Goal: Task Accomplishment & Management: Use online tool/utility

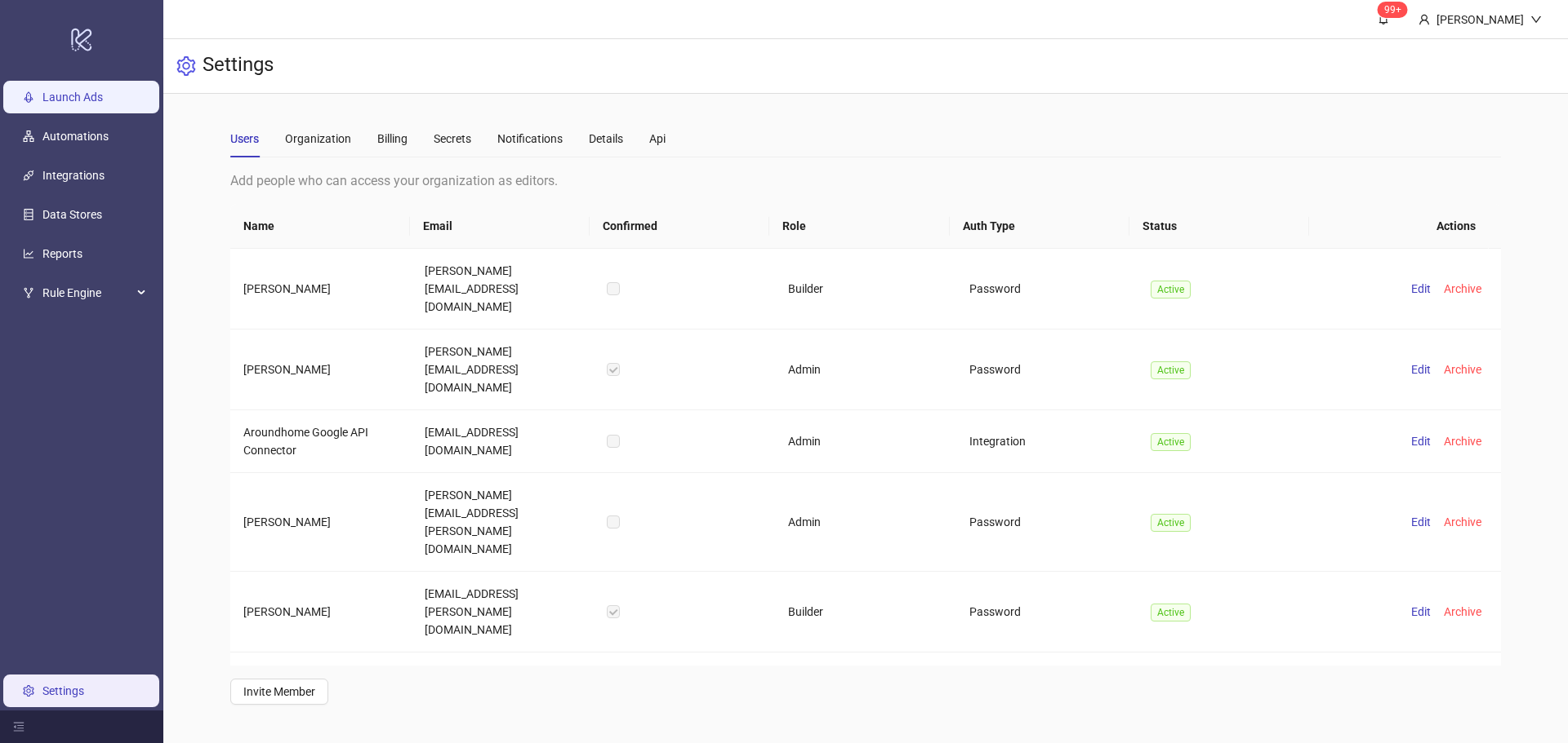
click at [97, 104] on link "Launch Ads" at bounding box center [72, 97] width 60 height 13
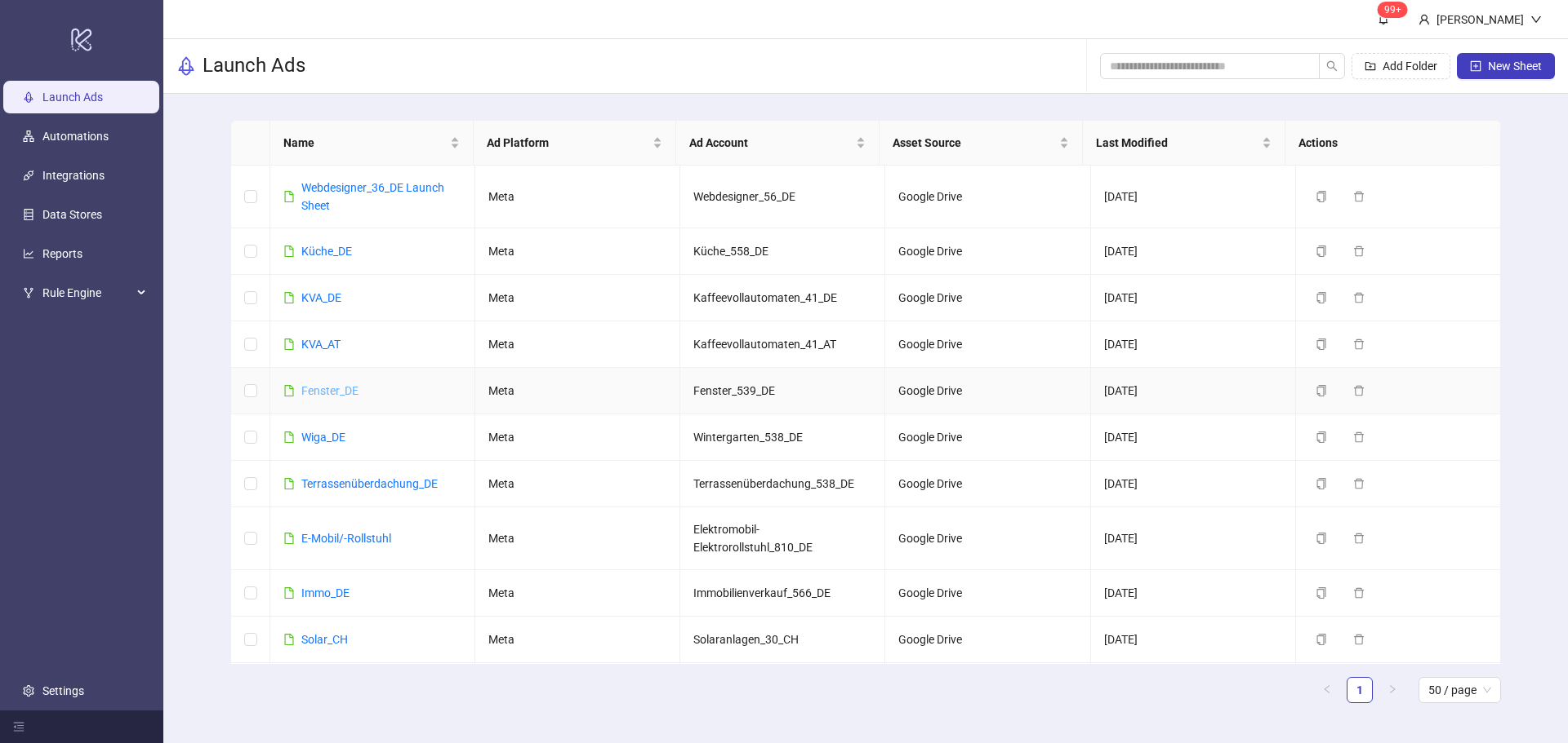
click at [335, 388] on link "Fenster_DE" at bounding box center [330, 390] width 57 height 13
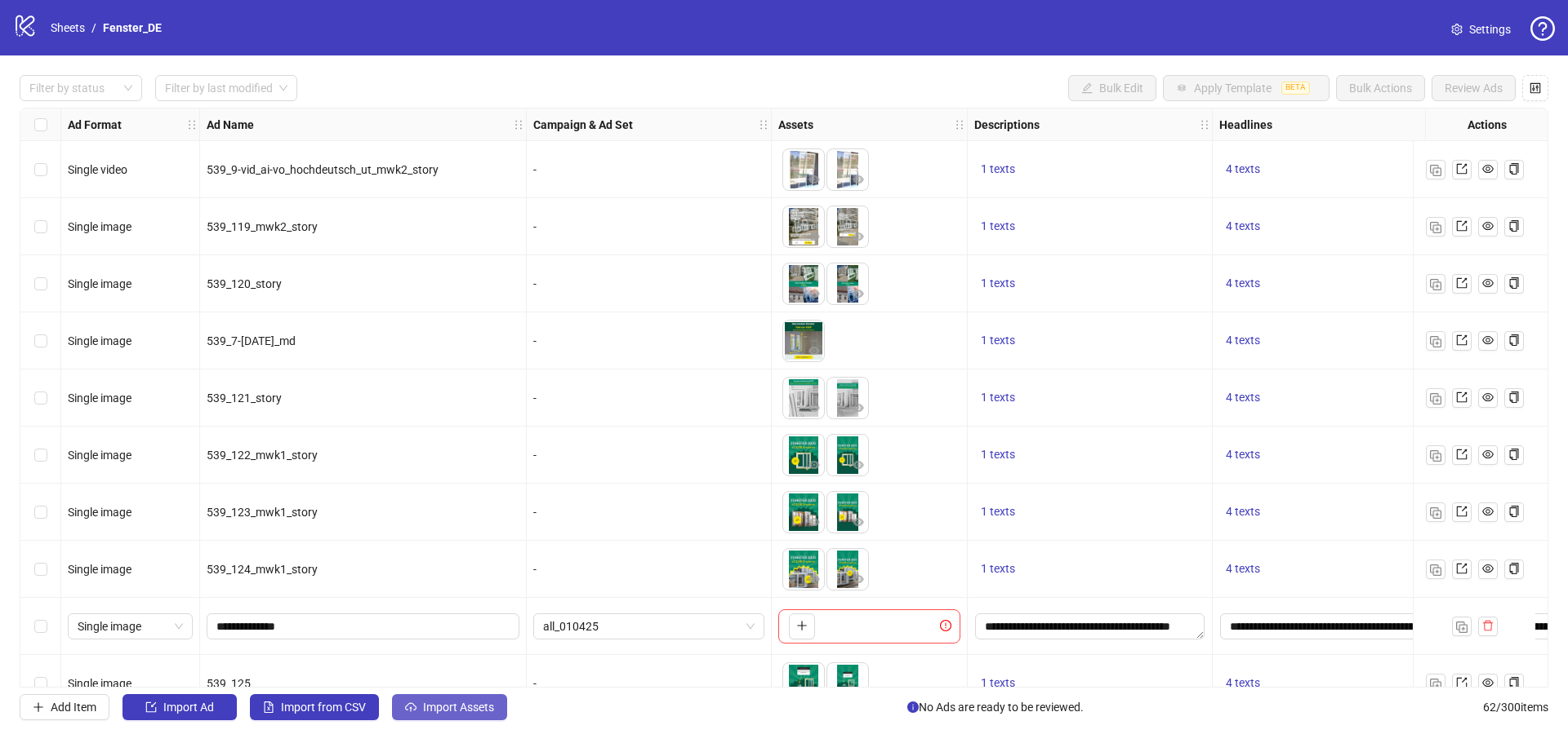
click at [439, 718] on button "Import Assets" at bounding box center [449, 707] width 115 height 26
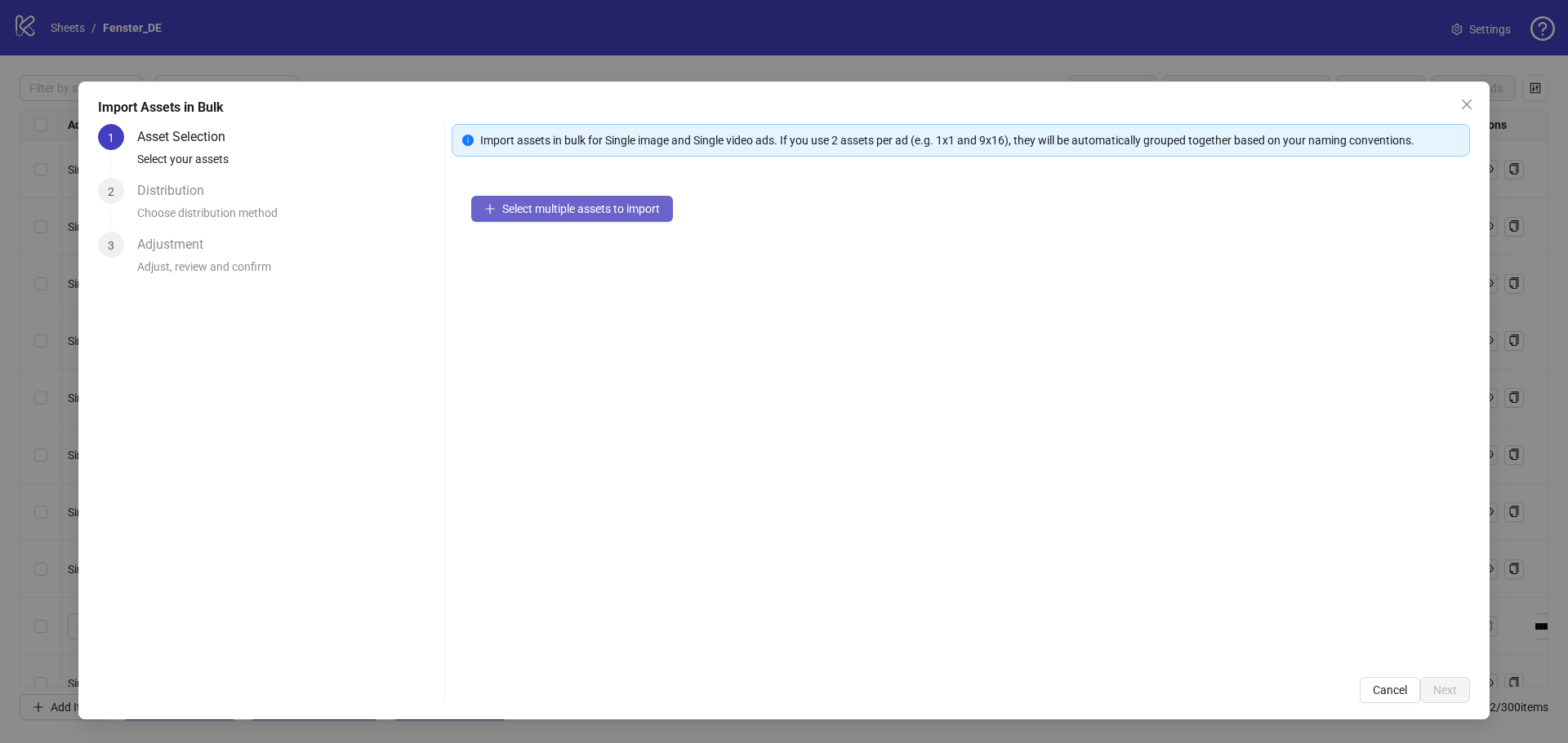
click at [560, 201] on button "Select multiple assets to import" at bounding box center [572, 208] width 202 height 26
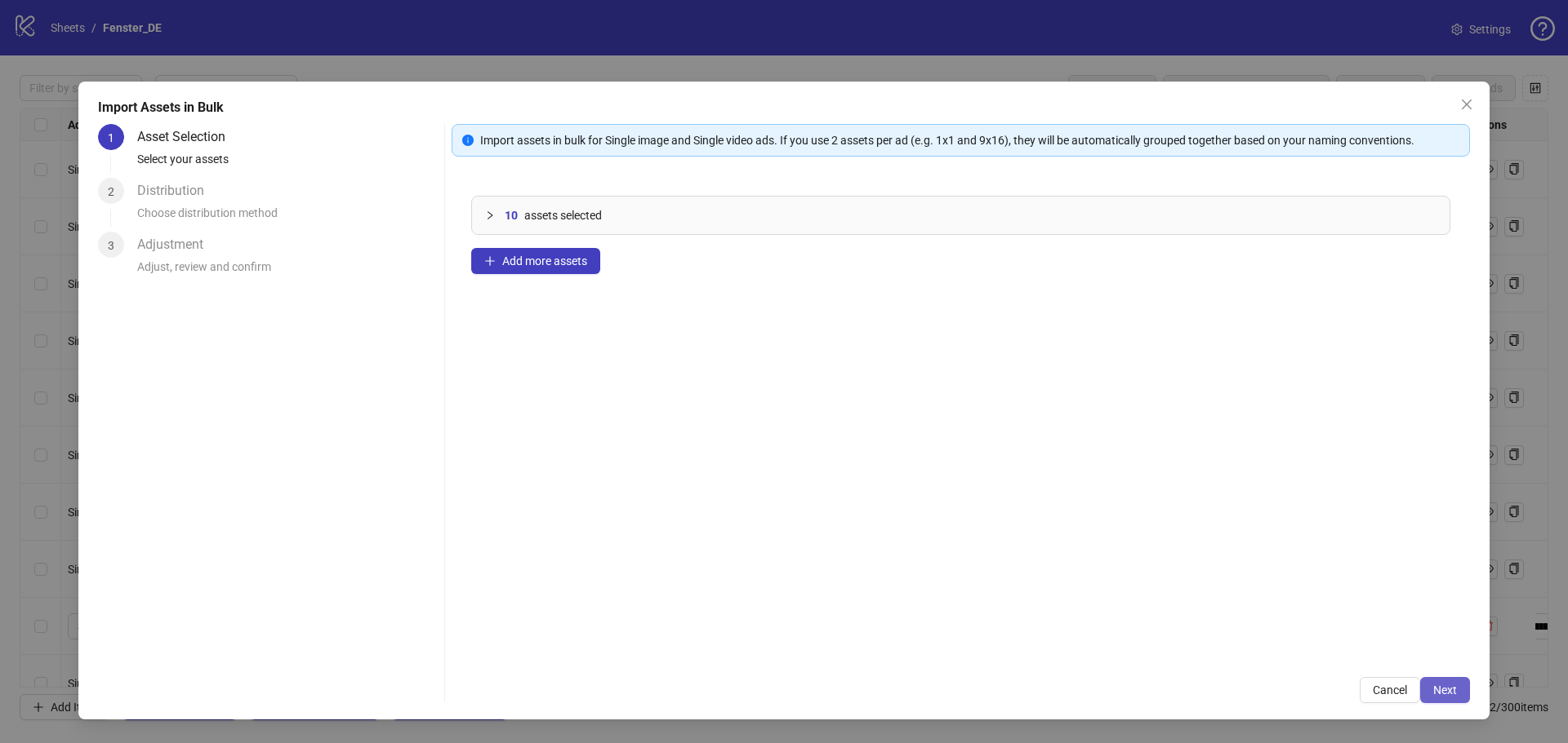
click at [1440, 694] on span "Next" at bounding box center [1445, 690] width 24 height 13
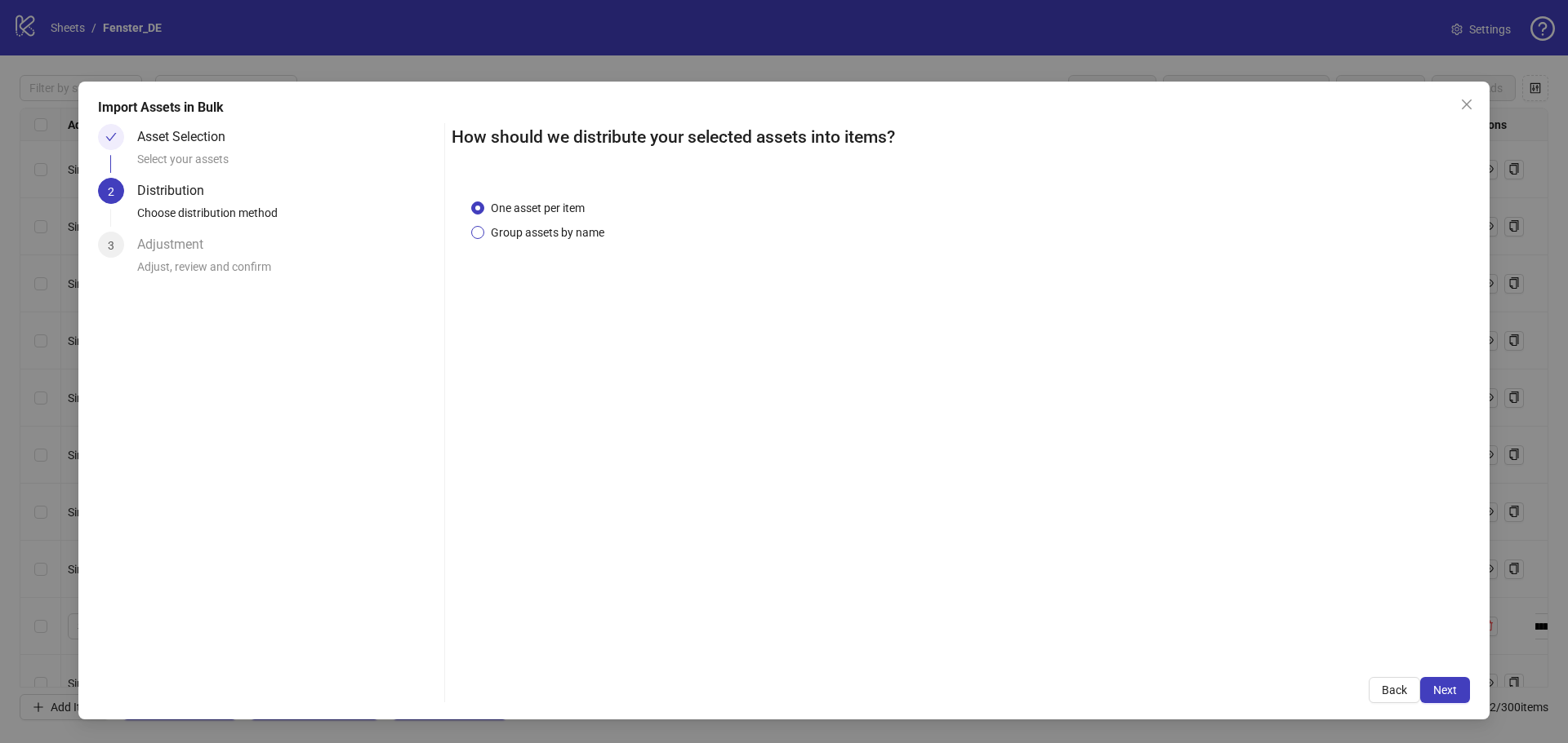
click at [567, 230] on span "Group assets by name" at bounding box center [548, 232] width 127 height 18
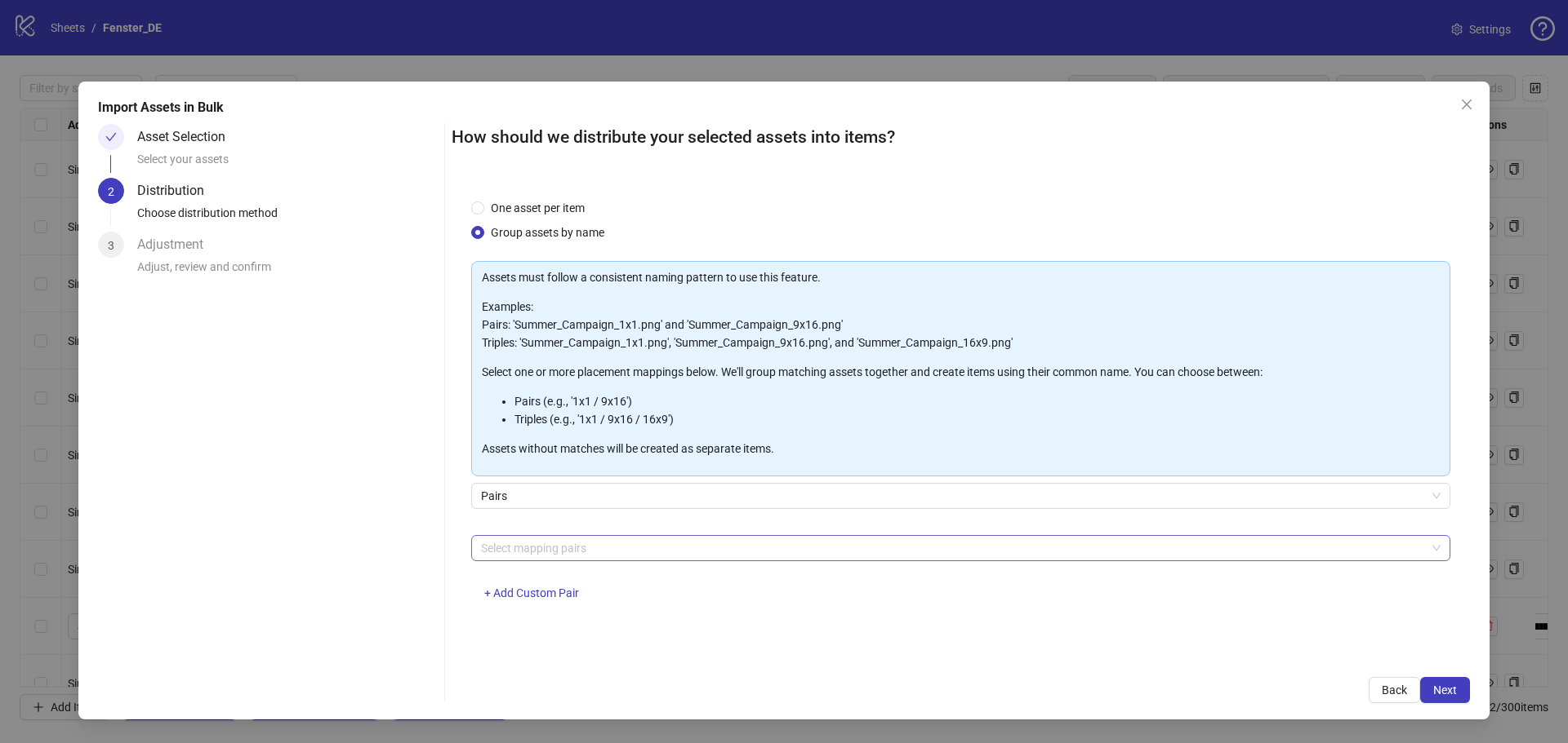
click at [621, 555] on div at bounding box center [952, 547] width 955 height 23
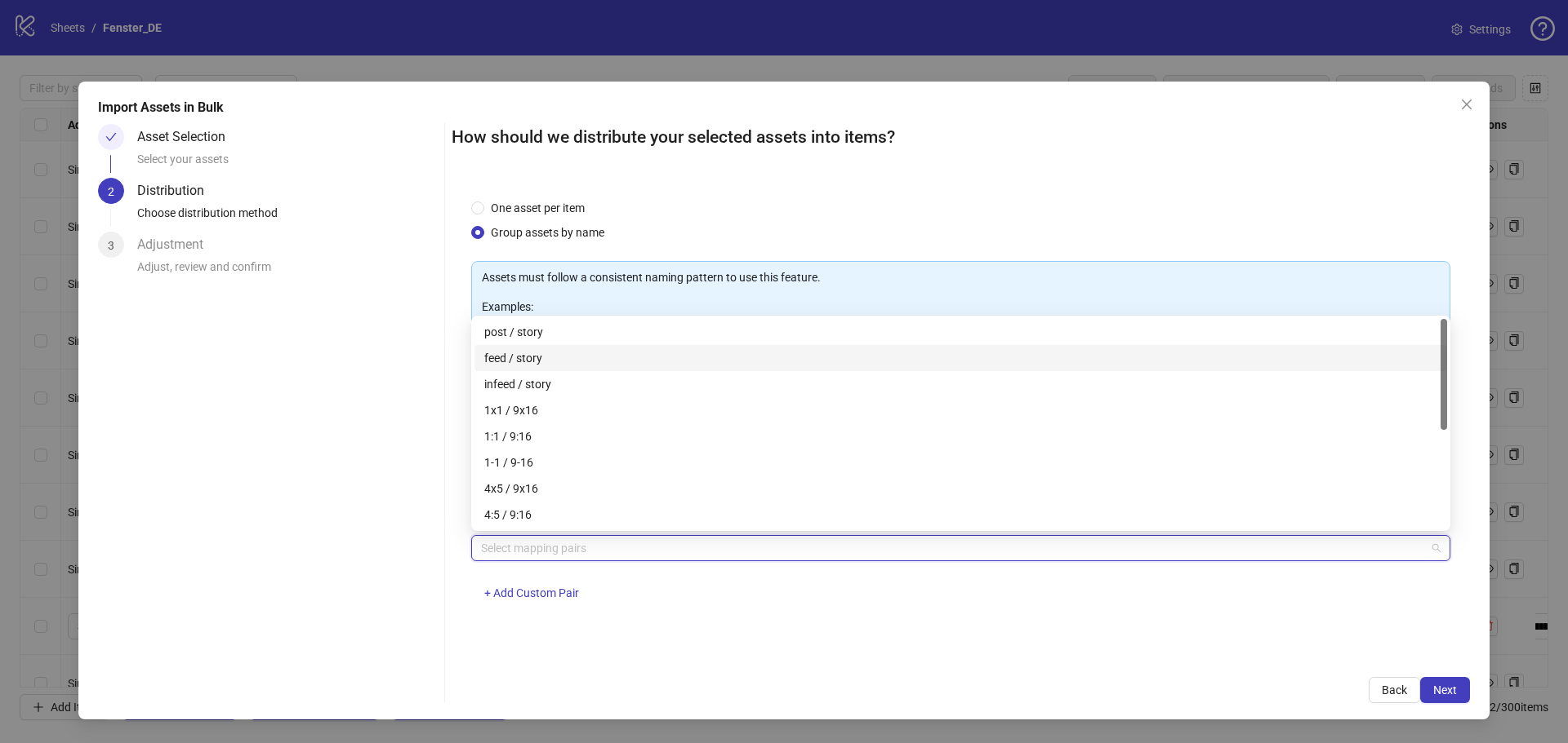
click at [567, 359] on div "feed / story" at bounding box center [961, 359] width 953 height 18
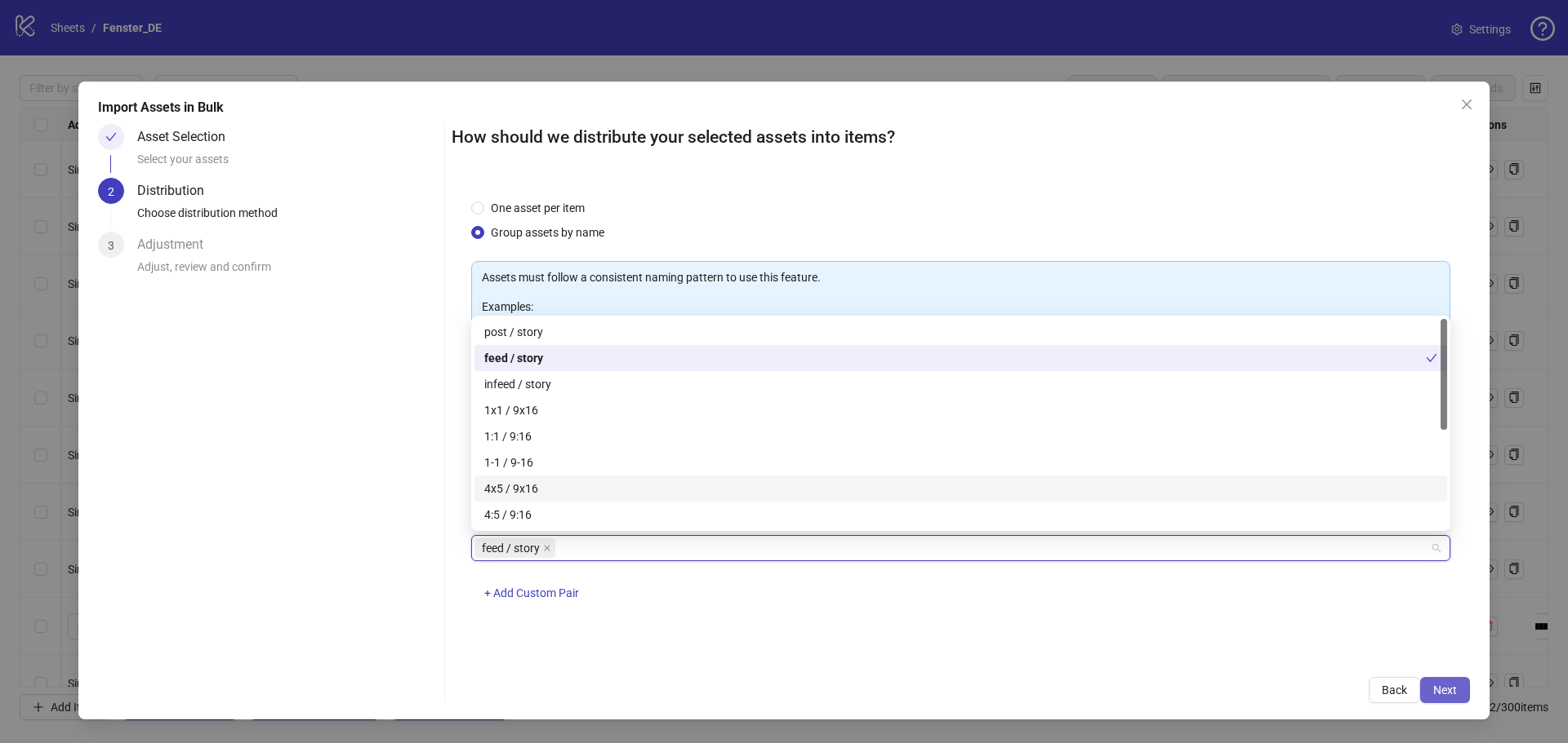
click at [1445, 686] on span "Next" at bounding box center [1445, 690] width 24 height 13
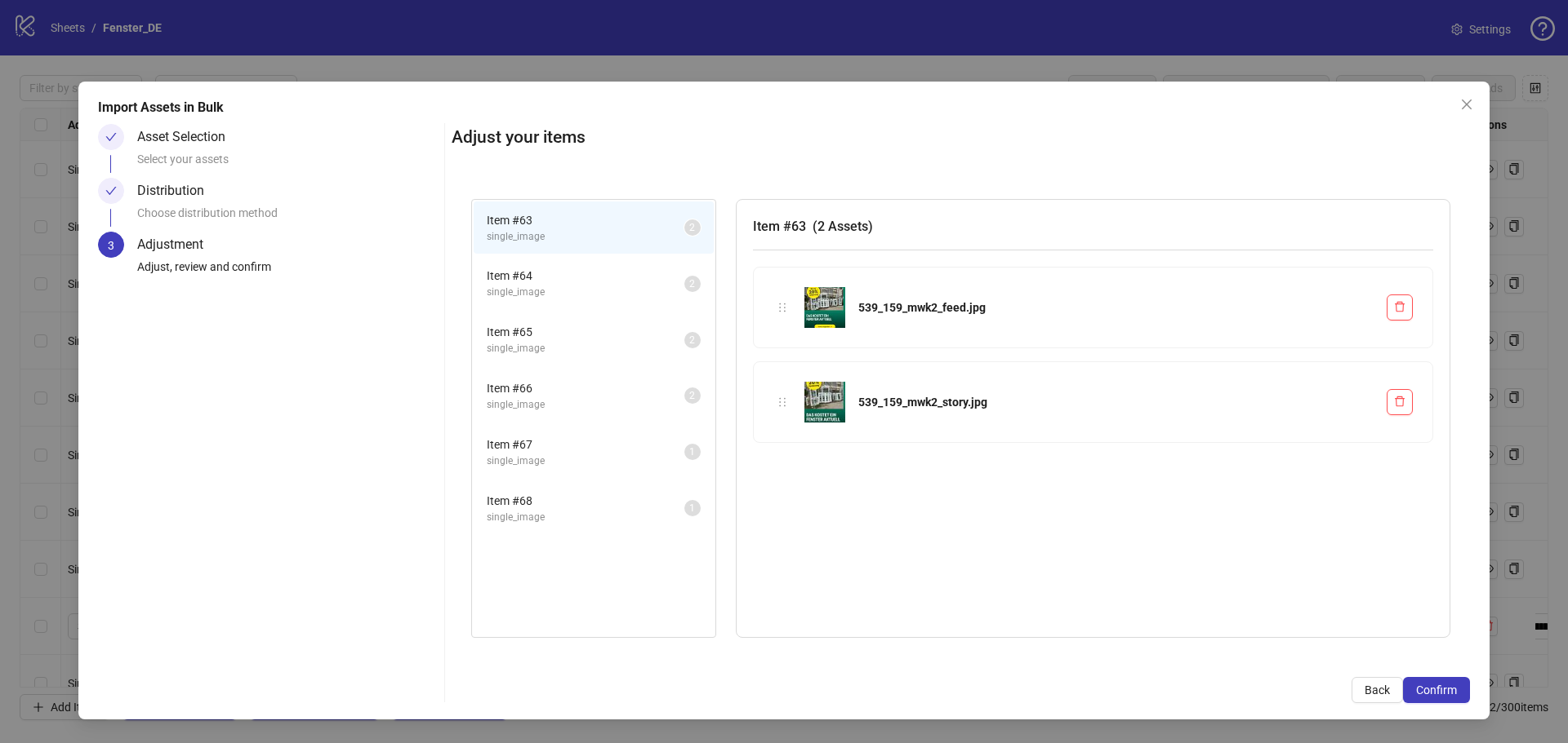
click at [1445, 686] on span "Confirm" at bounding box center [1436, 690] width 41 height 13
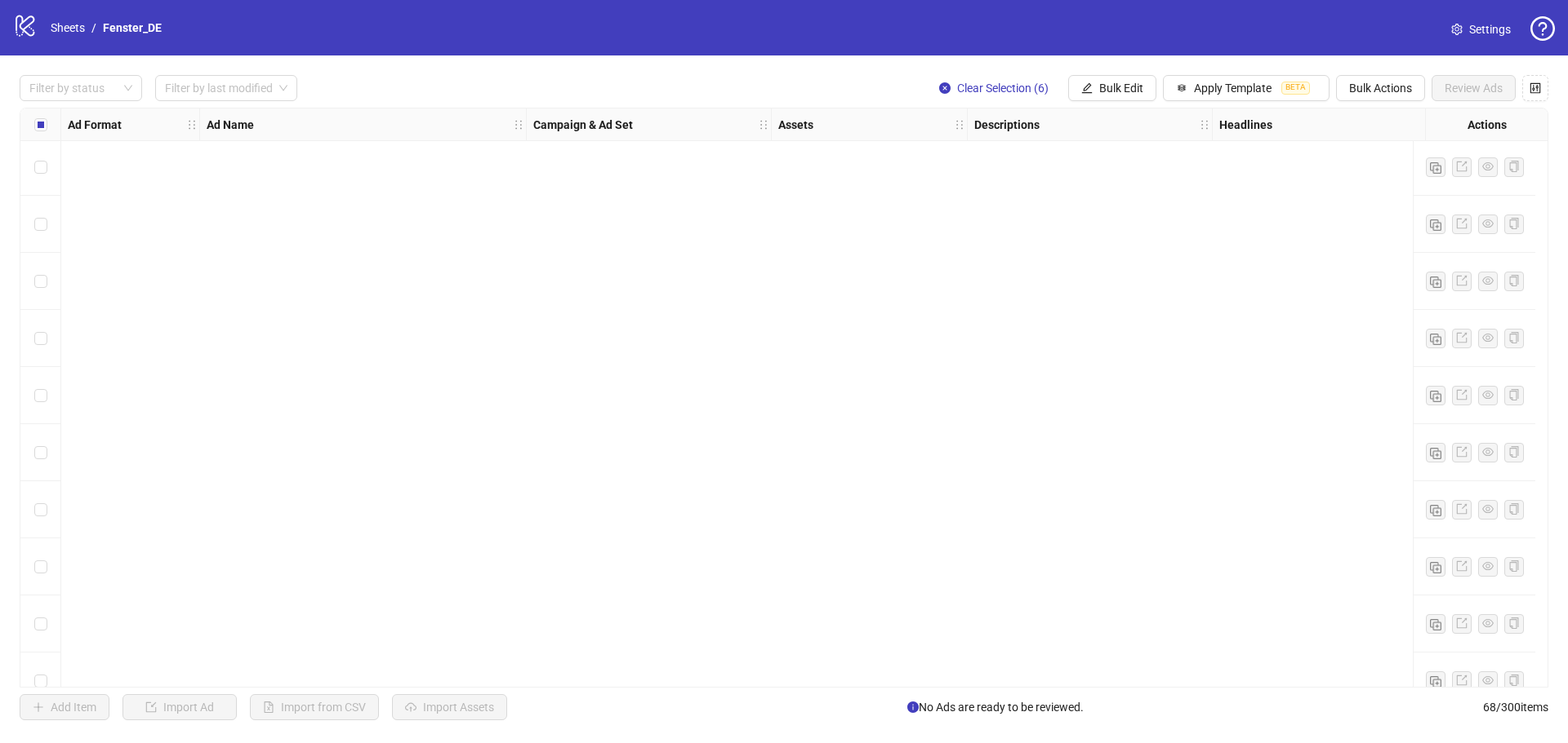
scroll to position [3345, 0]
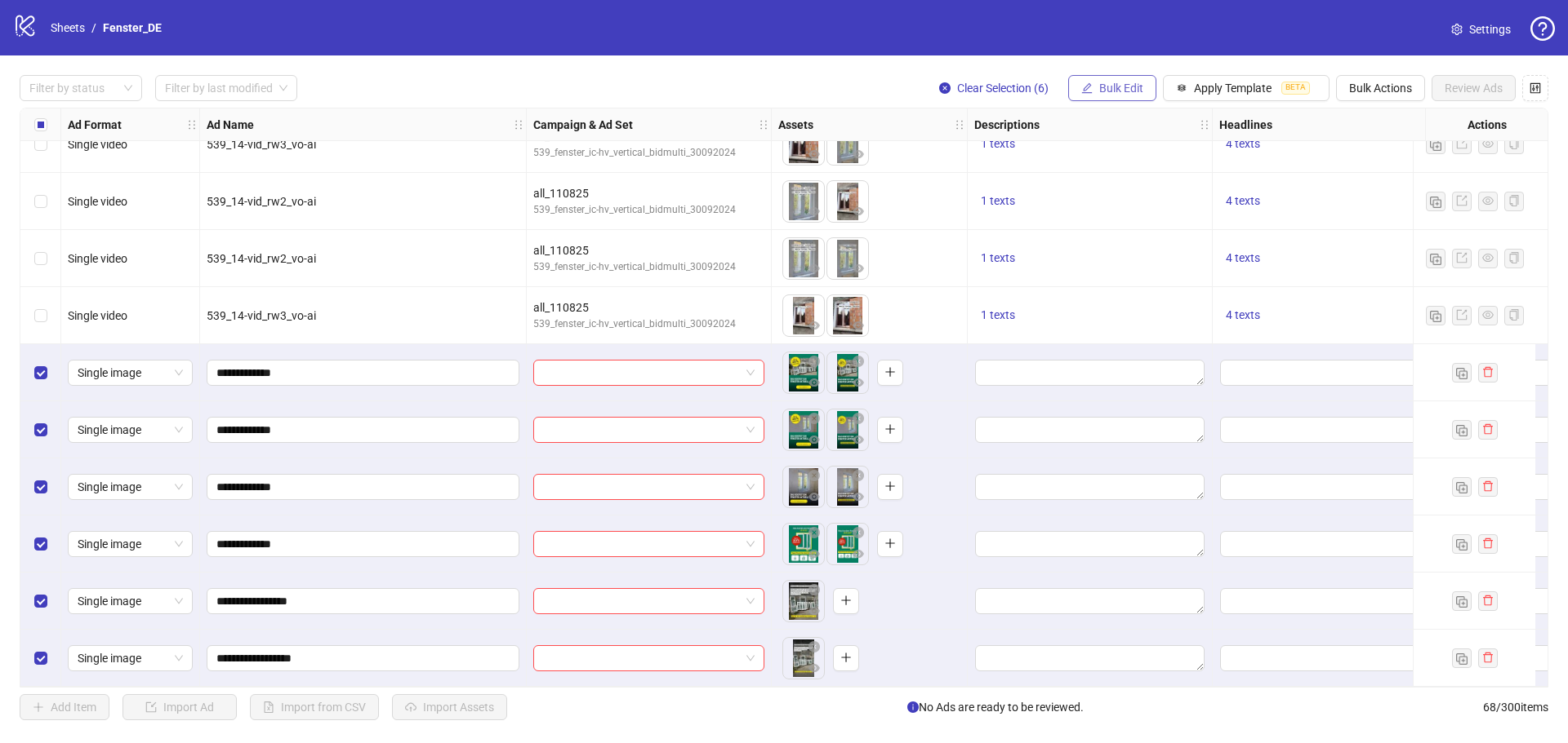
click at [1133, 87] on span "Bulk Edit" at bounding box center [1121, 88] width 44 height 13
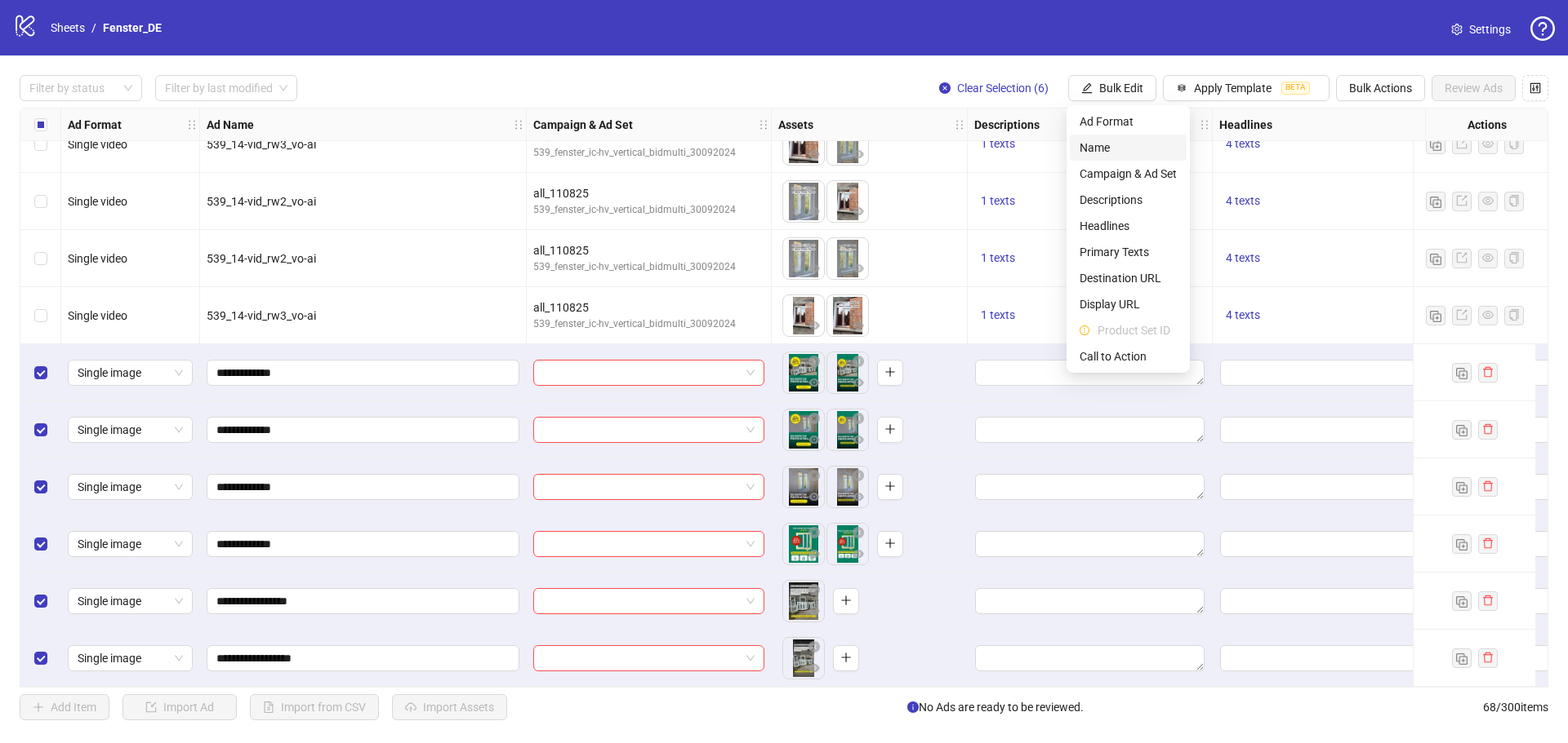
click at [1139, 151] on span "Name" at bounding box center [1128, 147] width 97 height 18
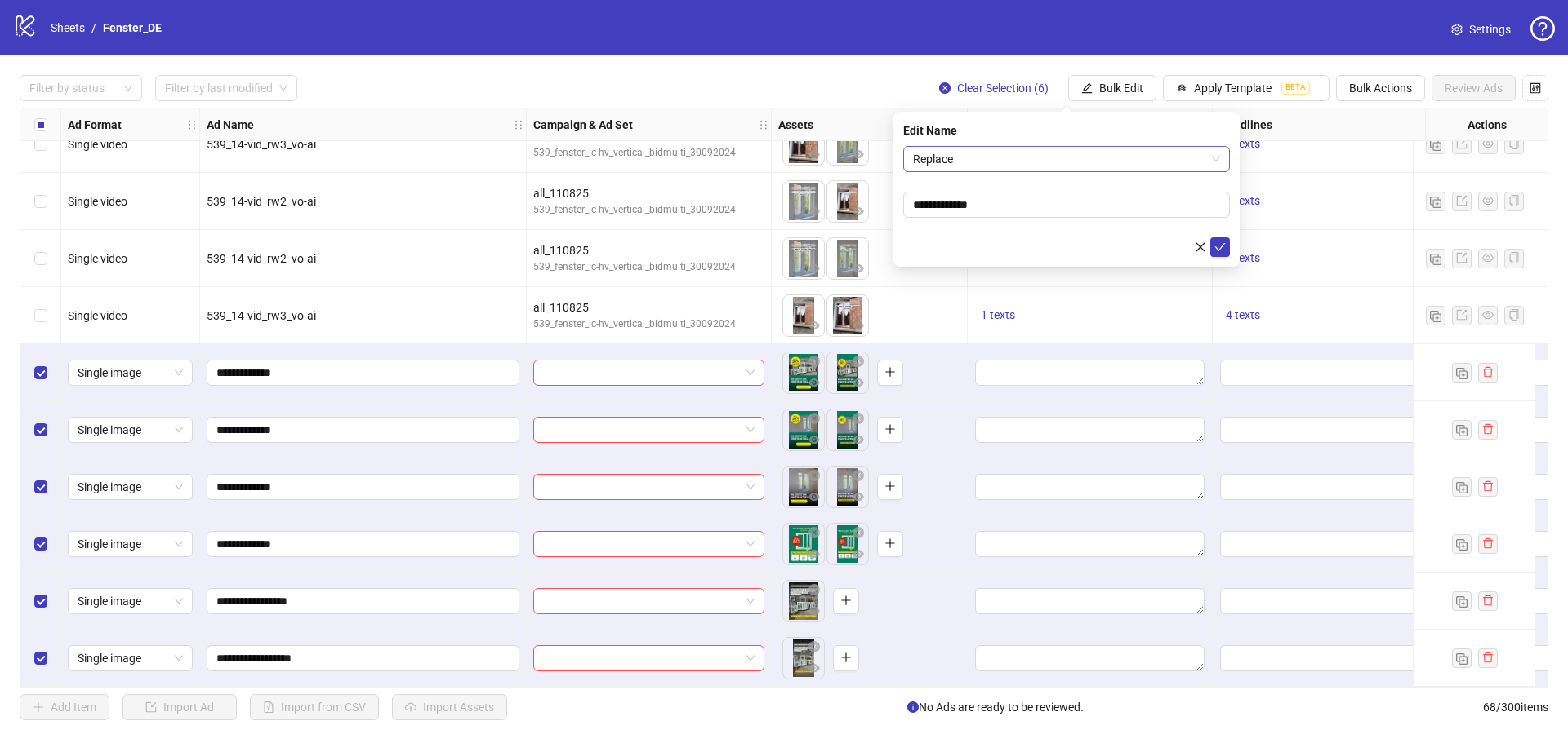
click at [1044, 165] on span "Replace" at bounding box center [1066, 159] width 307 height 25
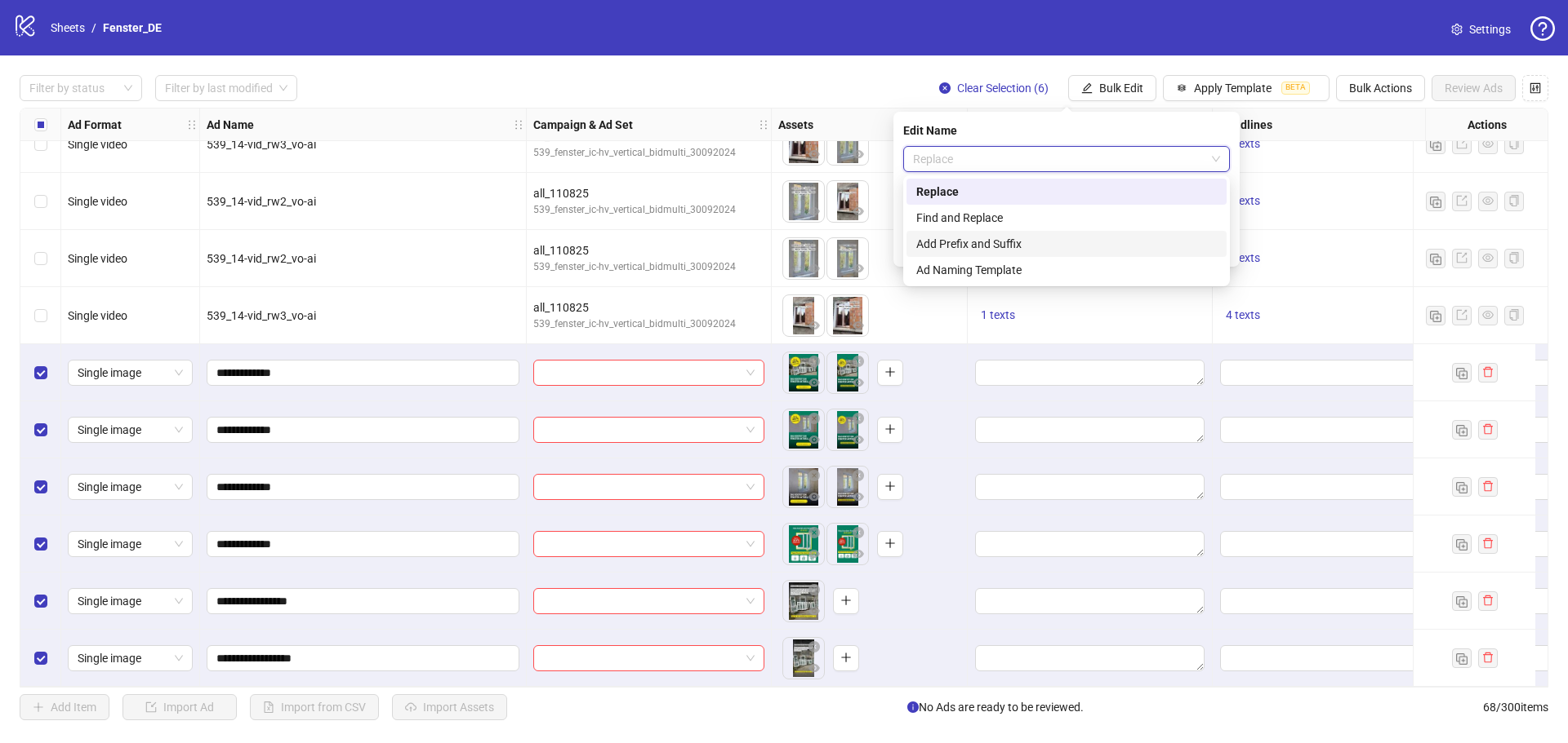
click at [1034, 242] on div "Add Prefix and Suffix" at bounding box center [1067, 244] width 301 height 18
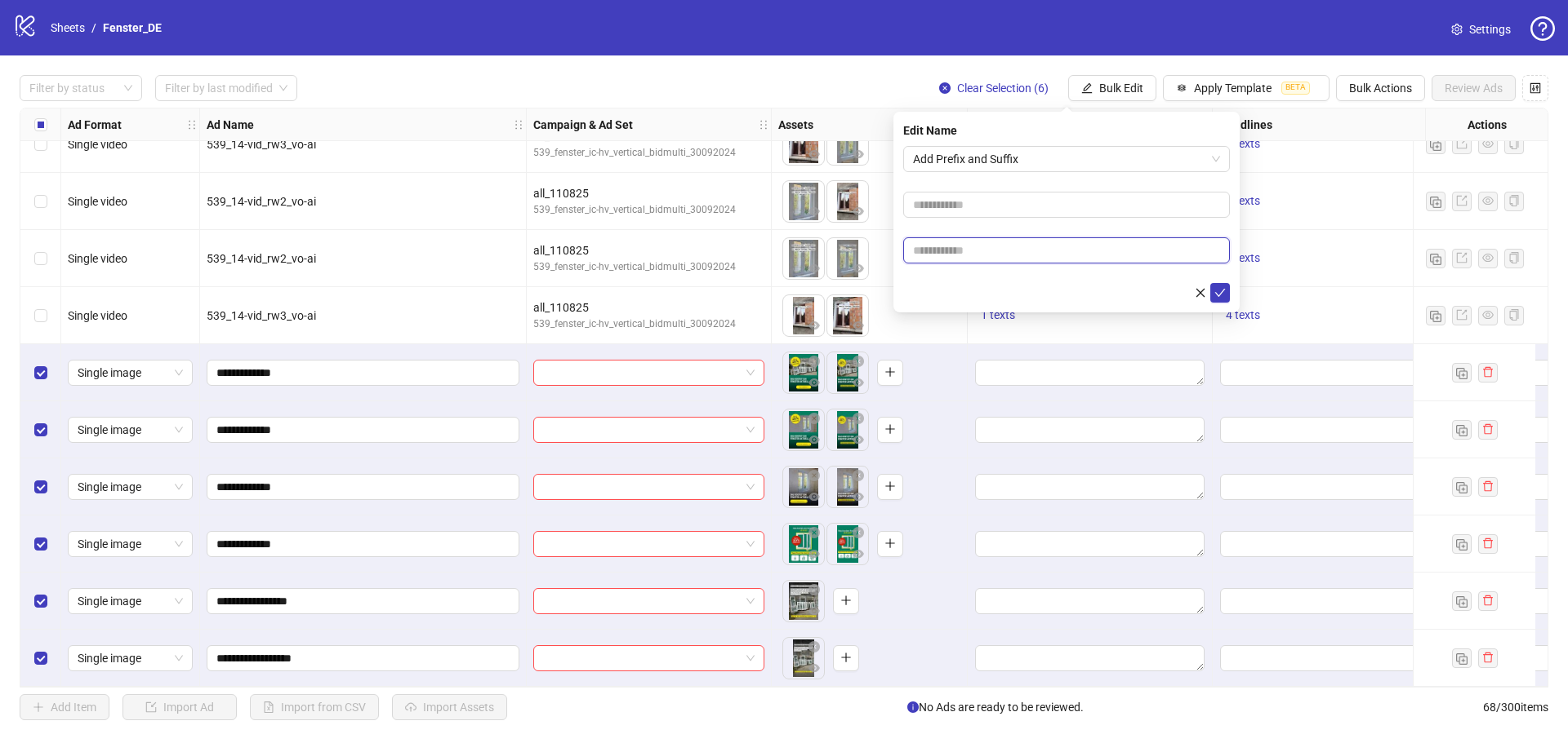
click at [1013, 254] on input "text" at bounding box center [1067, 250] width 326 height 26
click at [921, 250] on input "******" at bounding box center [1067, 250] width 326 height 26
type input "*****"
click at [1218, 297] on icon "check" at bounding box center [1220, 293] width 12 height 12
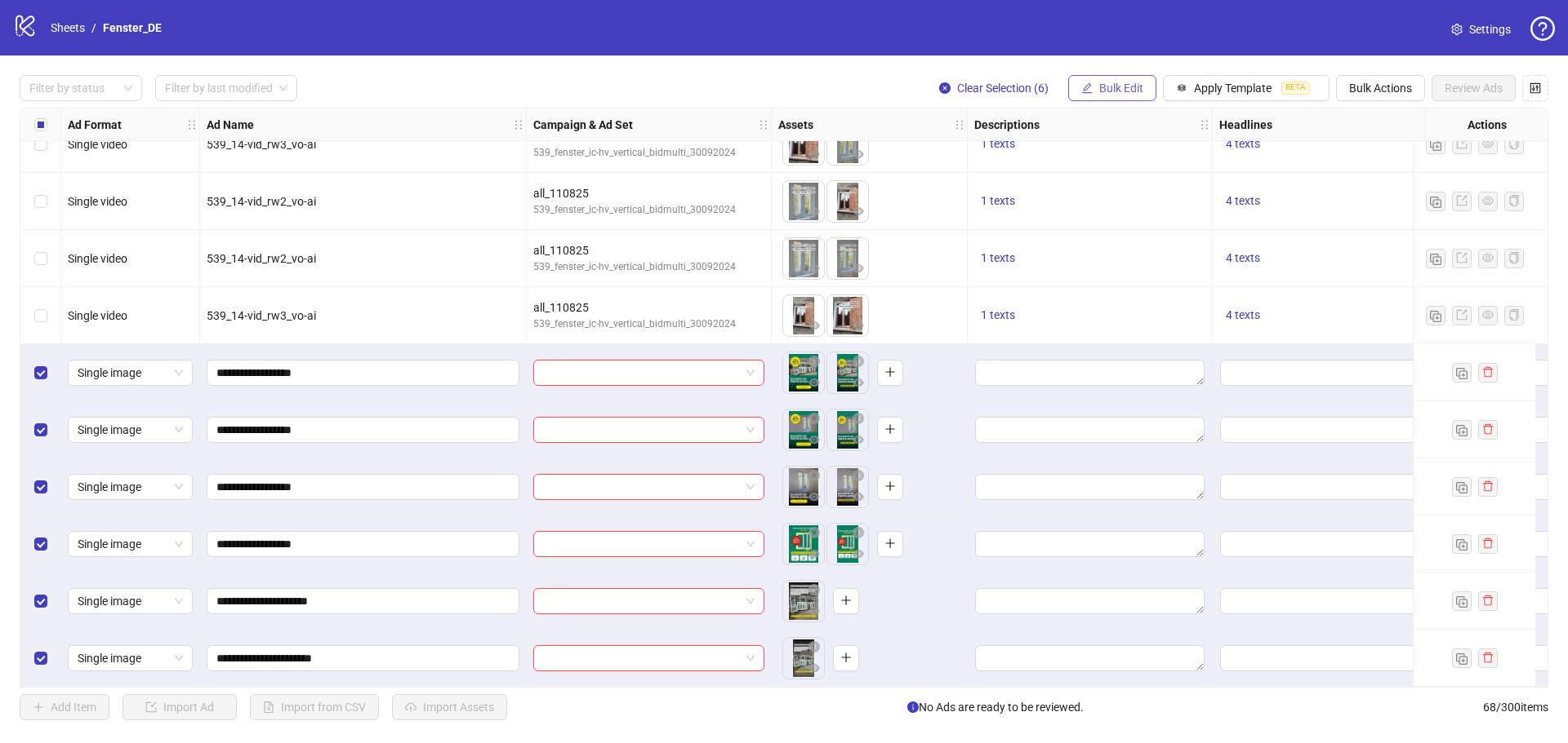
click at [1100, 97] on button "Bulk Edit" at bounding box center [1111, 88] width 88 height 26
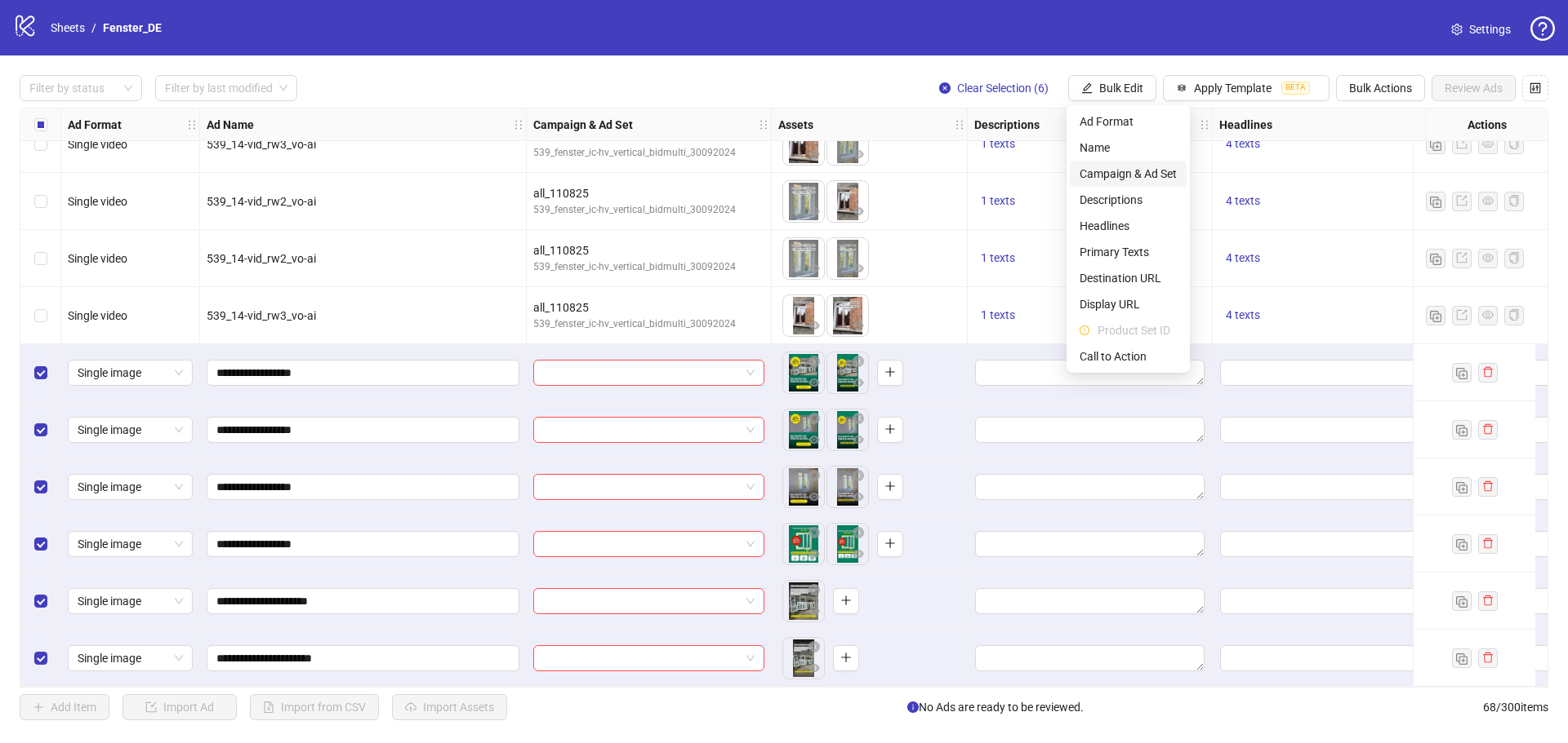
click at [1135, 169] on span "Campaign & Ad Set" at bounding box center [1128, 174] width 97 height 18
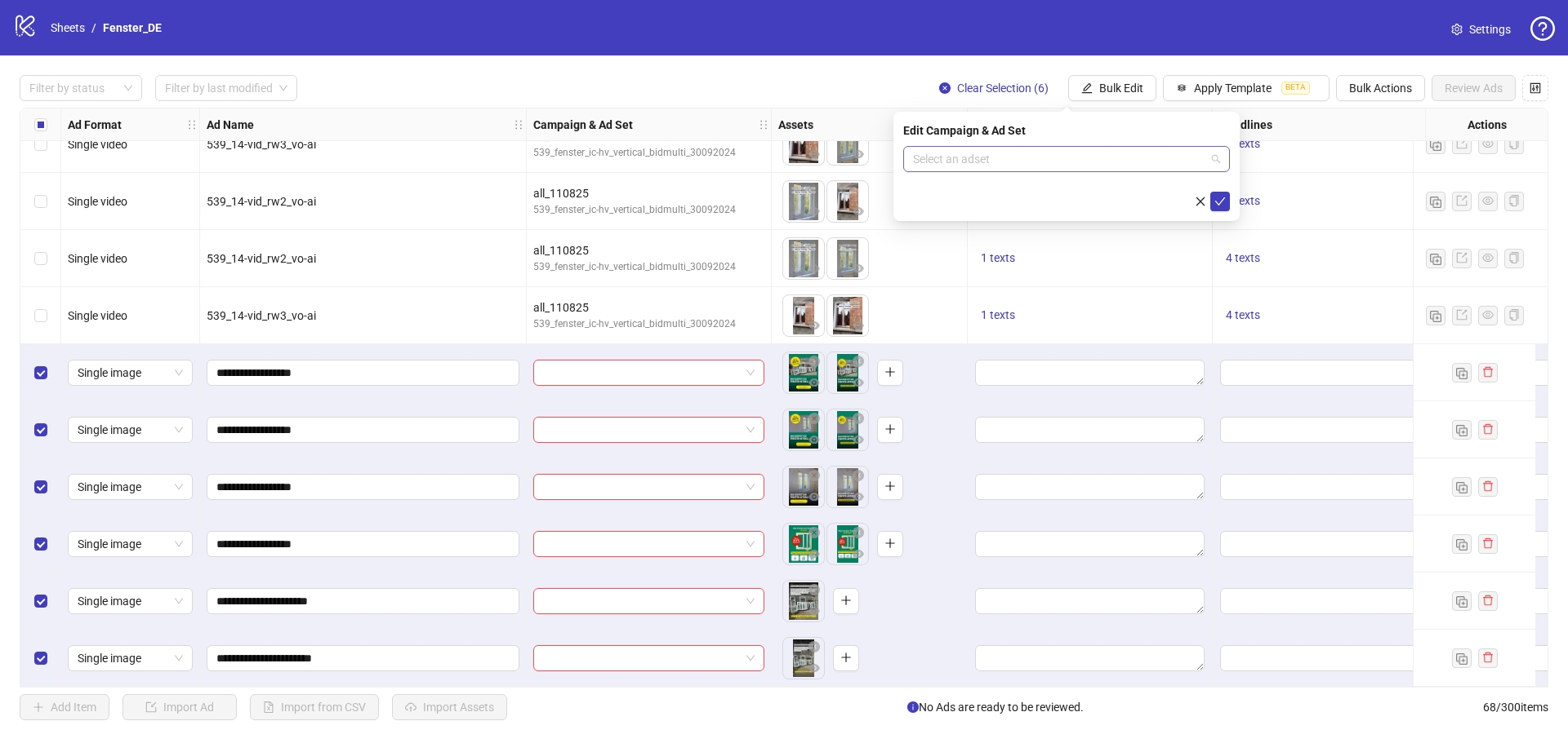
click at [1117, 160] on input "search" at bounding box center [1059, 159] width 293 height 25
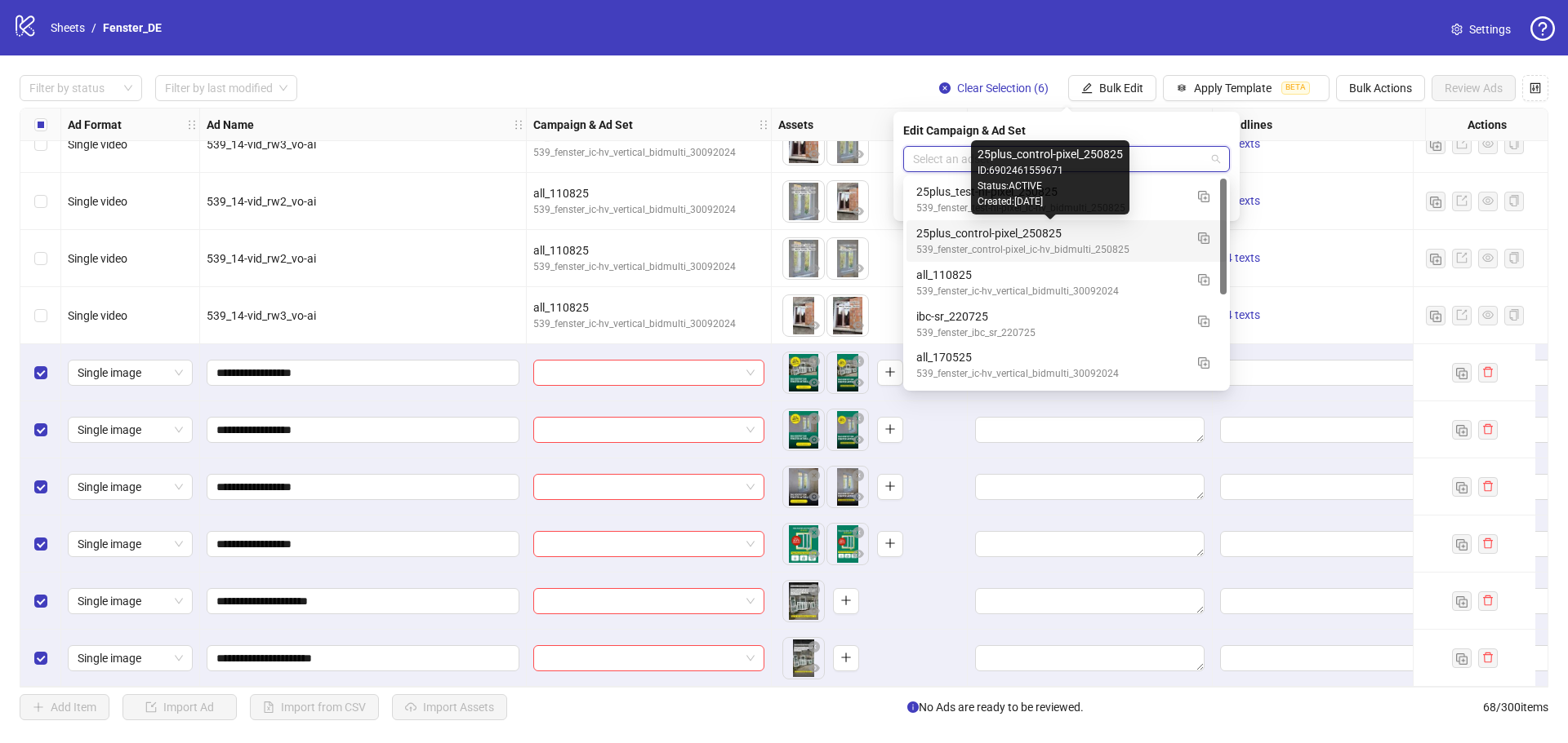
click at [1144, 237] on div "25plus_control-pixel_250825" at bounding box center [1050, 233] width 268 height 18
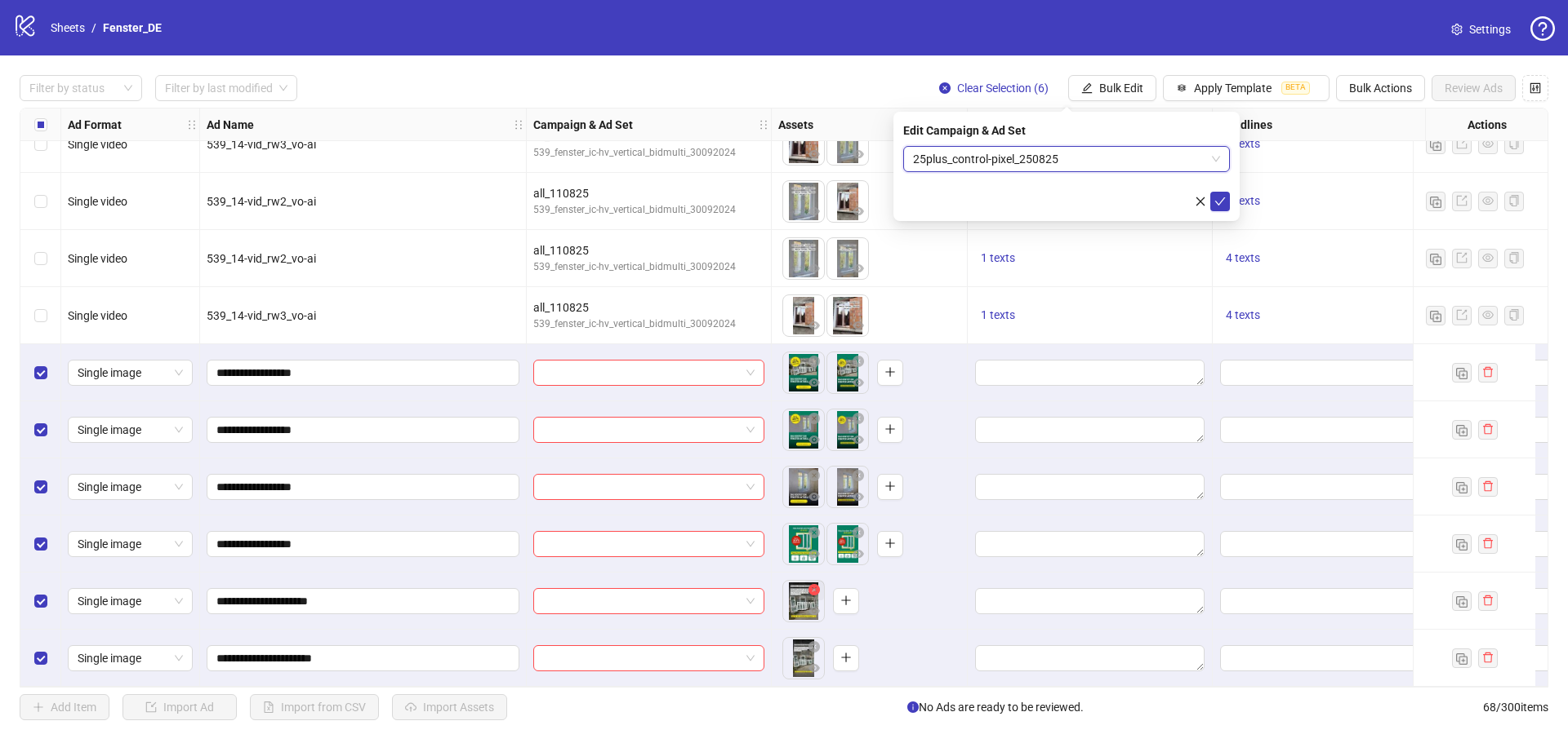
click at [816, 587] on icon "close-circle" at bounding box center [815, 590] width 12 height 12
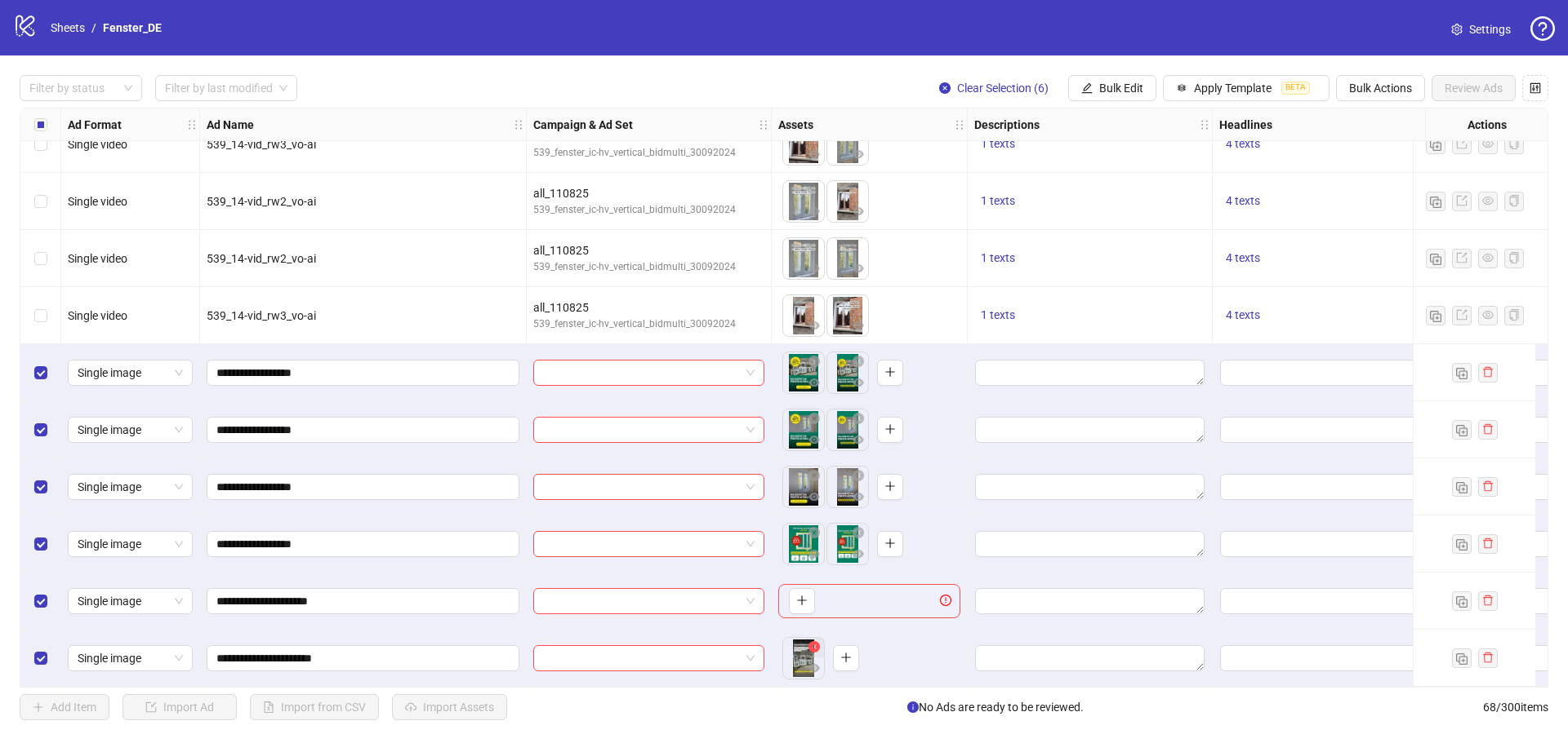
click at [819, 641] on icon "close-circle" at bounding box center [815, 647] width 12 height 12
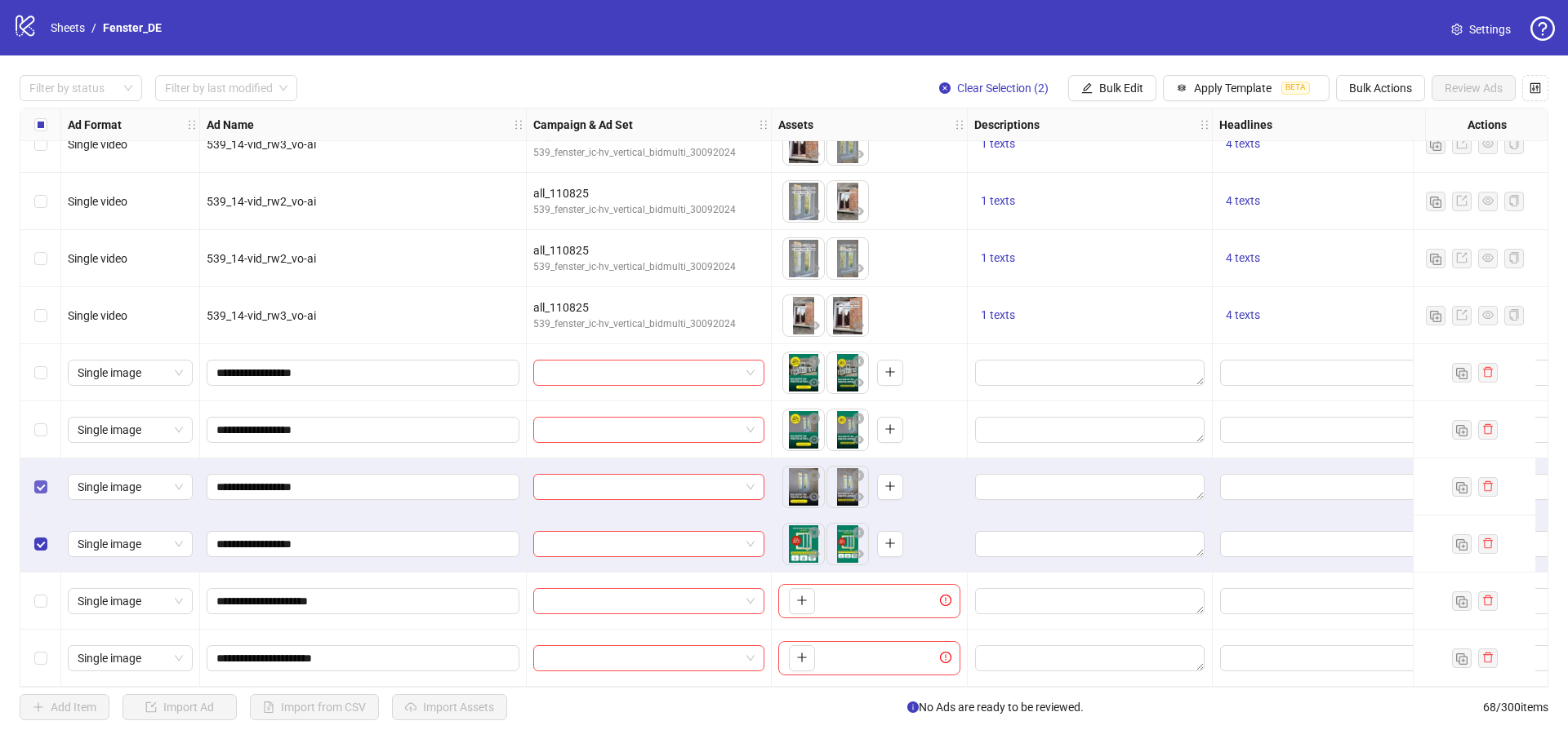
click at [42, 478] on label "Select row 65" at bounding box center [41, 487] width 13 height 18
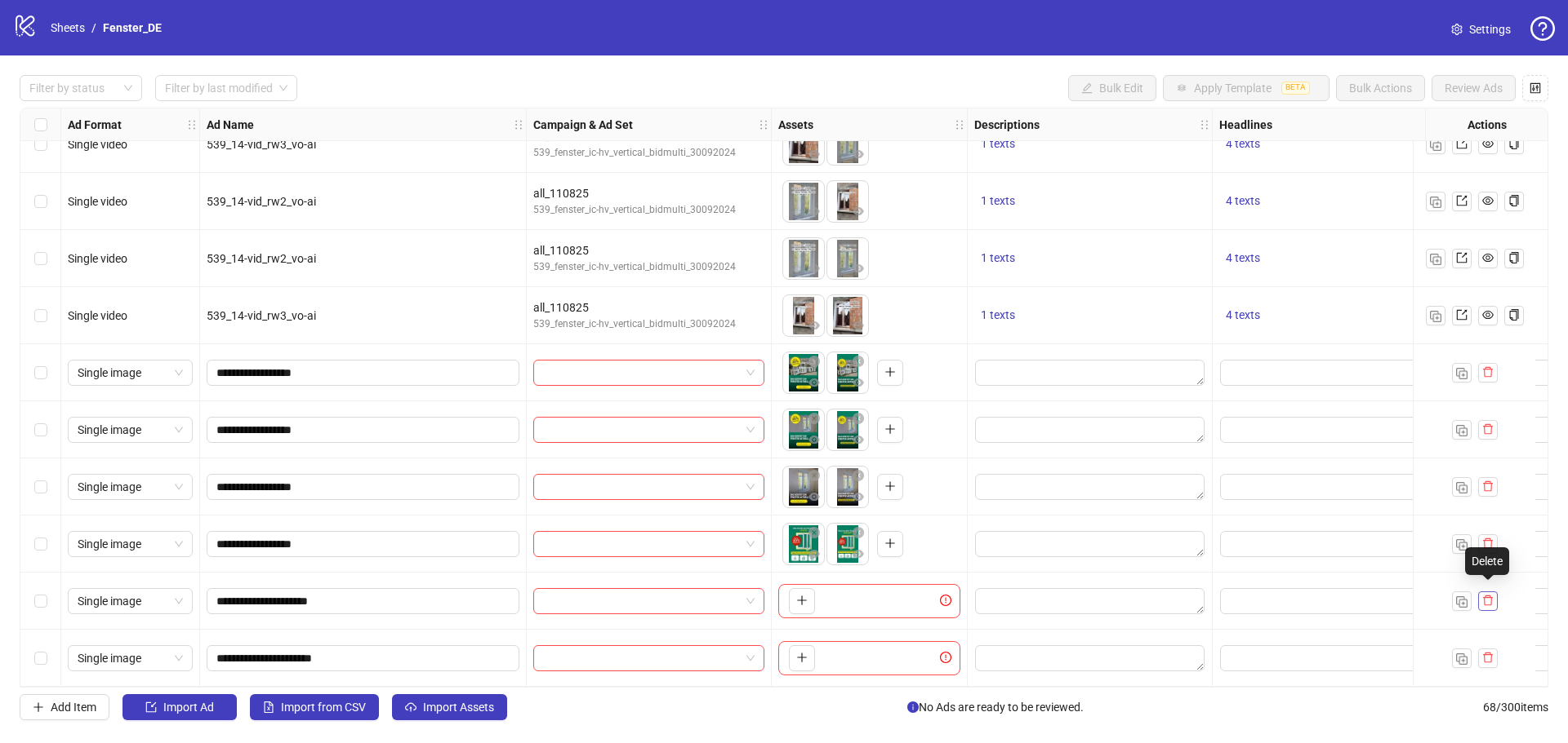
click at [1491, 598] on icon "delete" at bounding box center [1488, 601] width 10 height 11
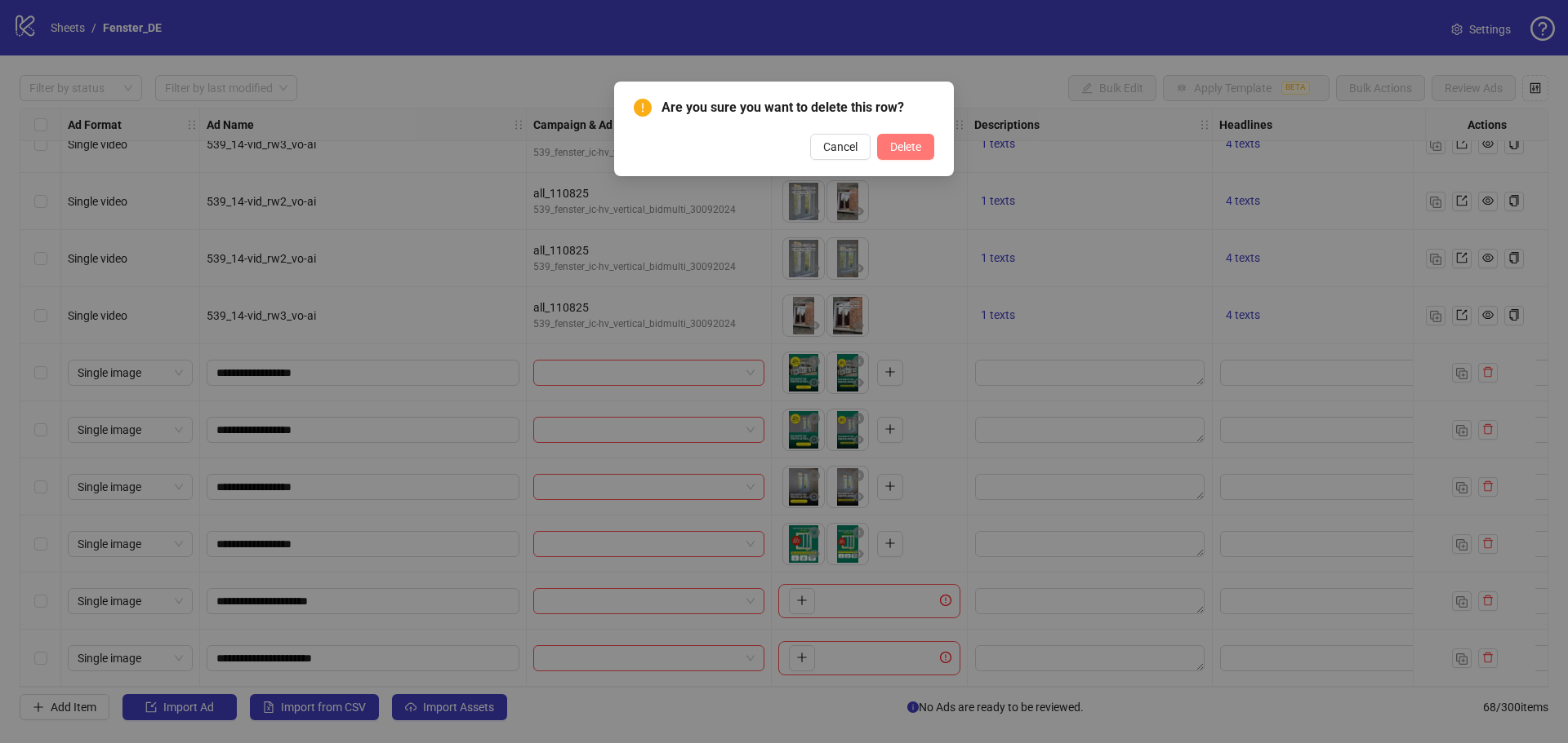
click at [902, 145] on span "Delete" at bounding box center [905, 146] width 31 height 13
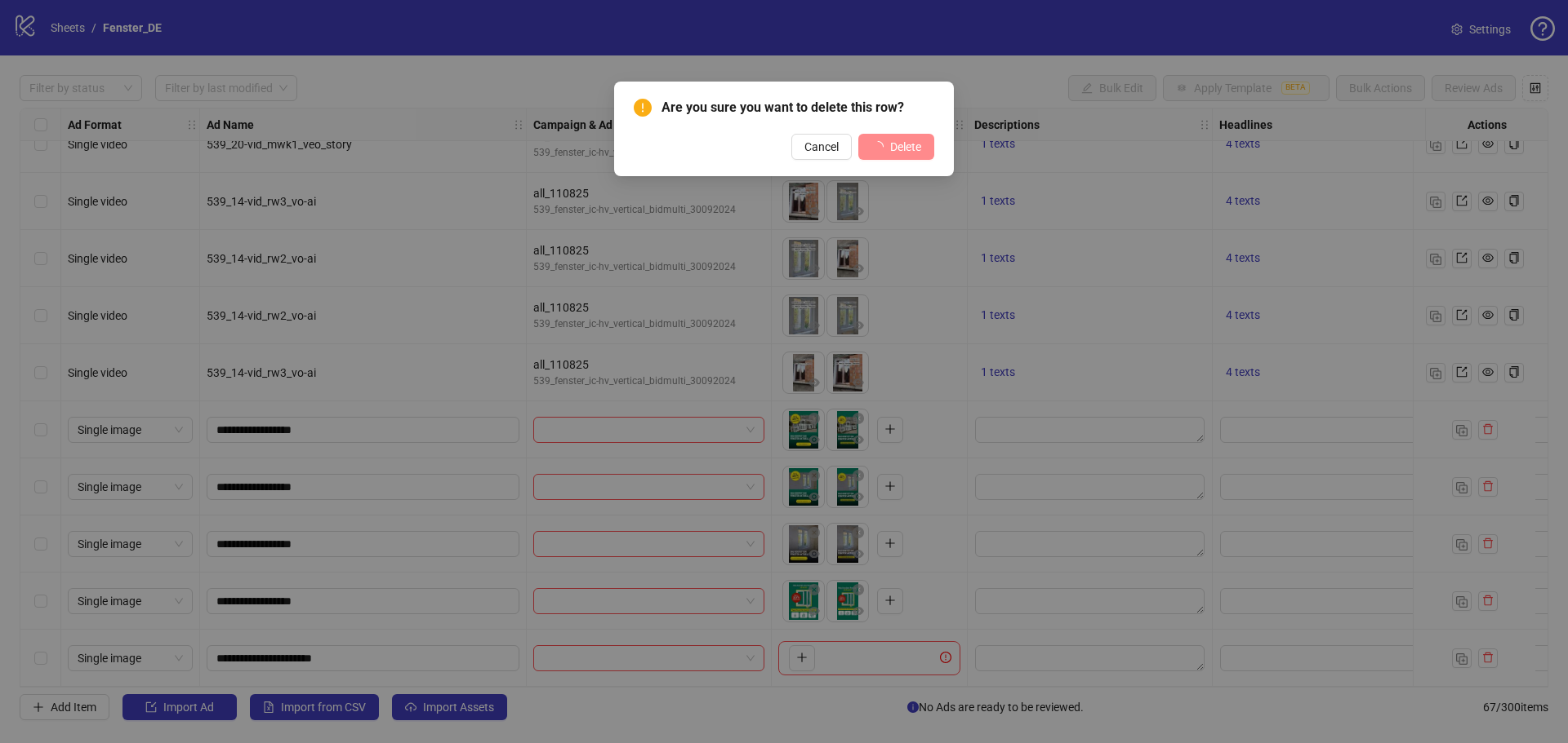
scroll to position [3288, 0]
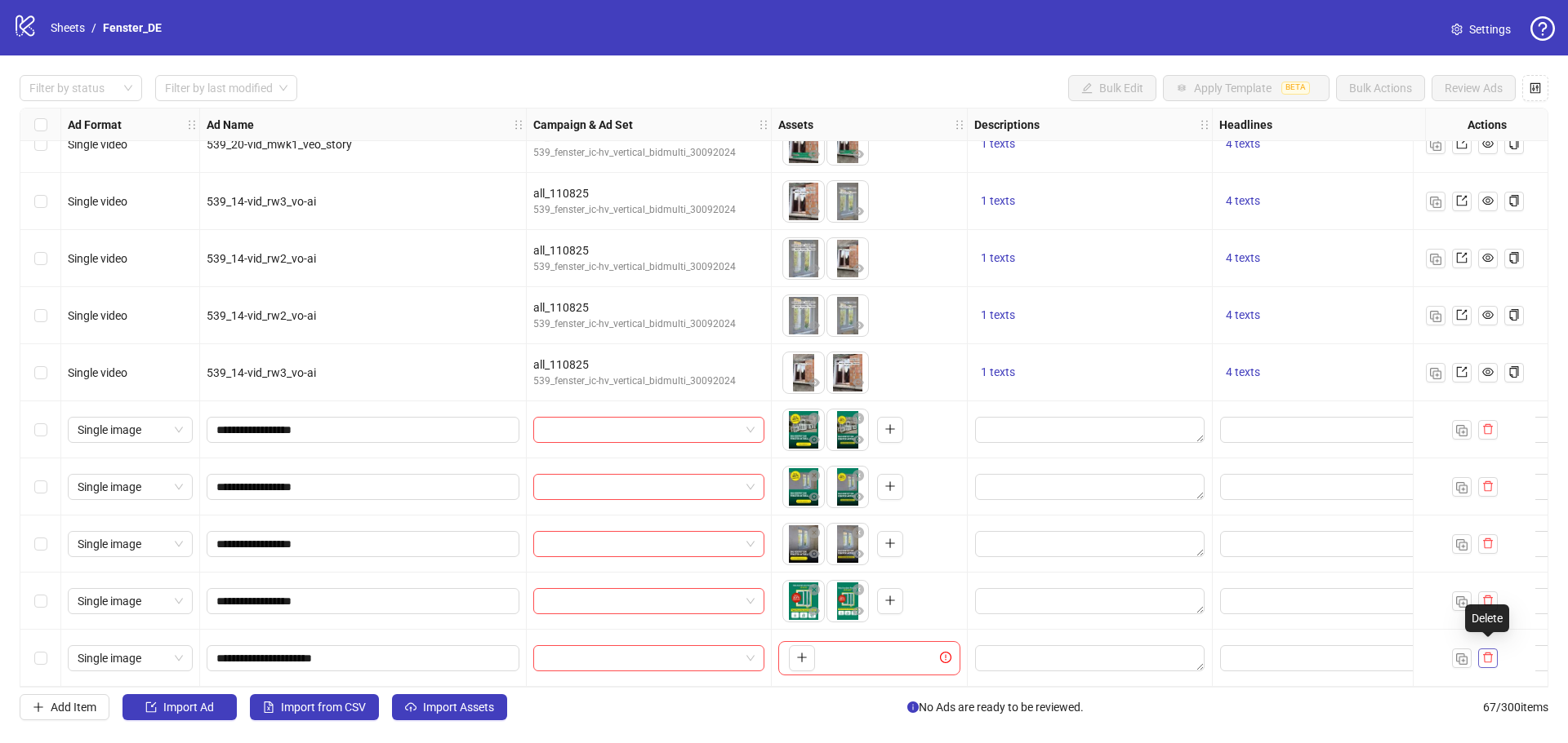
click at [1480, 658] on button "button" at bounding box center [1488, 659] width 20 height 20
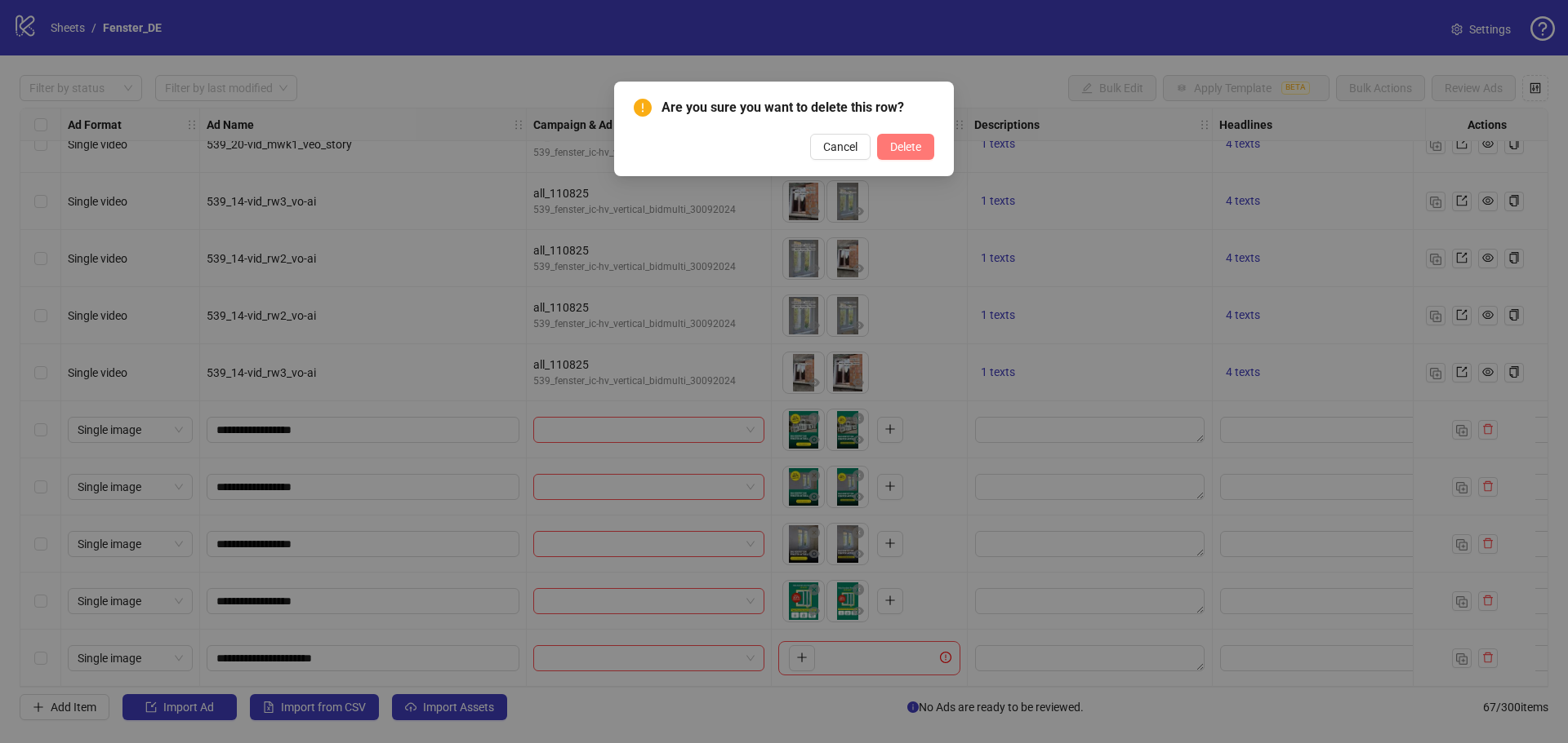
click at [903, 140] on span "Delete" at bounding box center [905, 146] width 31 height 13
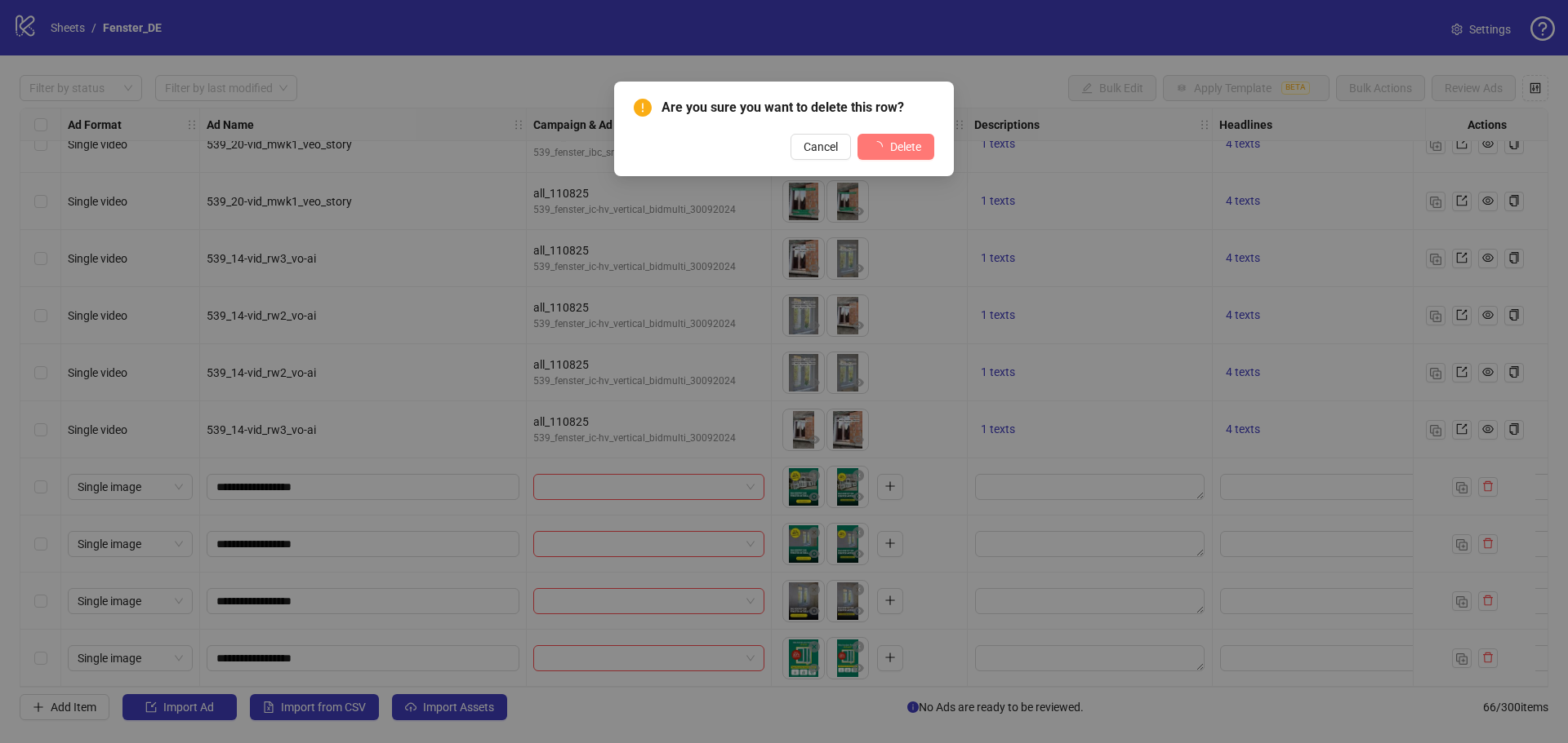
scroll to position [3231, 0]
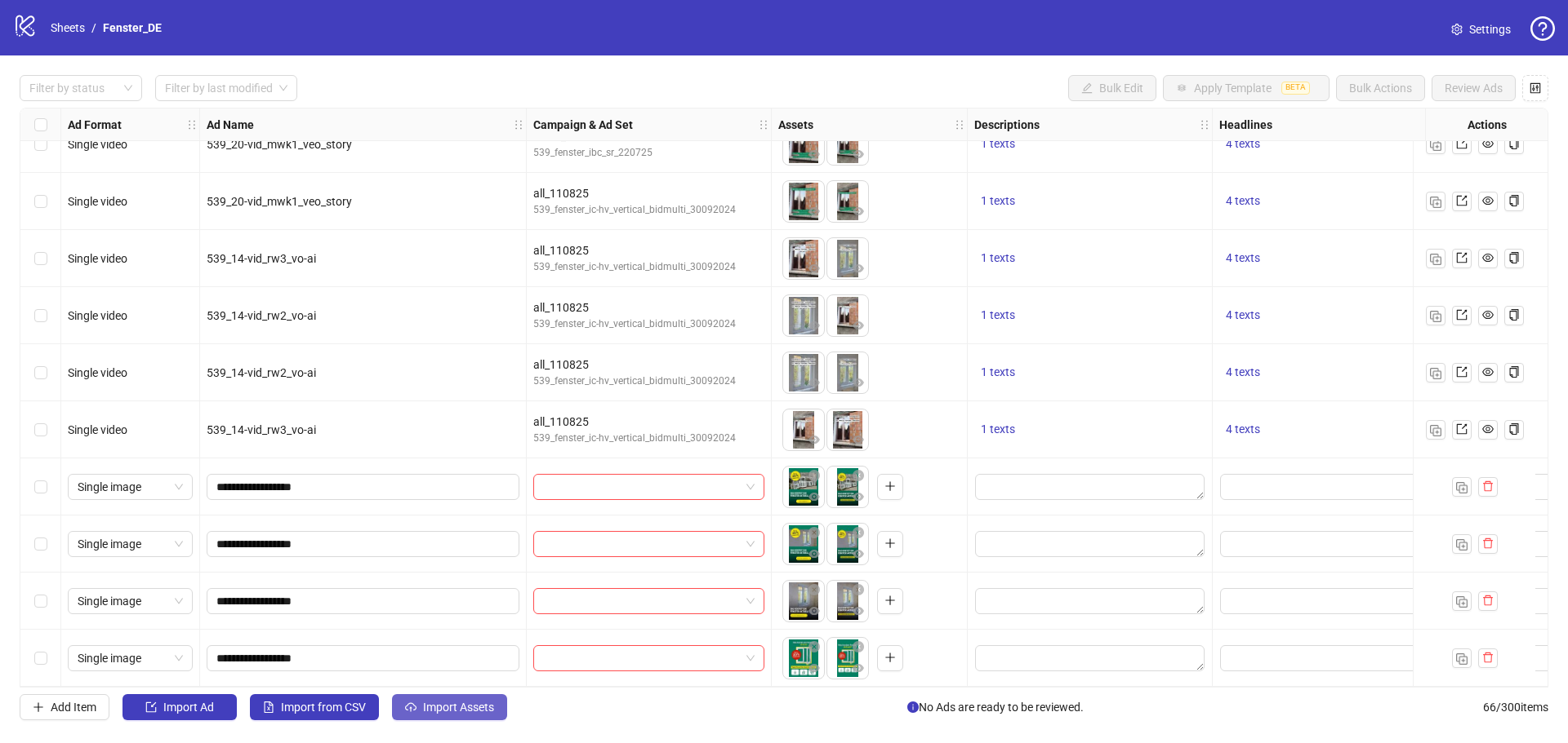
click at [456, 705] on span "Import Assets" at bounding box center [459, 707] width 71 height 13
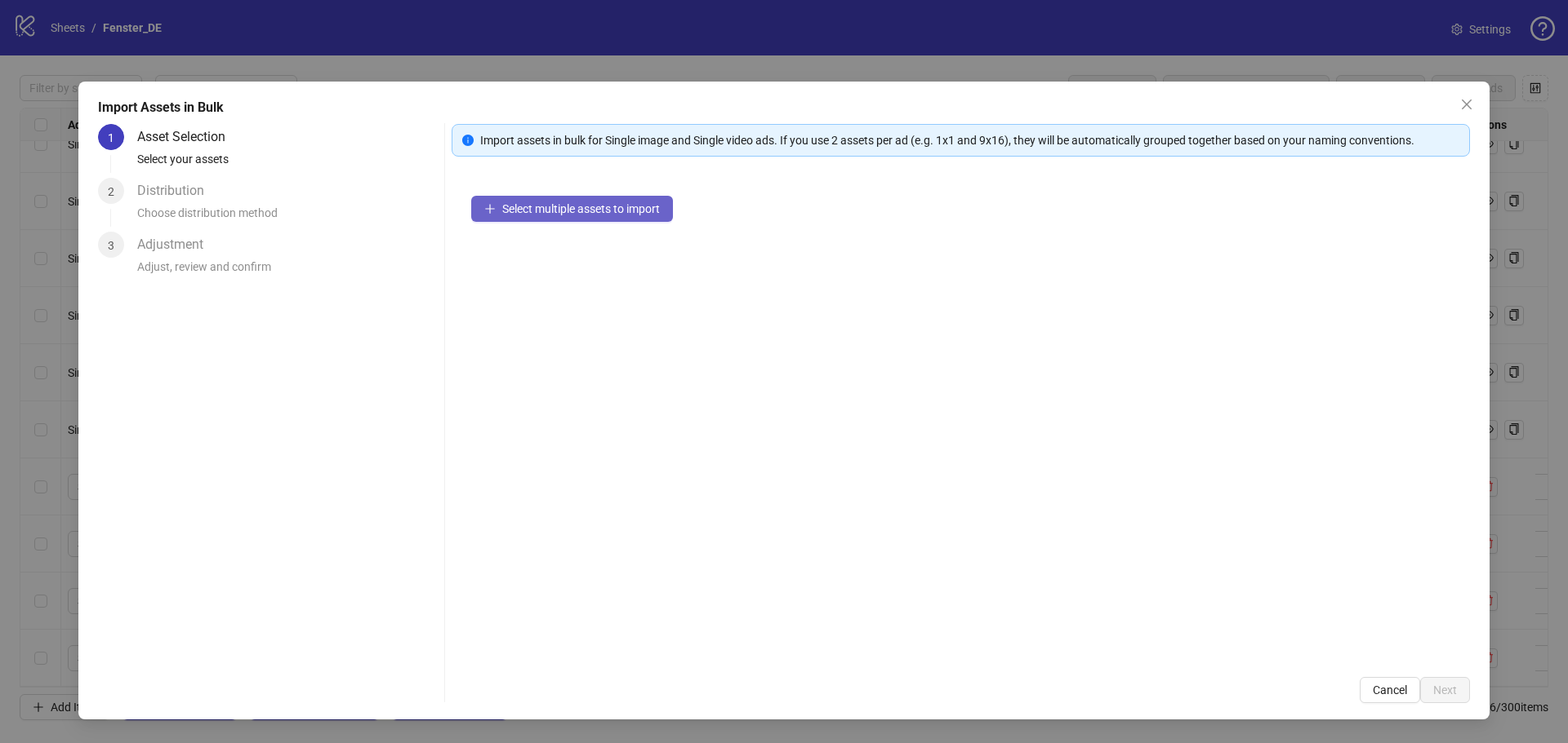
click at [635, 206] on span "Select multiple assets to import" at bounding box center [580, 208] width 157 height 13
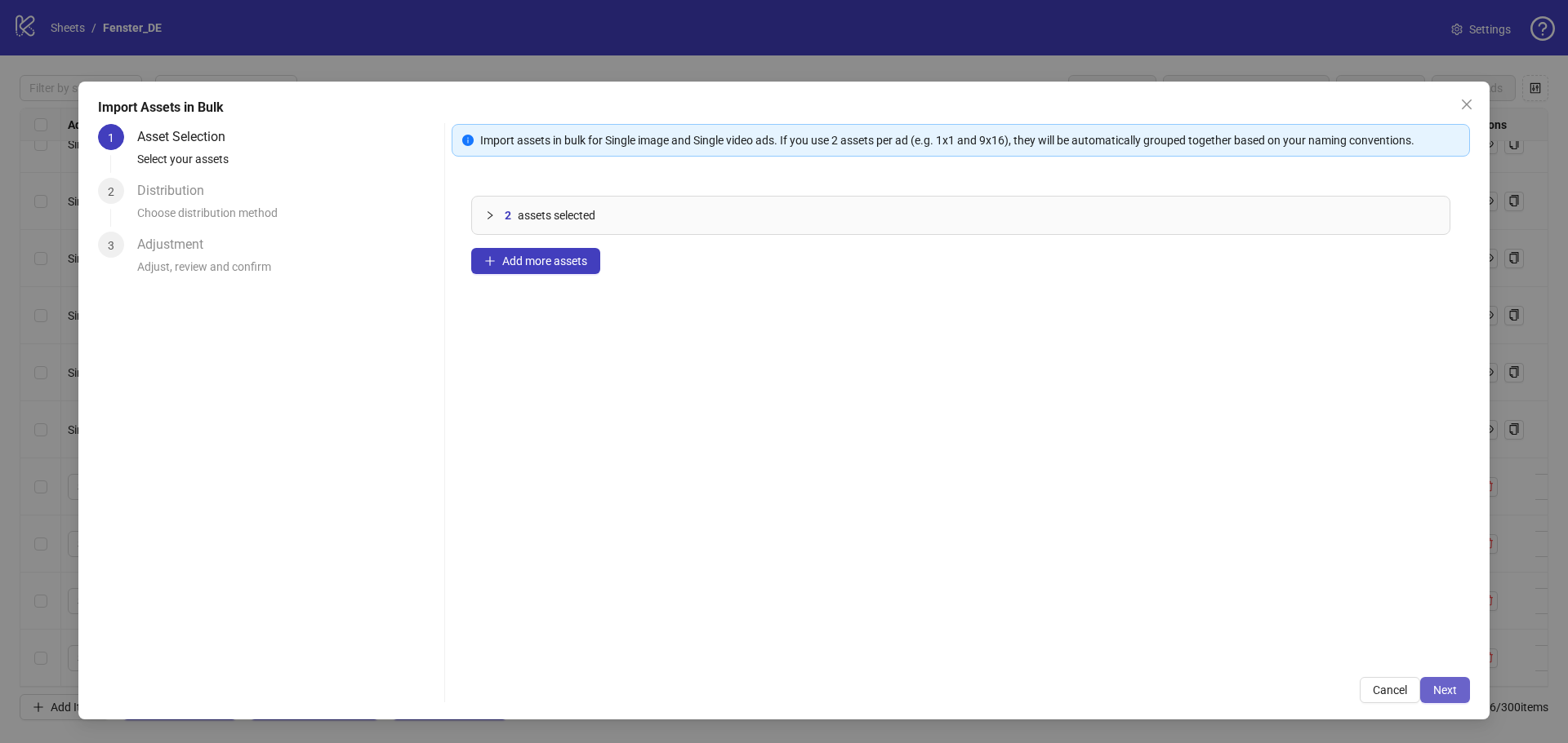
click at [1427, 686] on button "Next" at bounding box center [1444, 691] width 49 height 26
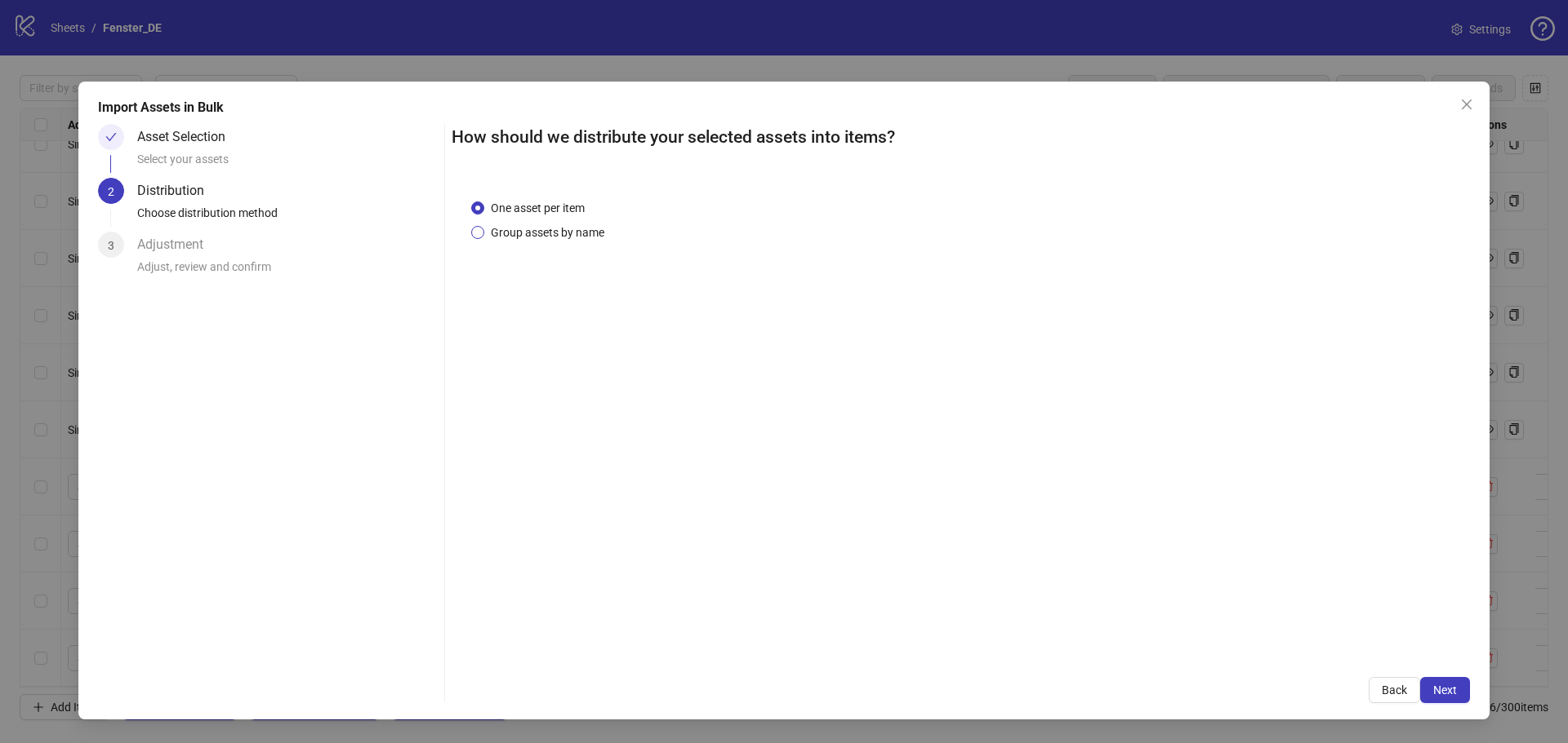
click at [581, 232] on span "Group assets by name" at bounding box center [548, 232] width 127 height 18
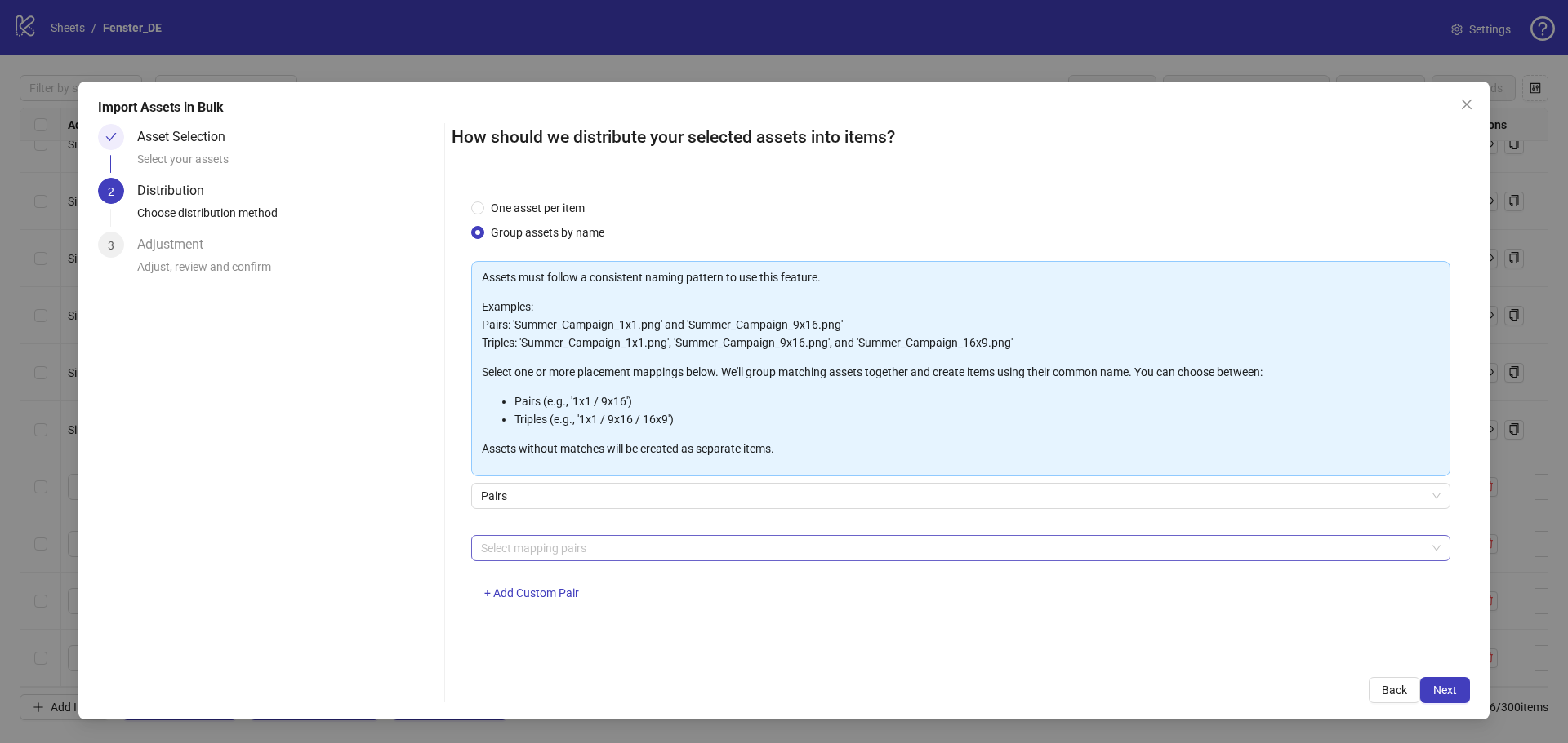
click at [581, 551] on div at bounding box center [952, 547] width 955 height 23
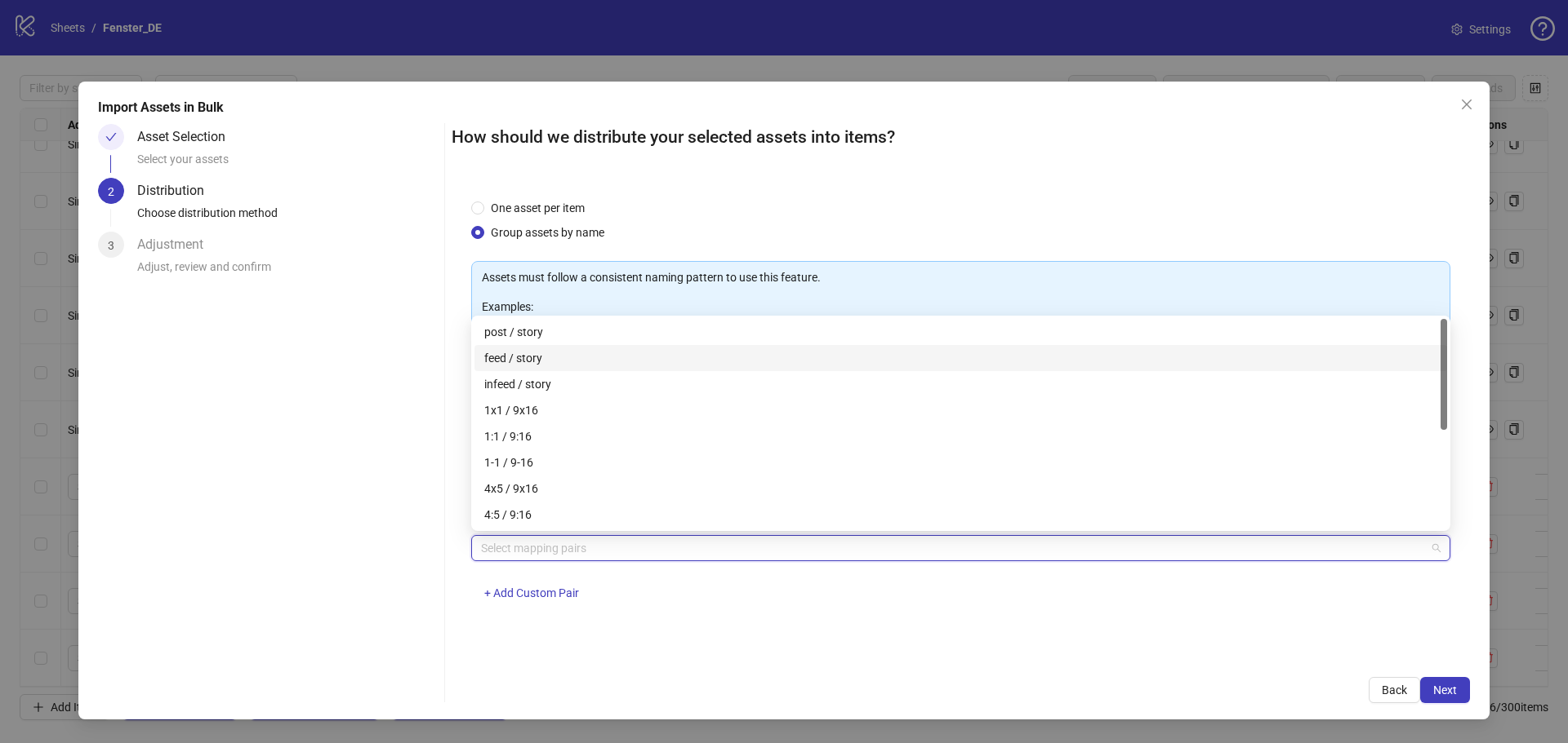
click at [542, 359] on div "feed / story" at bounding box center [961, 359] width 953 height 18
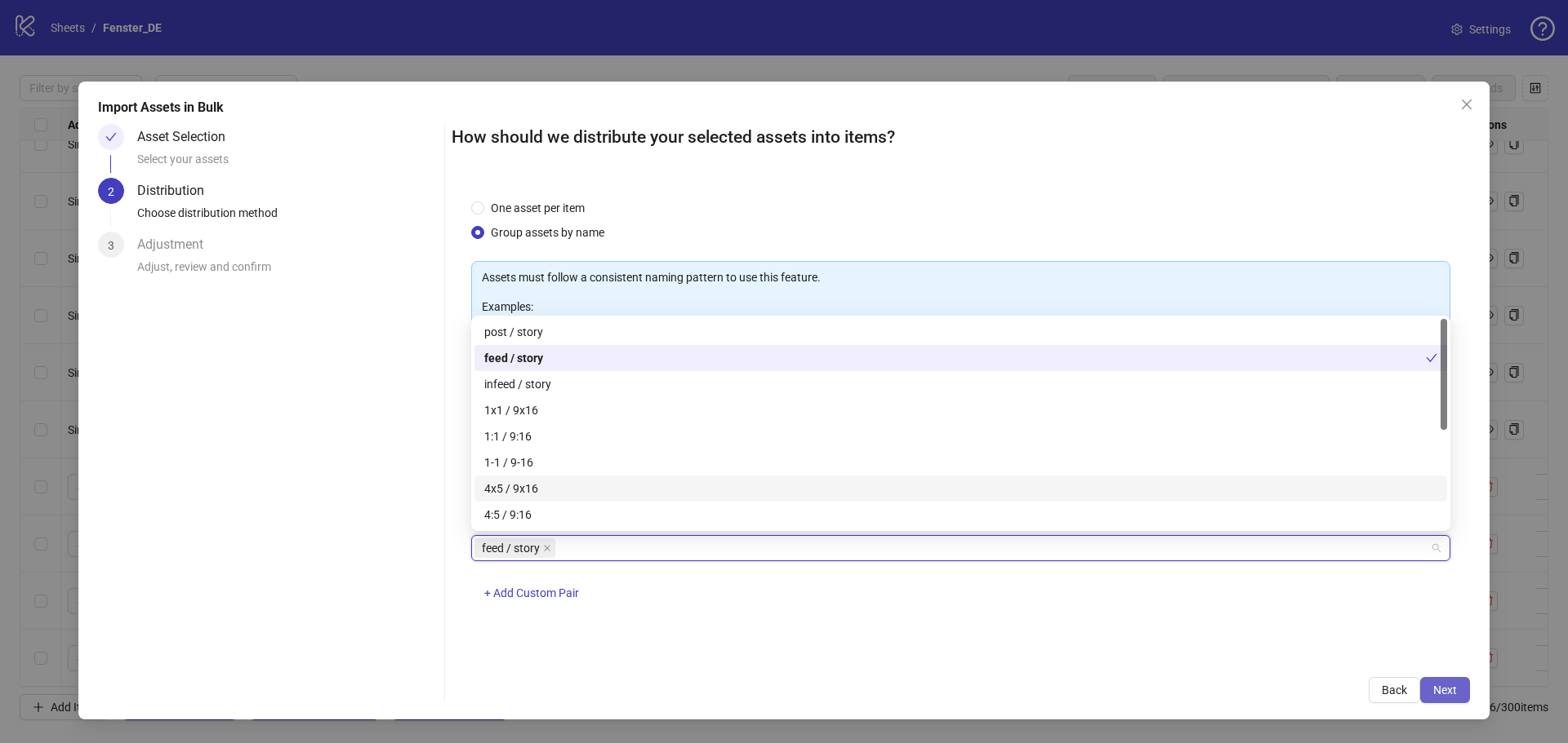
click at [1460, 690] on button "Next" at bounding box center [1444, 691] width 49 height 26
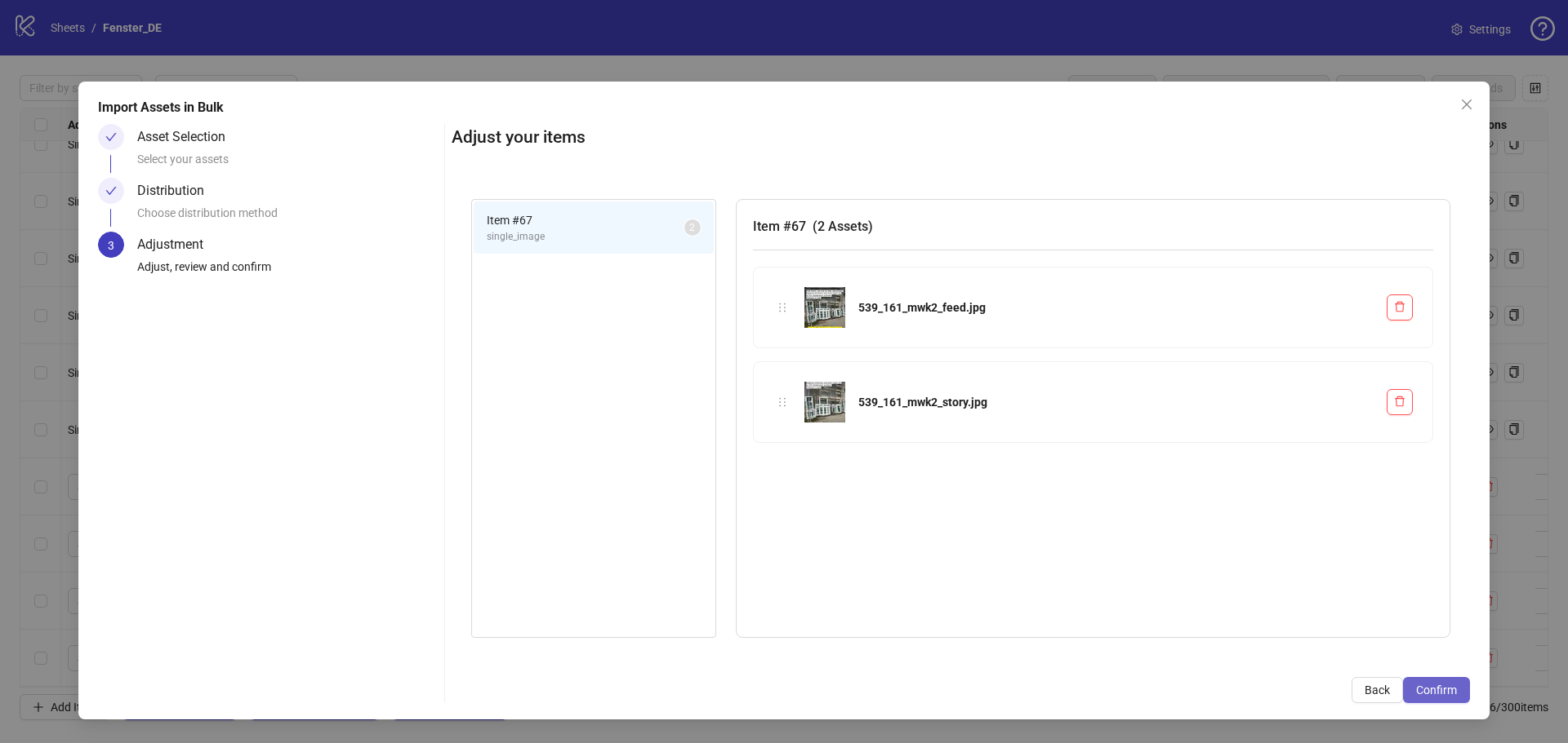
click at [1456, 689] on span "Confirm" at bounding box center [1436, 690] width 41 height 13
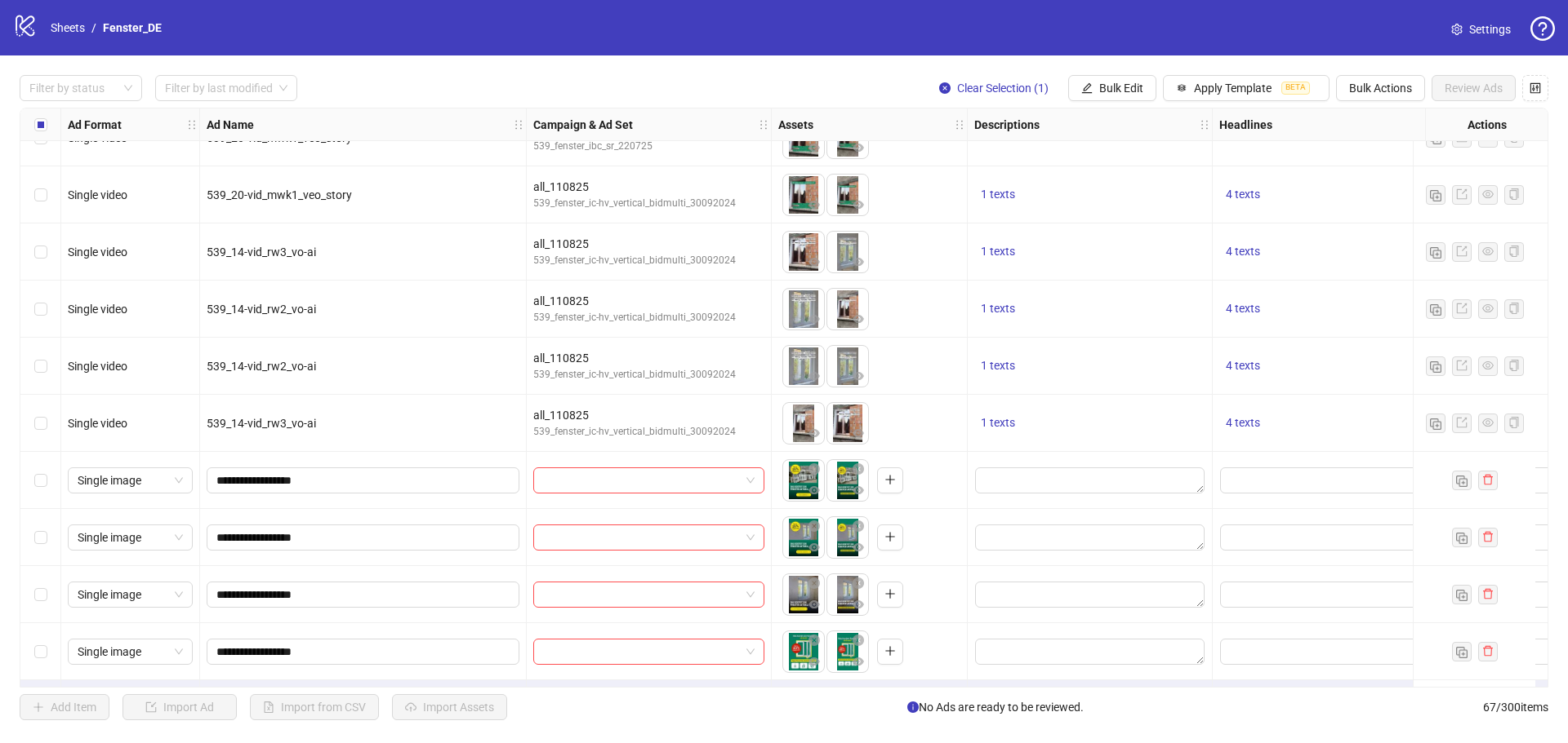
scroll to position [3288, 0]
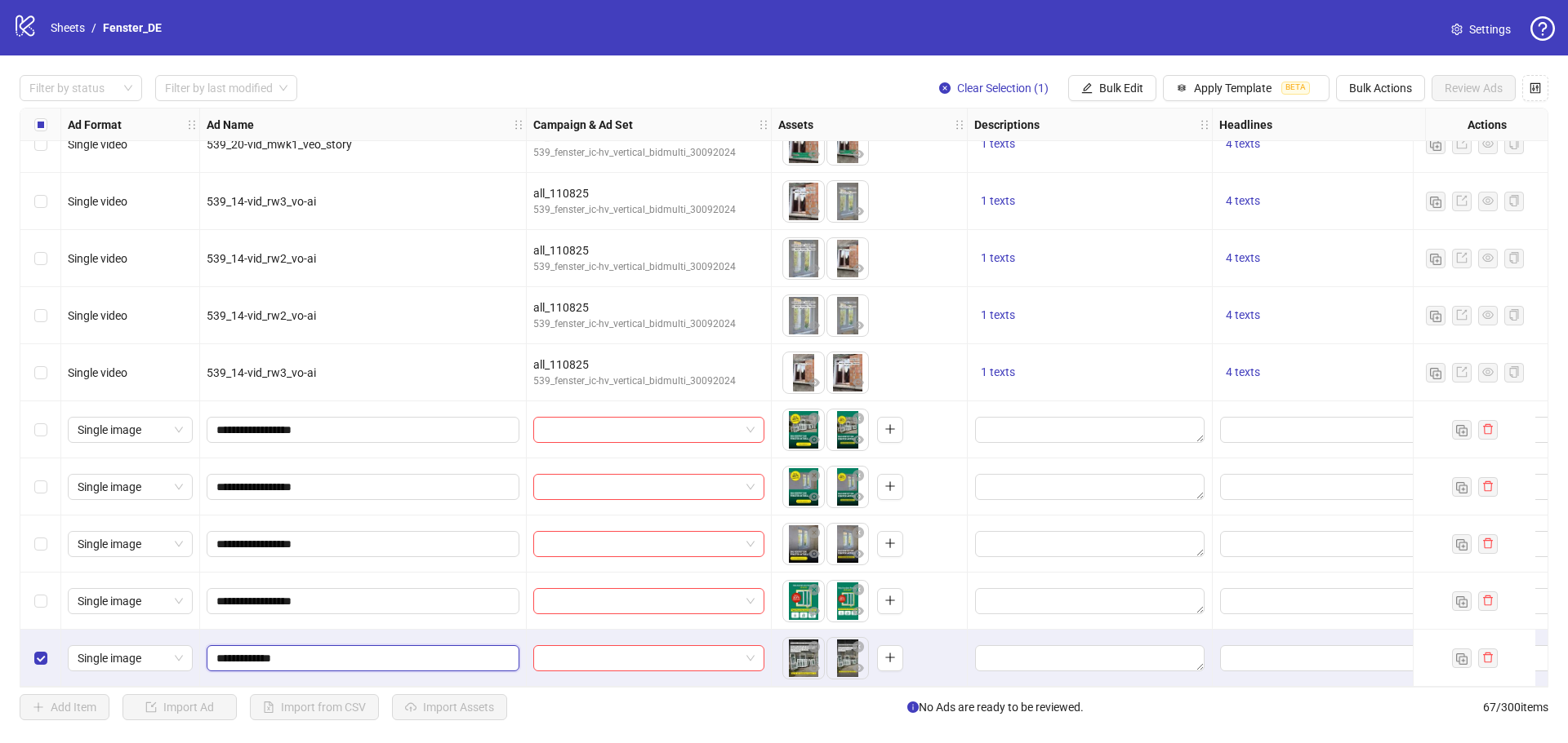
click at [434, 655] on input "**********" at bounding box center [361, 658] width 290 height 18
click at [1135, 86] on span "Bulk Edit" at bounding box center [1121, 88] width 44 height 13
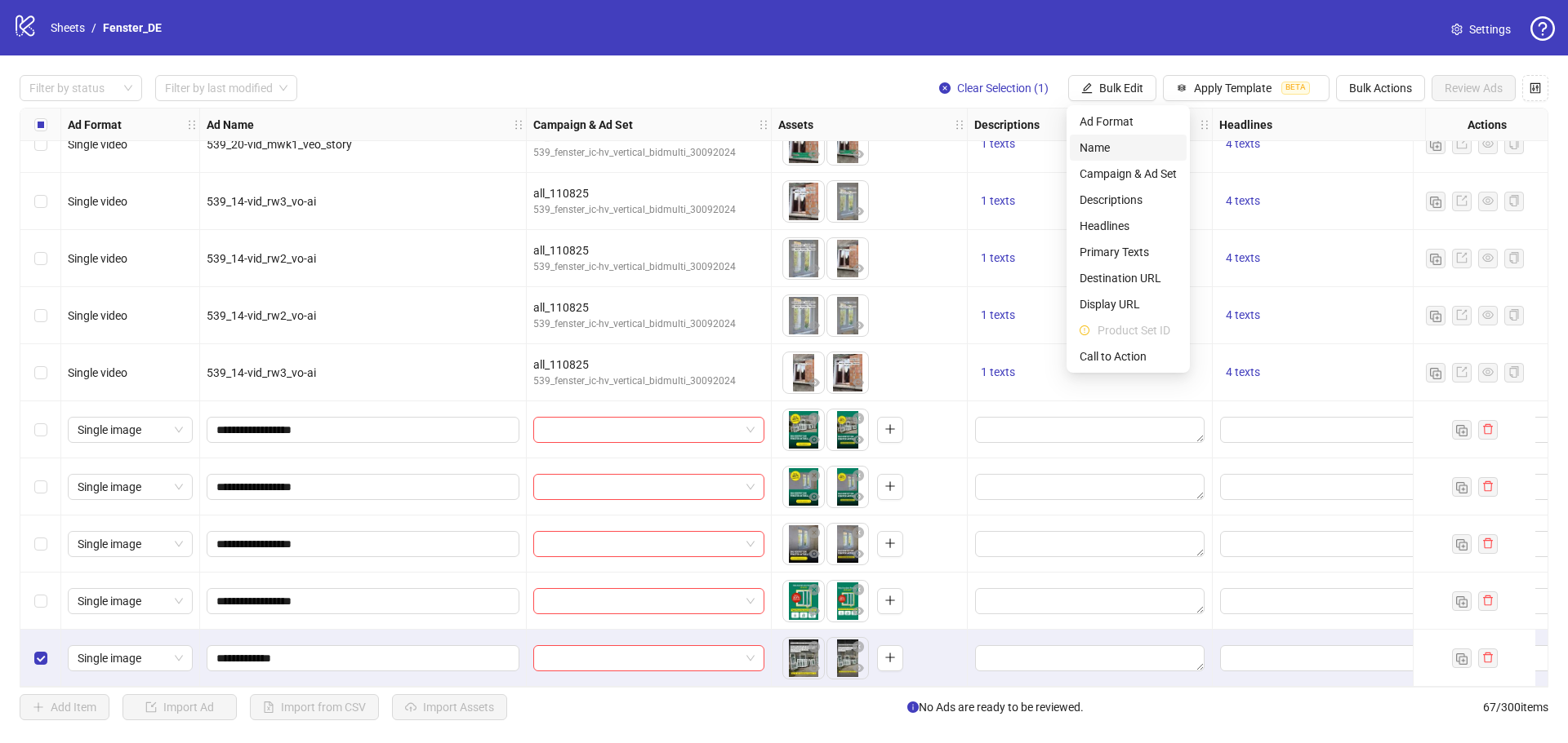
click at [1146, 152] on span "Name" at bounding box center [1128, 147] width 97 height 18
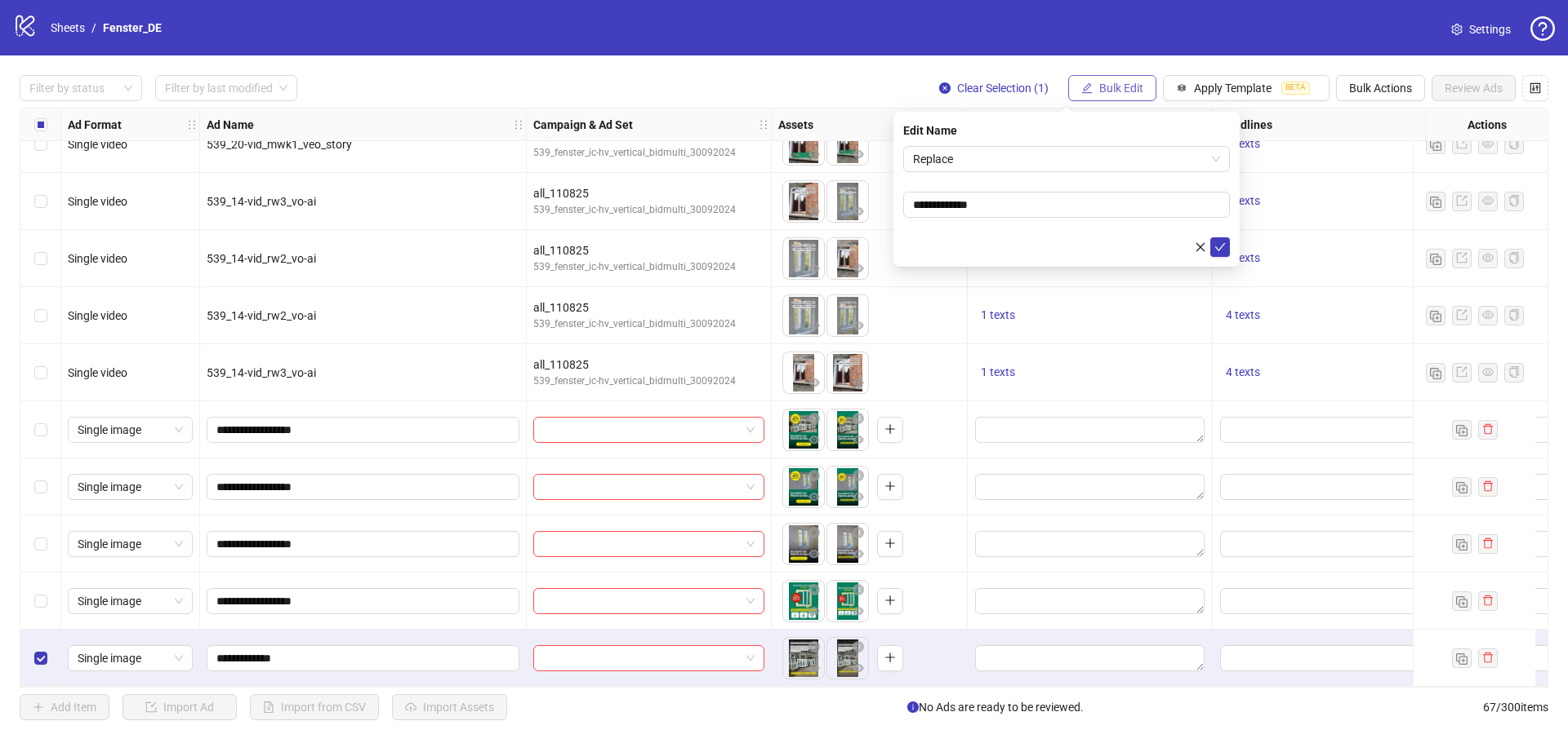
click at [1118, 89] on span "Bulk Edit" at bounding box center [1121, 88] width 44 height 13
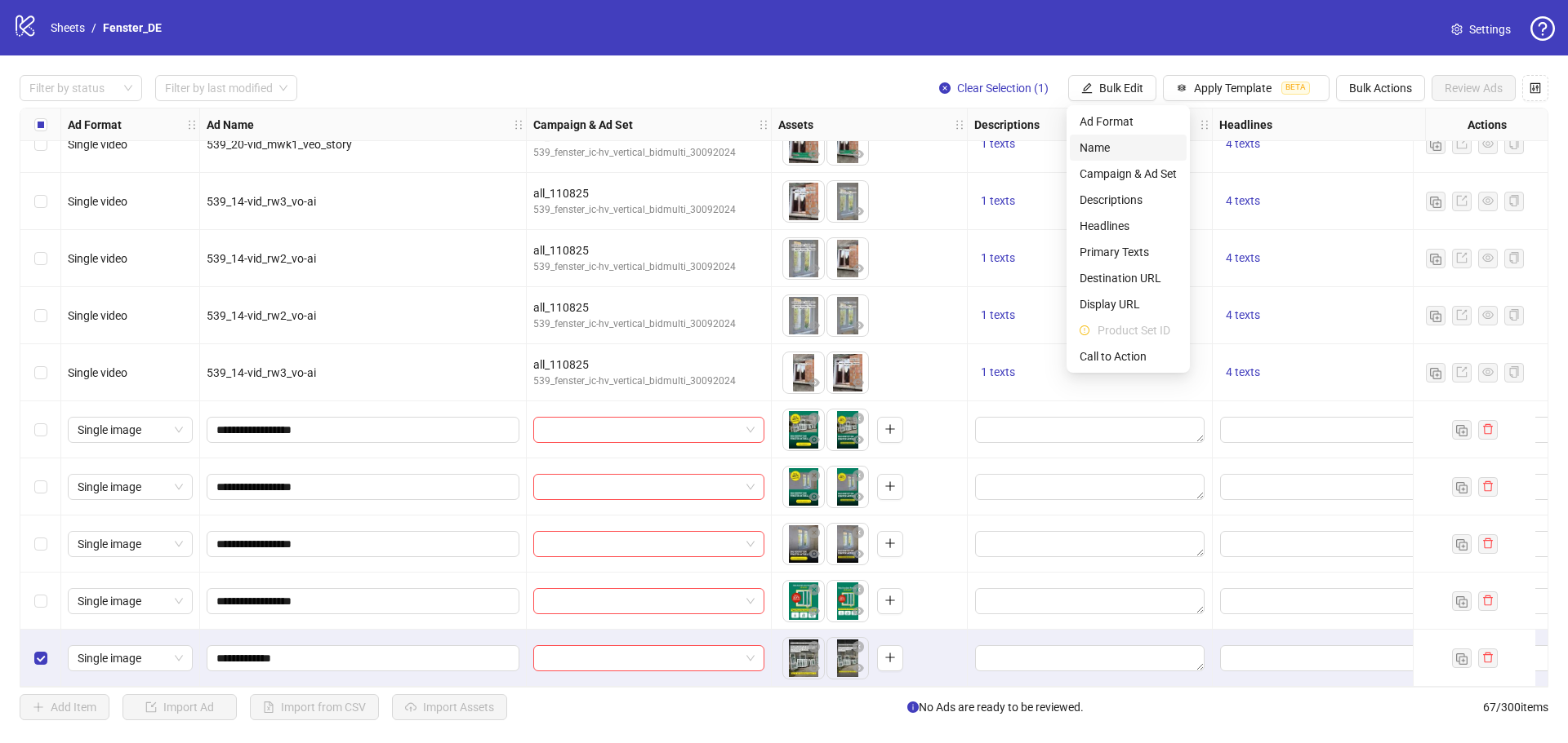
click at [1129, 148] on span "Name" at bounding box center [1128, 147] width 97 height 18
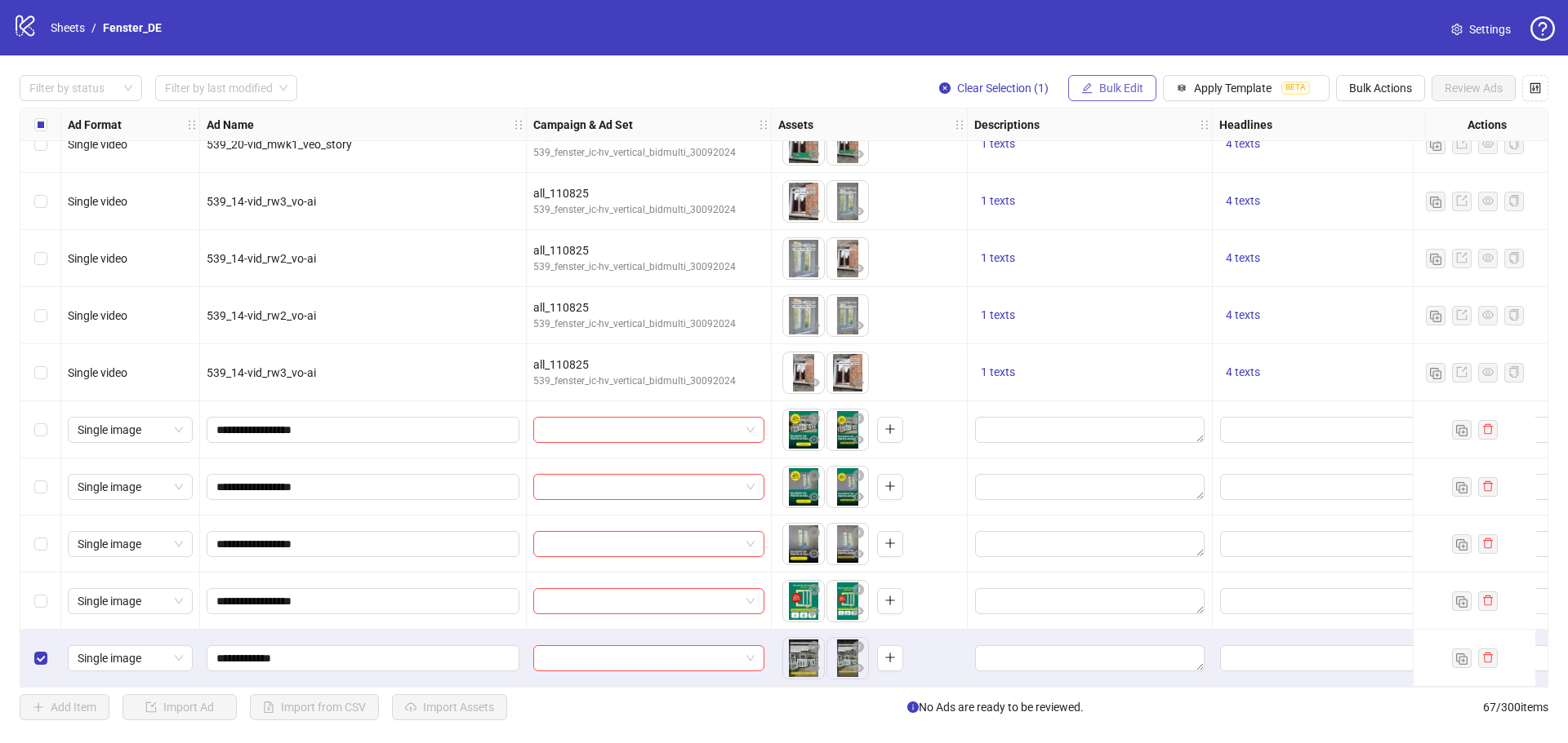
click at [1124, 95] on span "Bulk Edit" at bounding box center [1121, 88] width 44 height 13
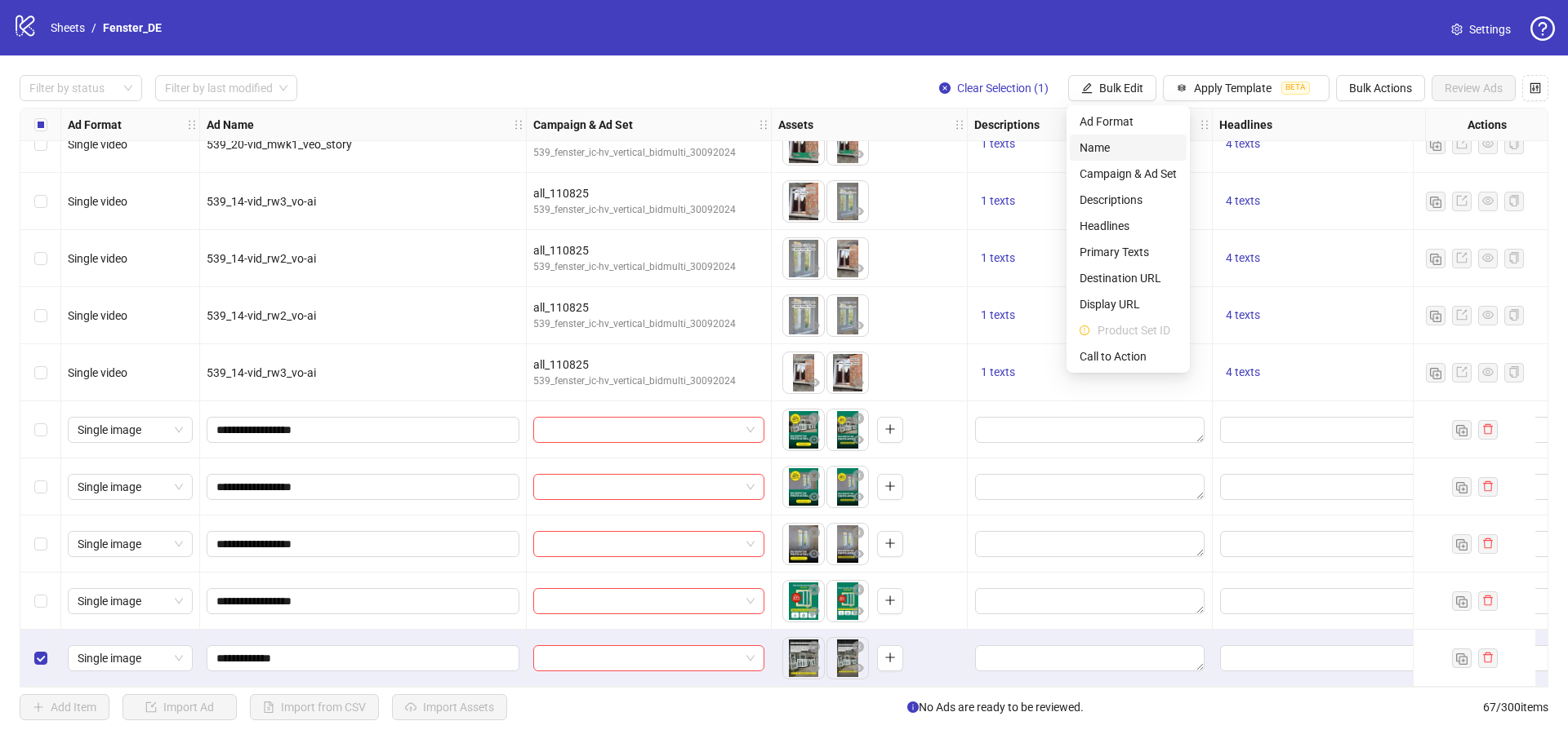
click at [1127, 145] on span "Name" at bounding box center [1128, 147] width 97 height 18
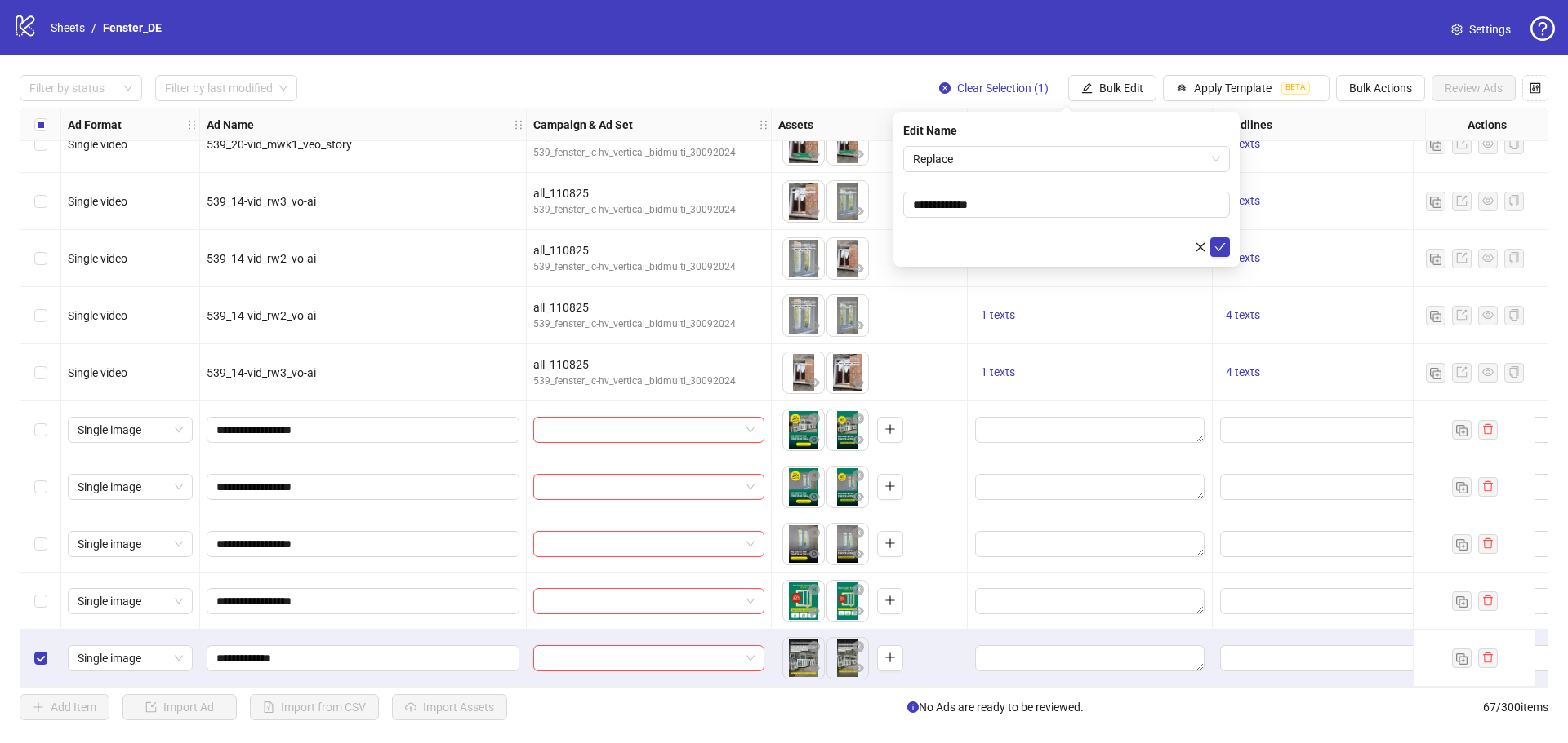
click at [1096, 145] on div "**********" at bounding box center [1067, 189] width 346 height 155
click at [1096, 156] on span "Replace" at bounding box center [1066, 159] width 307 height 25
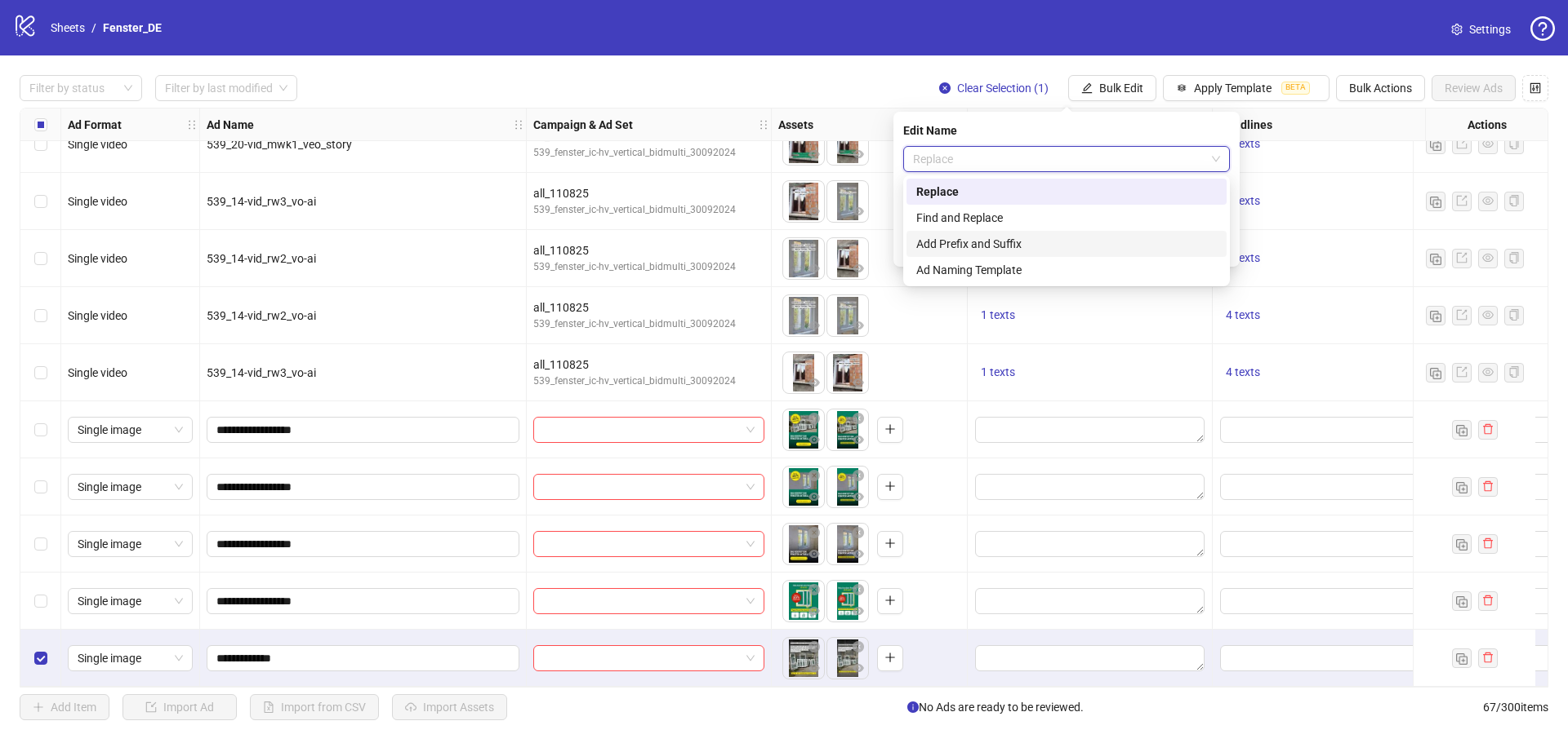
click at [1093, 238] on div "Add Prefix and Suffix" at bounding box center [1067, 244] width 301 height 18
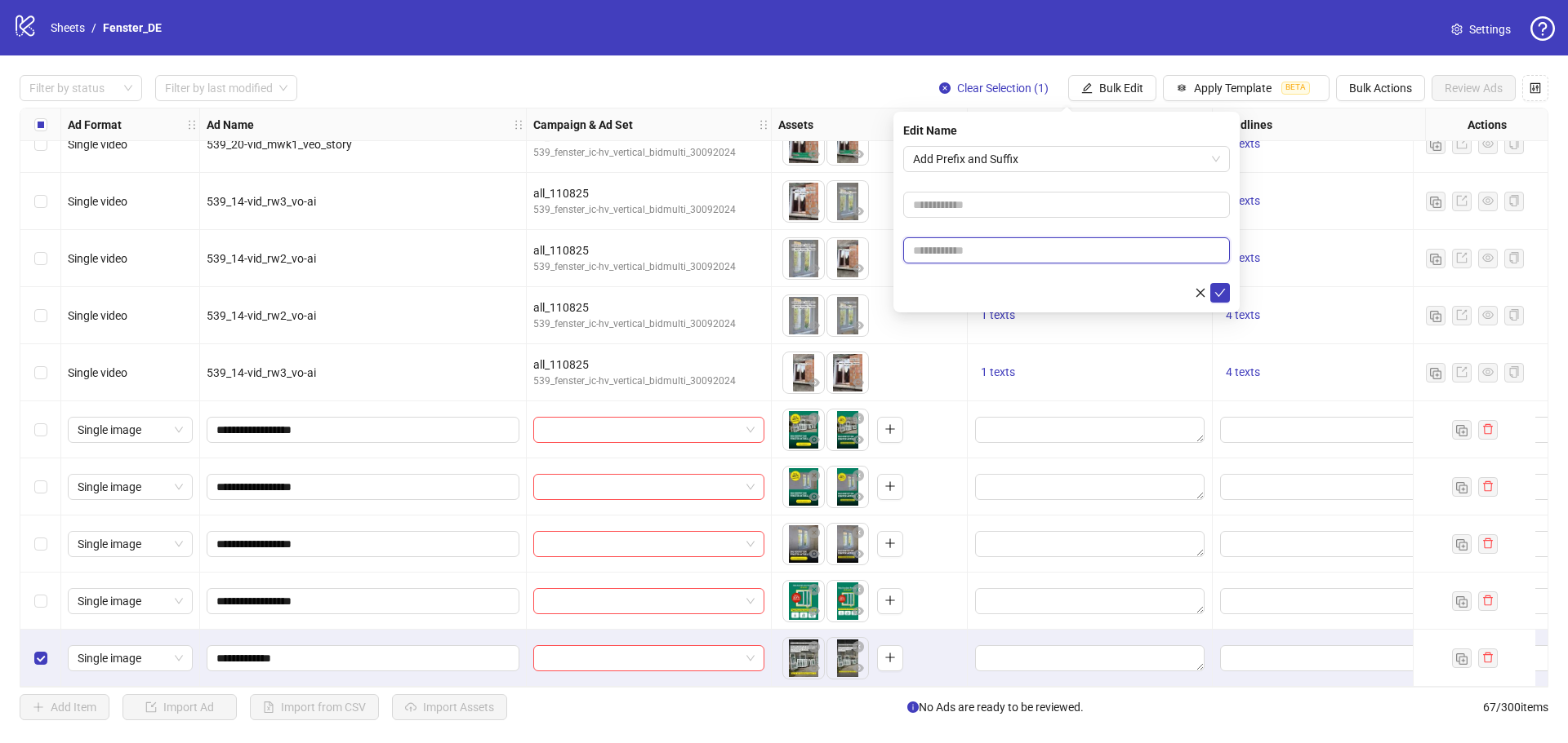
click at [1054, 261] on input "text" at bounding box center [1067, 250] width 326 height 26
type input "*****"
click at [1218, 293] on icon "check" at bounding box center [1220, 292] width 11 height 8
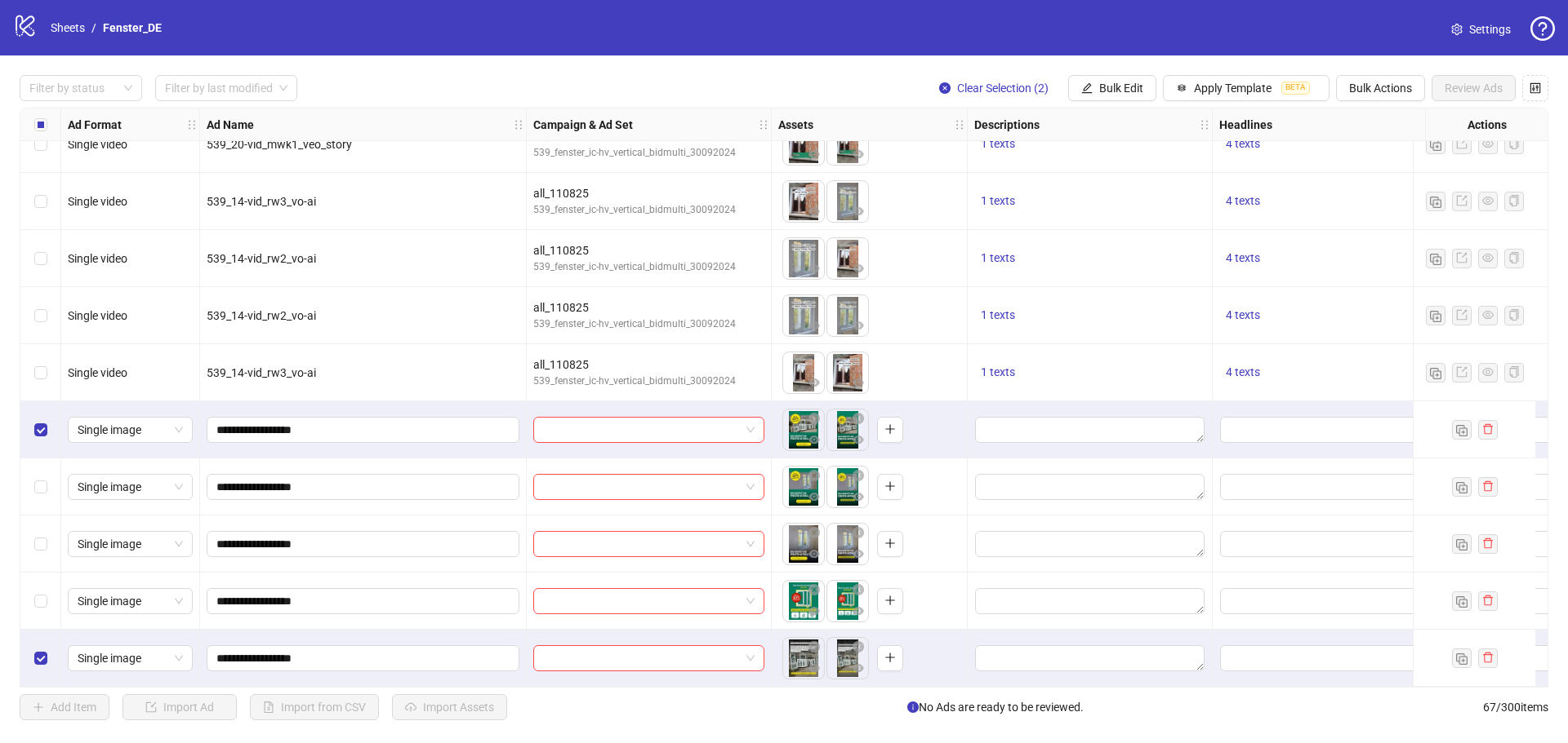
click at [43, 493] on div "Select row 64" at bounding box center [41, 487] width 41 height 57
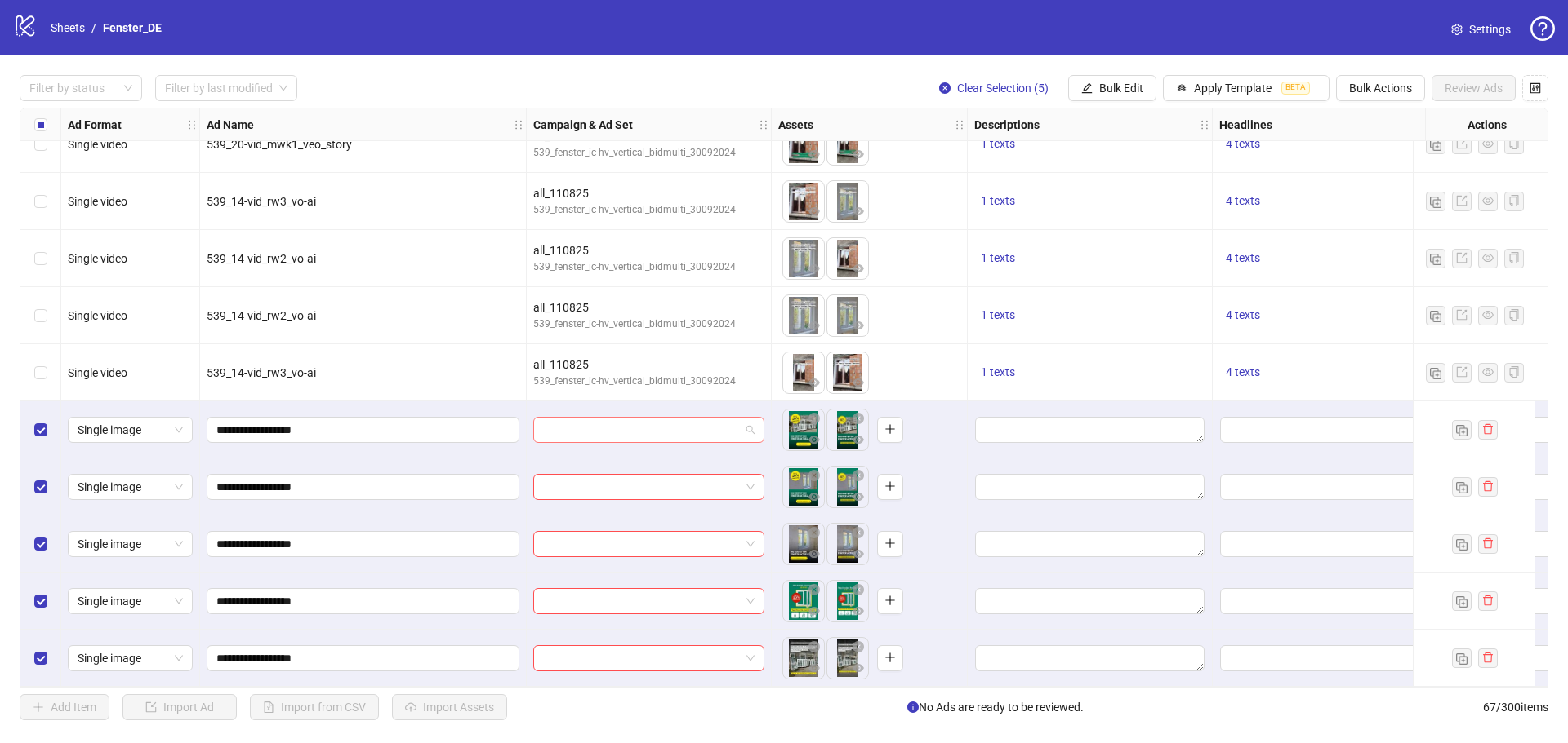
click at [656, 420] on input "search" at bounding box center [641, 430] width 197 height 25
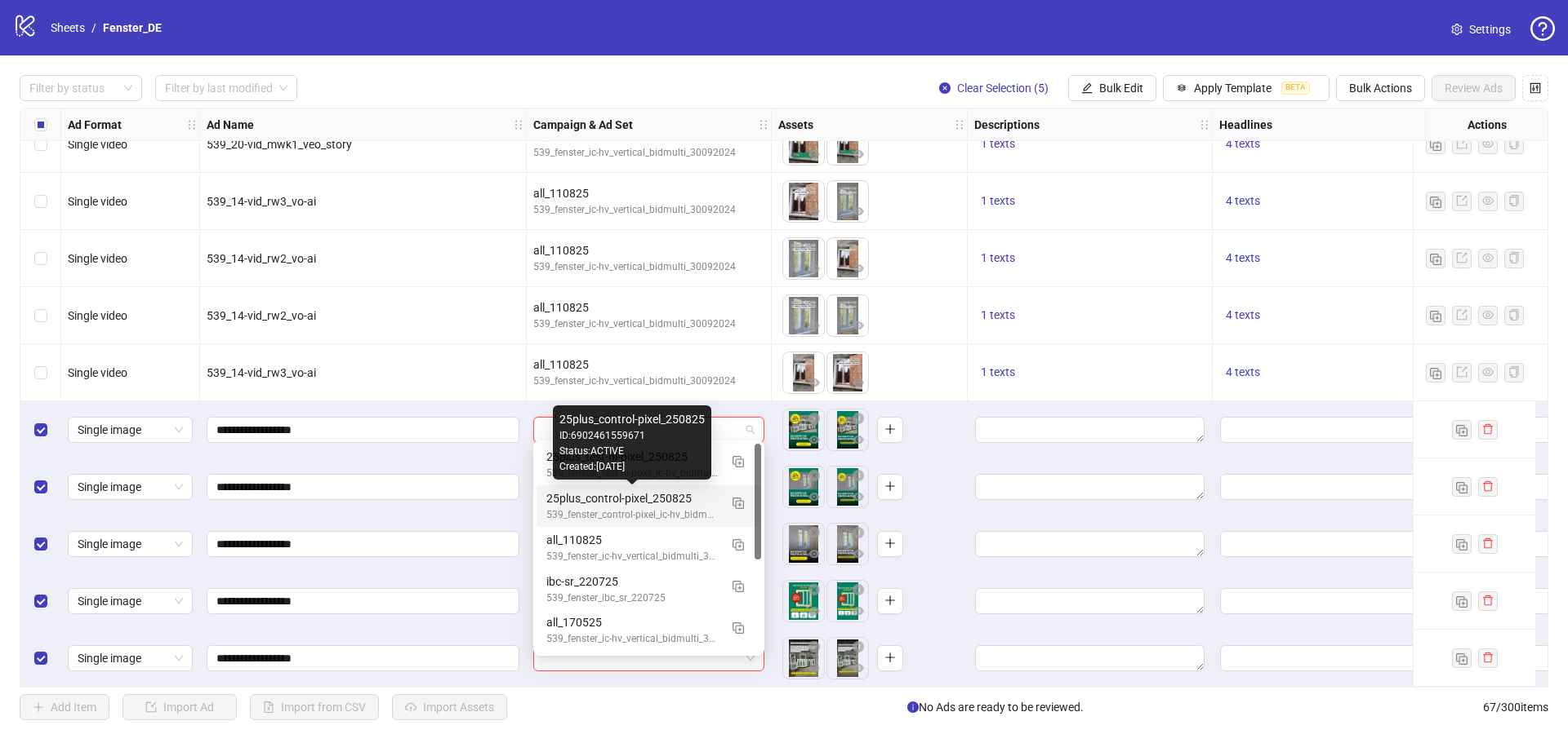
click at [661, 499] on div "25plus_control-pixel_250825" at bounding box center [633, 499] width 172 height 18
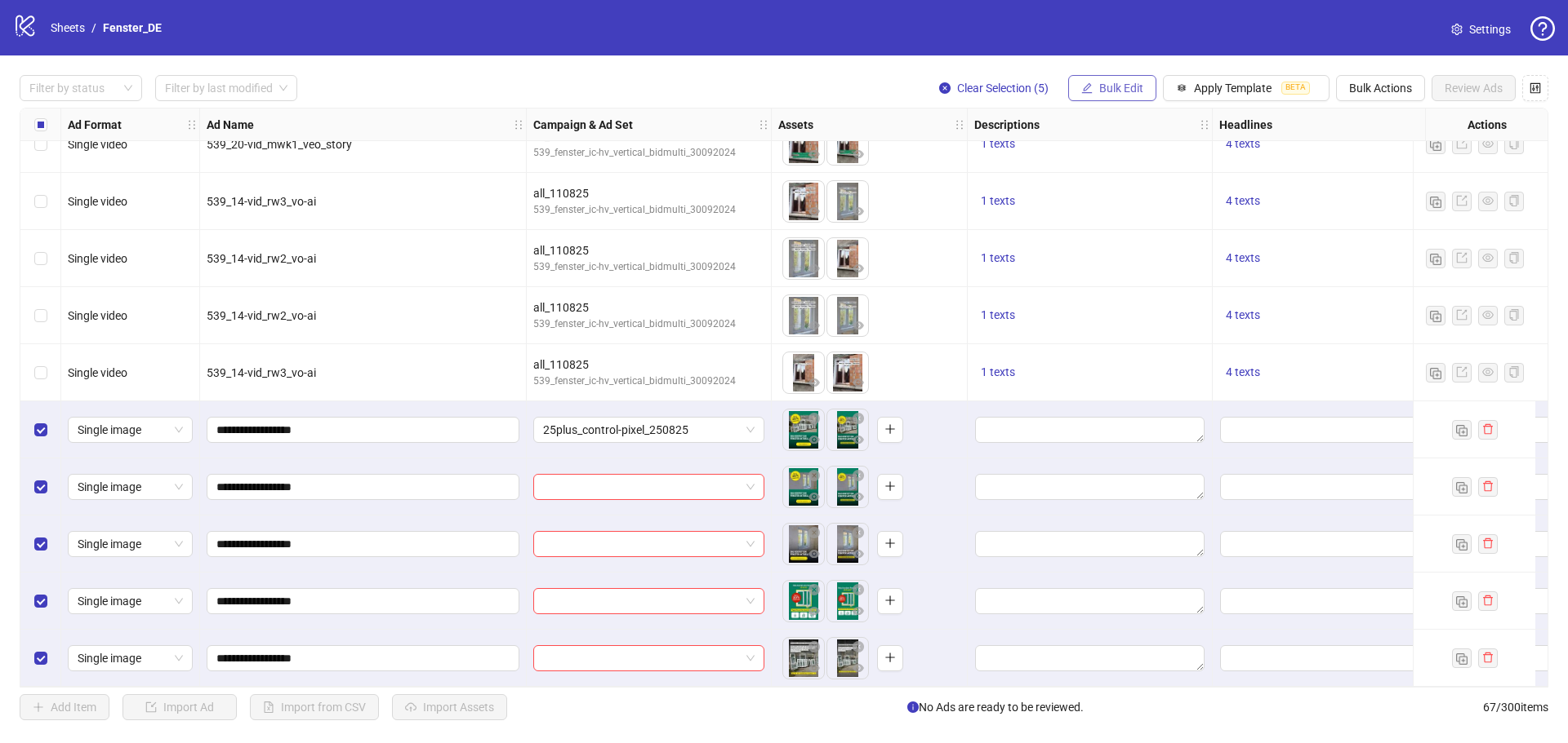
click at [1120, 92] on span "Bulk Edit" at bounding box center [1121, 88] width 44 height 13
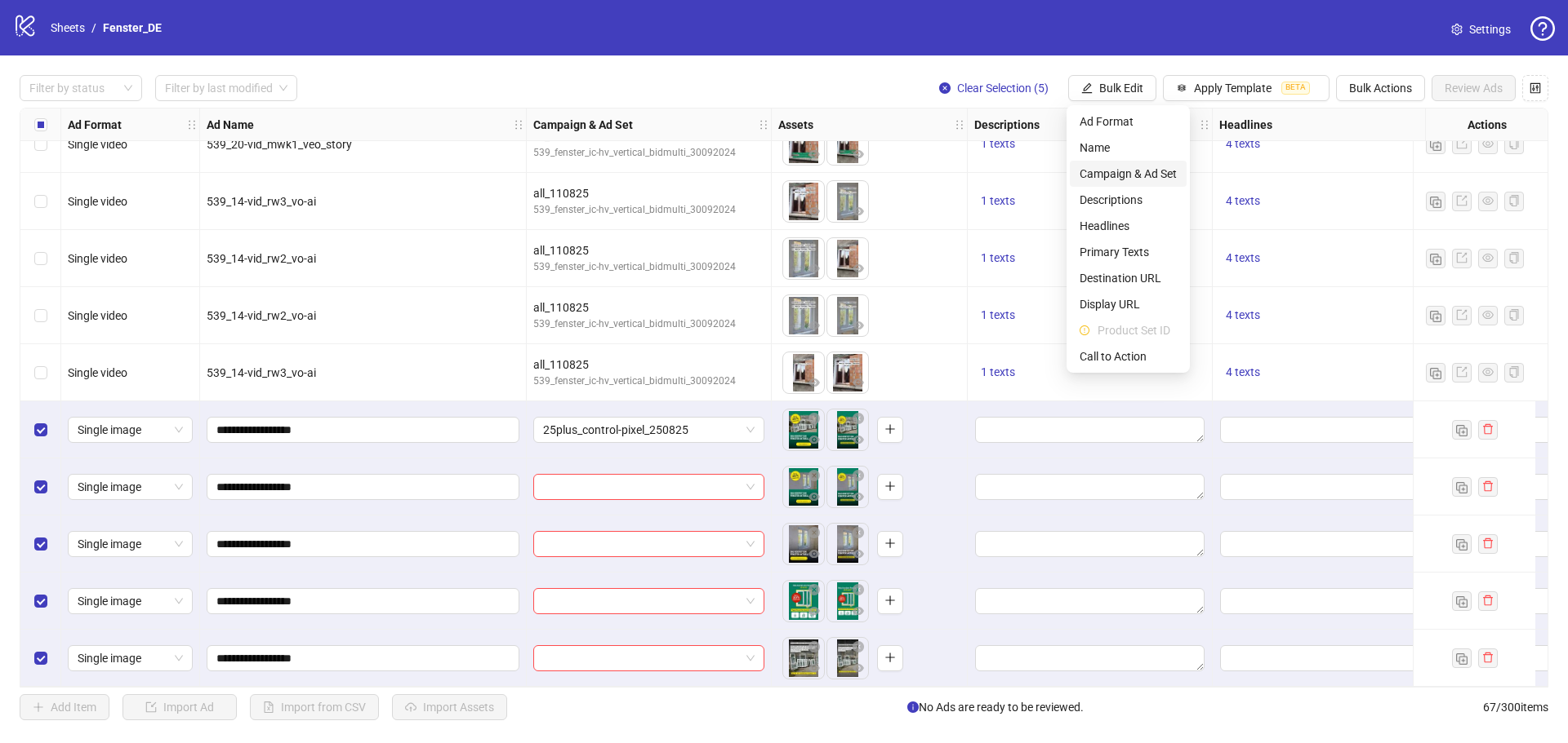
click at [1144, 174] on span "Campaign & Ad Set" at bounding box center [1128, 174] width 97 height 18
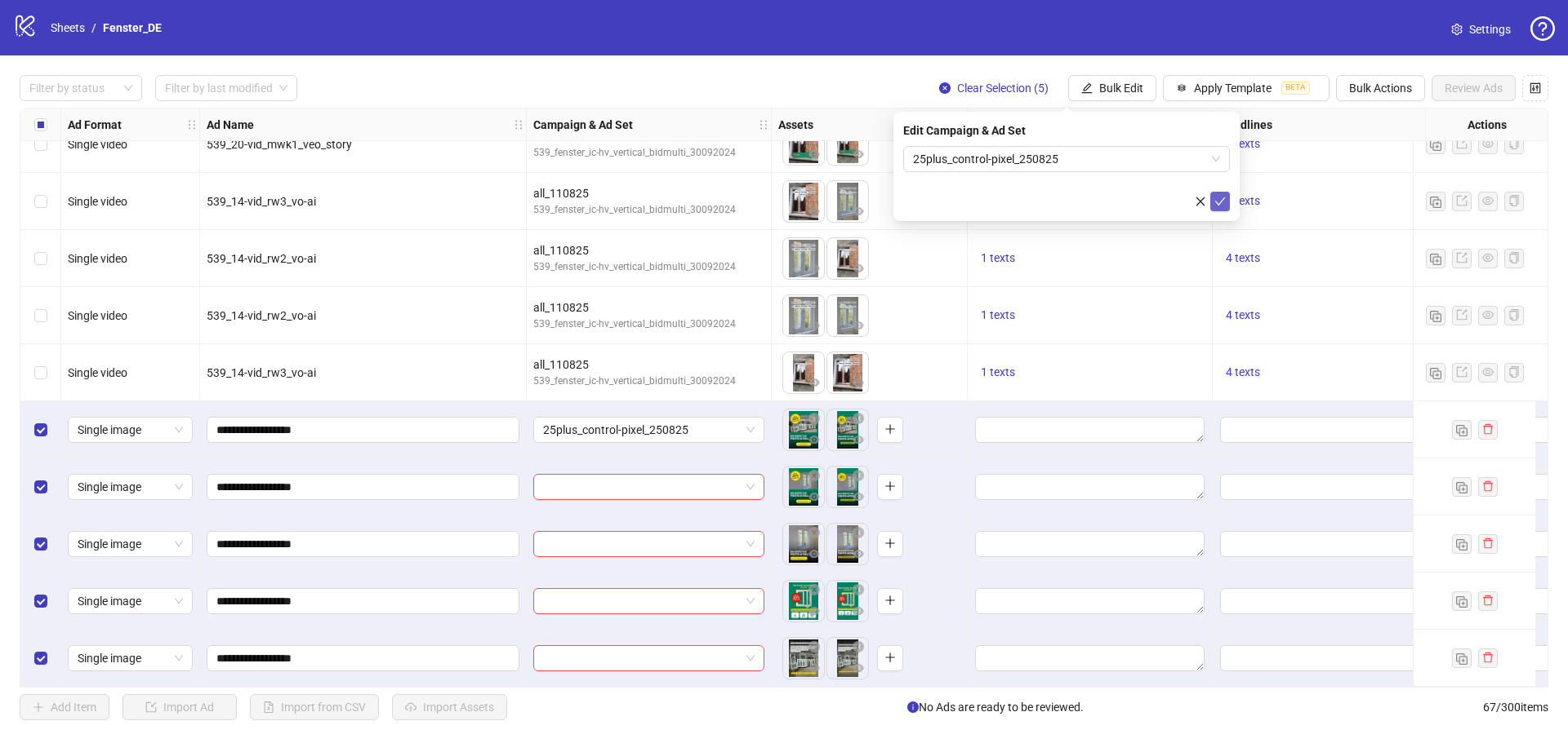
click at [1220, 206] on span "submit" at bounding box center [1220, 201] width 12 height 13
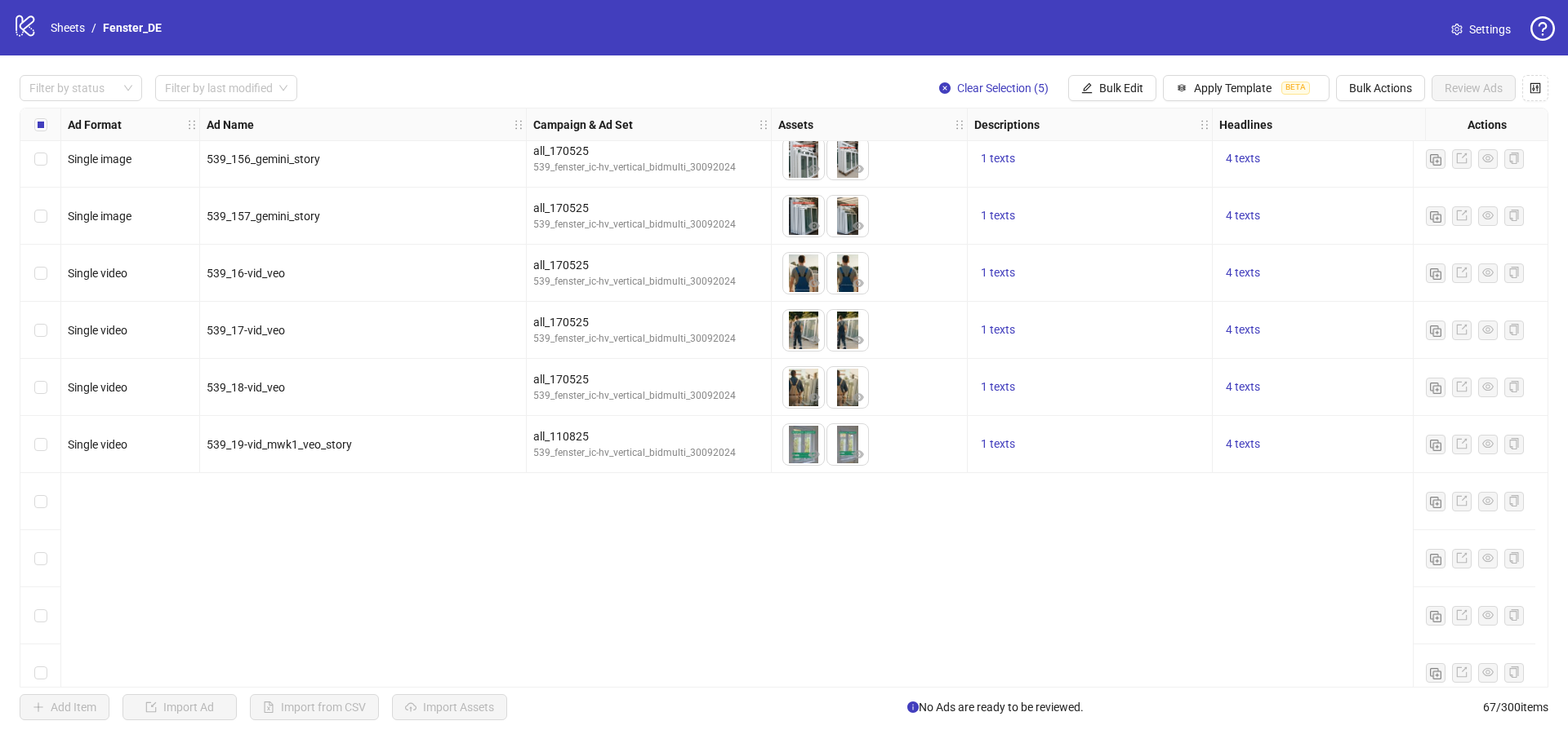
scroll to position [2553, 0]
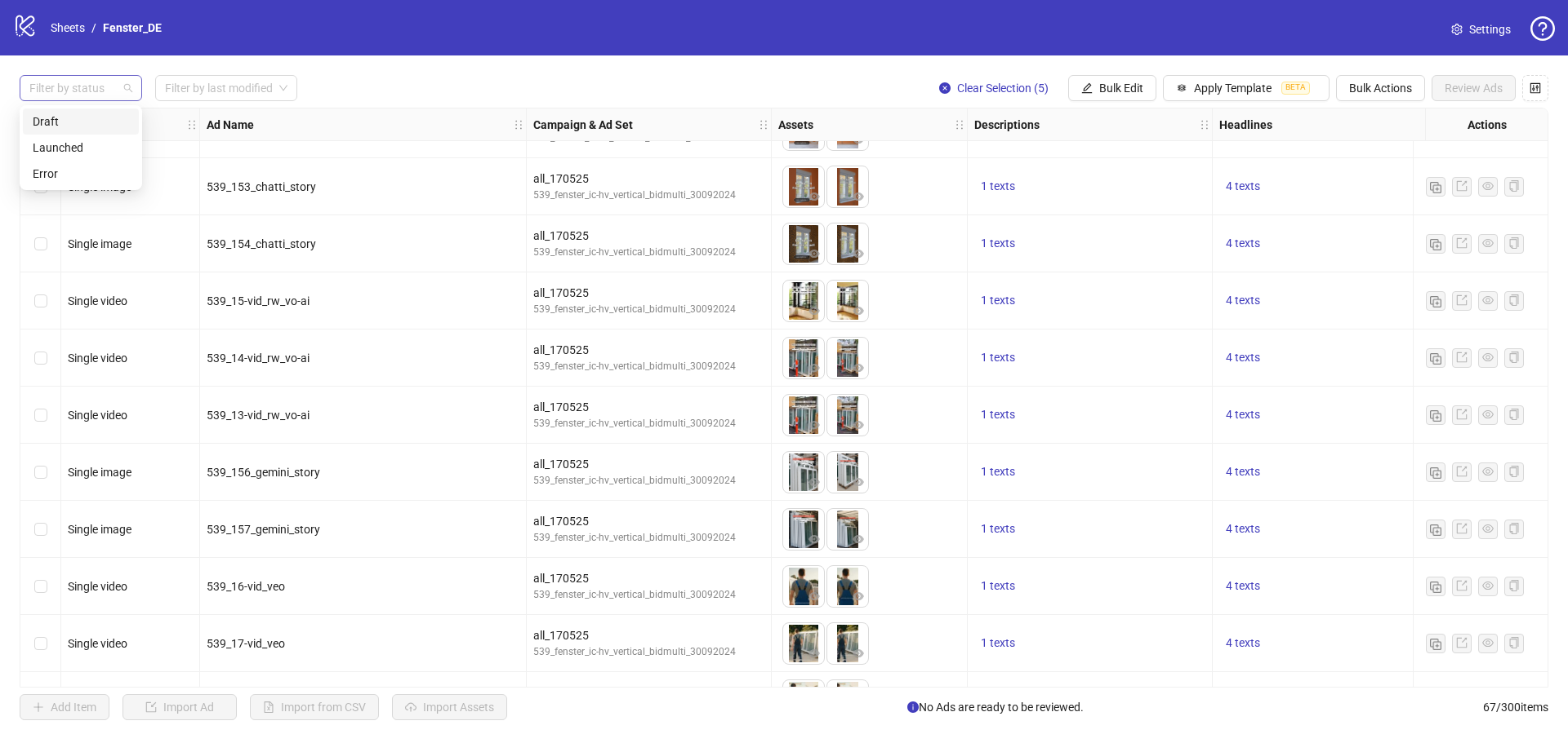
click at [94, 77] on div at bounding box center [72, 88] width 99 height 23
click at [99, 119] on div "Draft" at bounding box center [80, 122] width 96 height 18
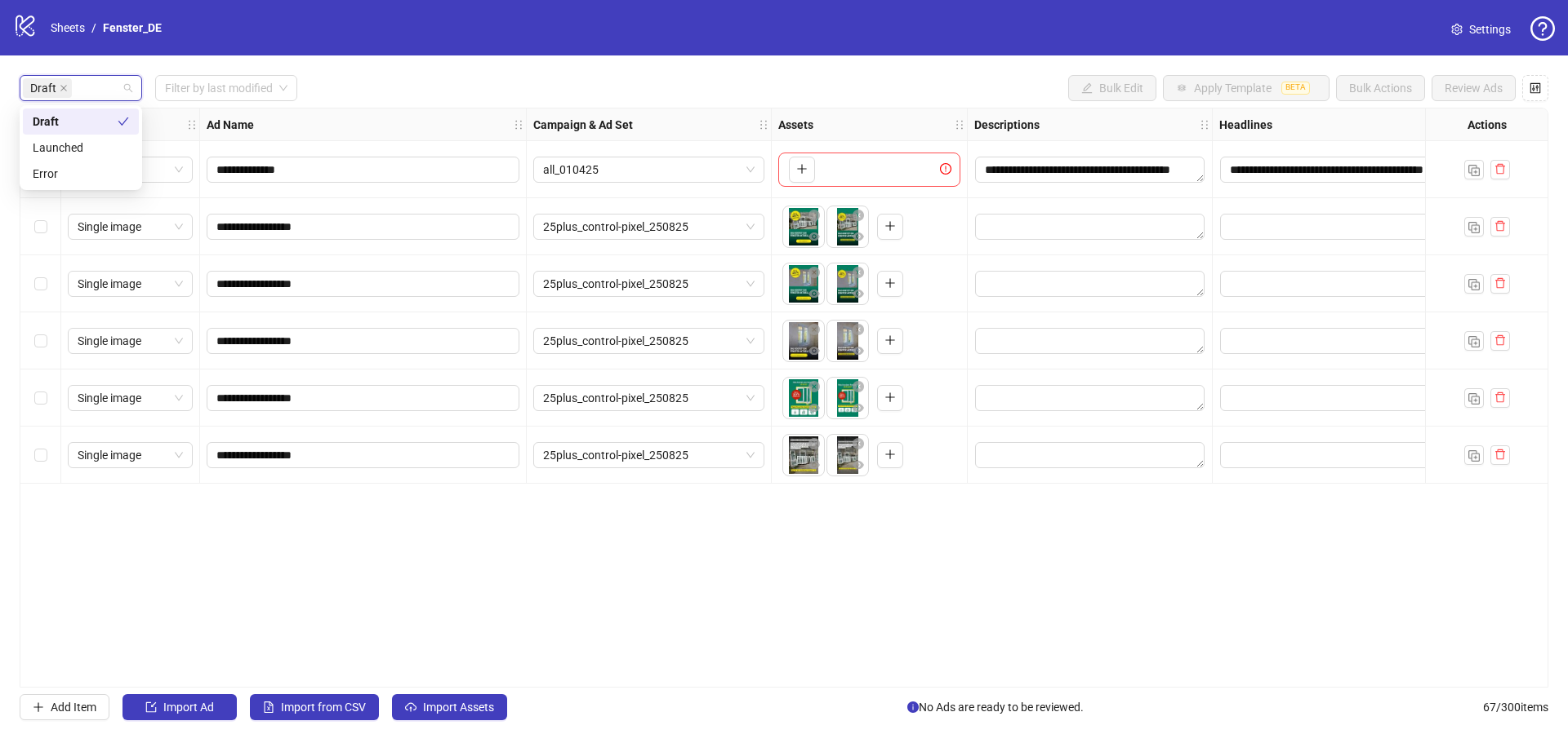
scroll to position [0, 0]
click at [622, 551] on div "**********" at bounding box center [784, 397] width 1528 height 580
click at [44, 133] on label "Select all rows" at bounding box center [41, 124] width 13 height 18
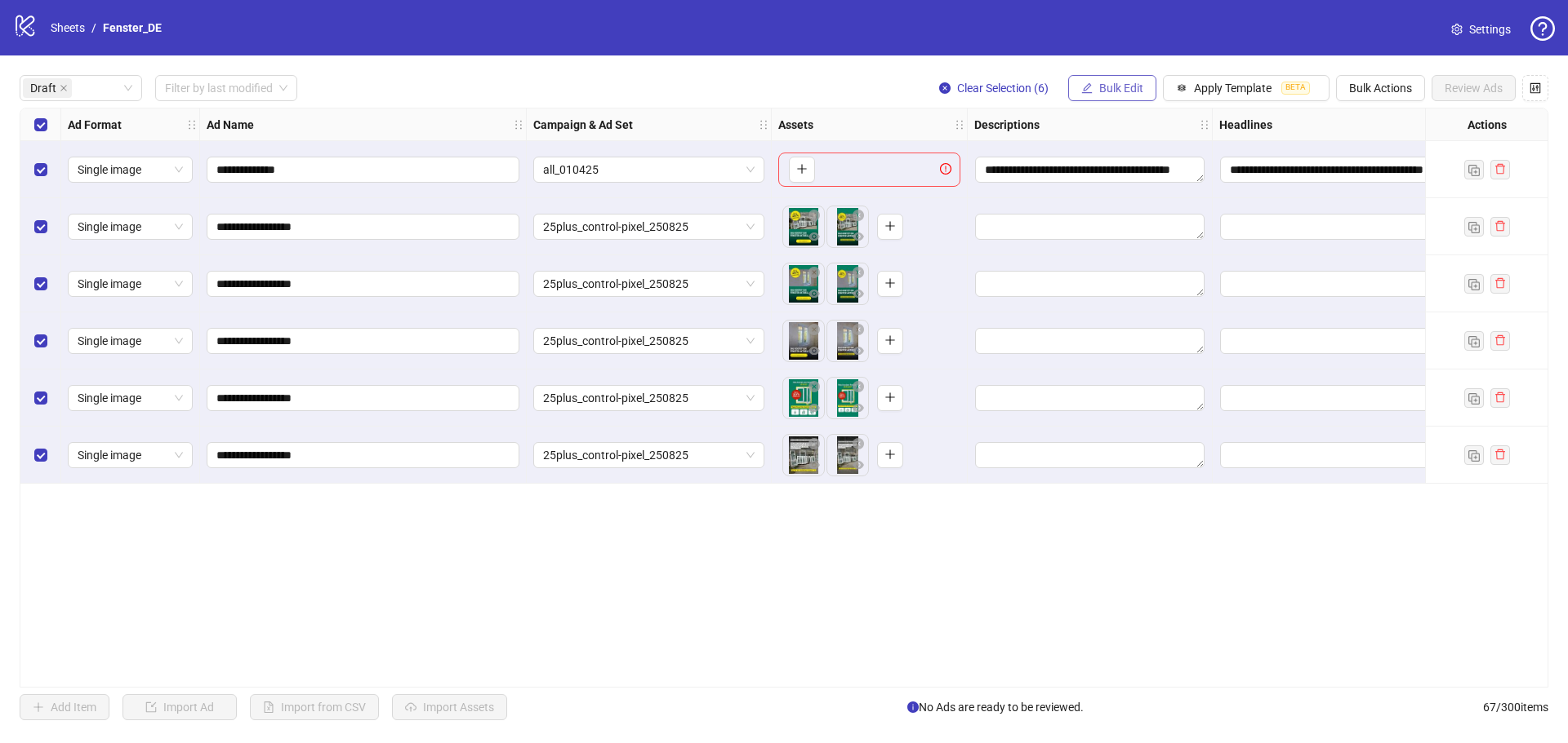
click at [1105, 91] on span "Bulk Edit" at bounding box center [1121, 88] width 44 height 13
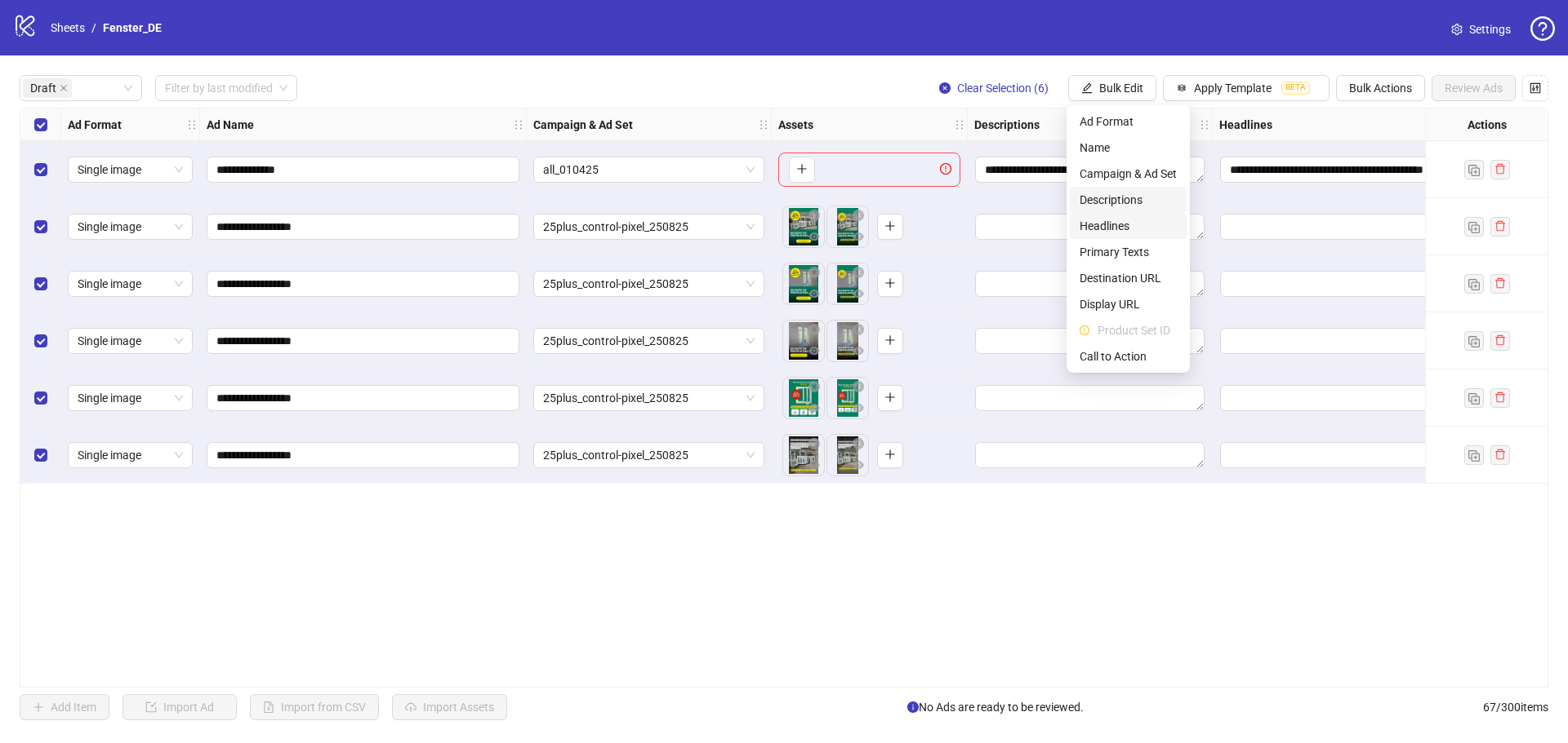
click at [1127, 204] on span "Descriptions" at bounding box center [1128, 200] width 97 height 18
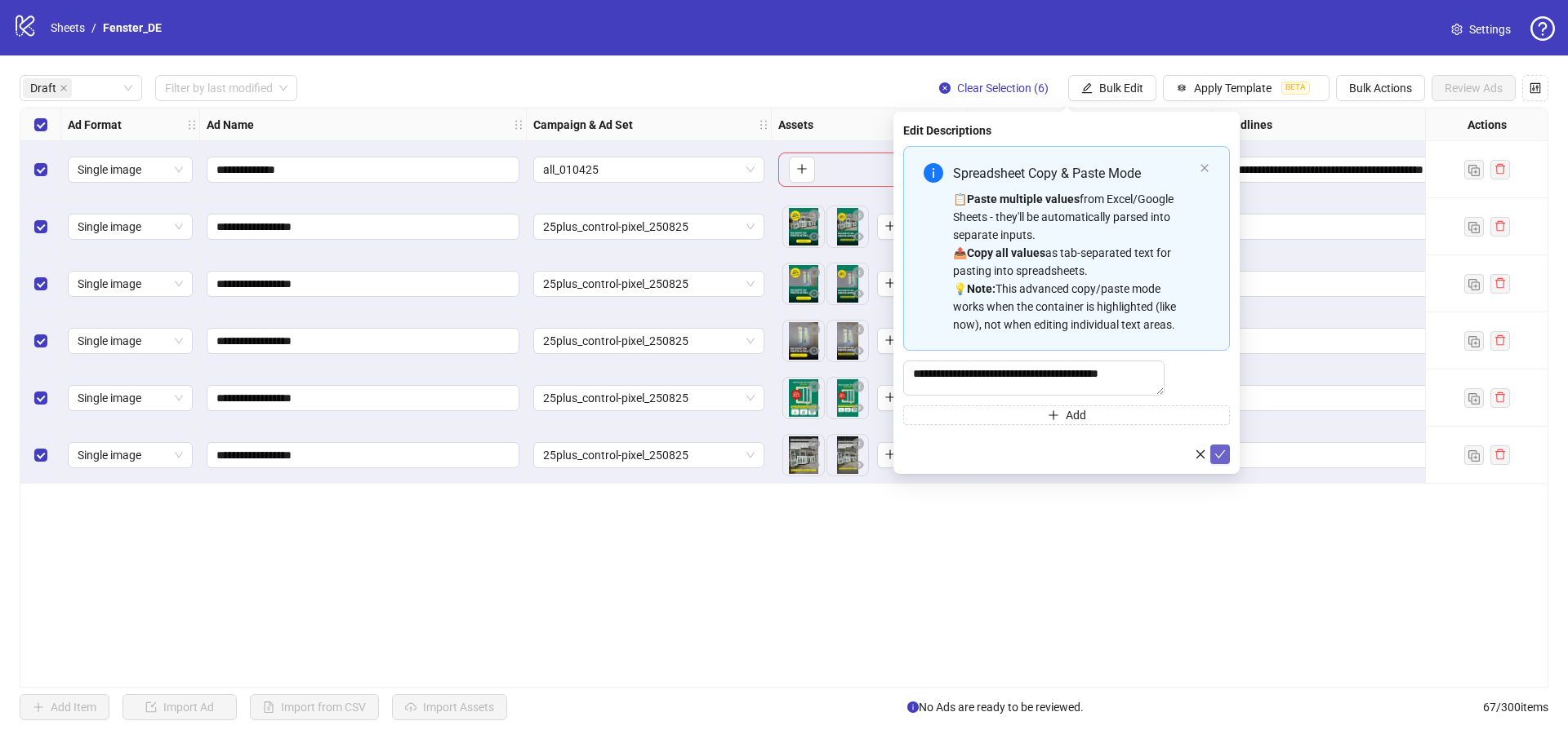
click at [1218, 460] on icon "check" at bounding box center [1220, 454] width 12 height 12
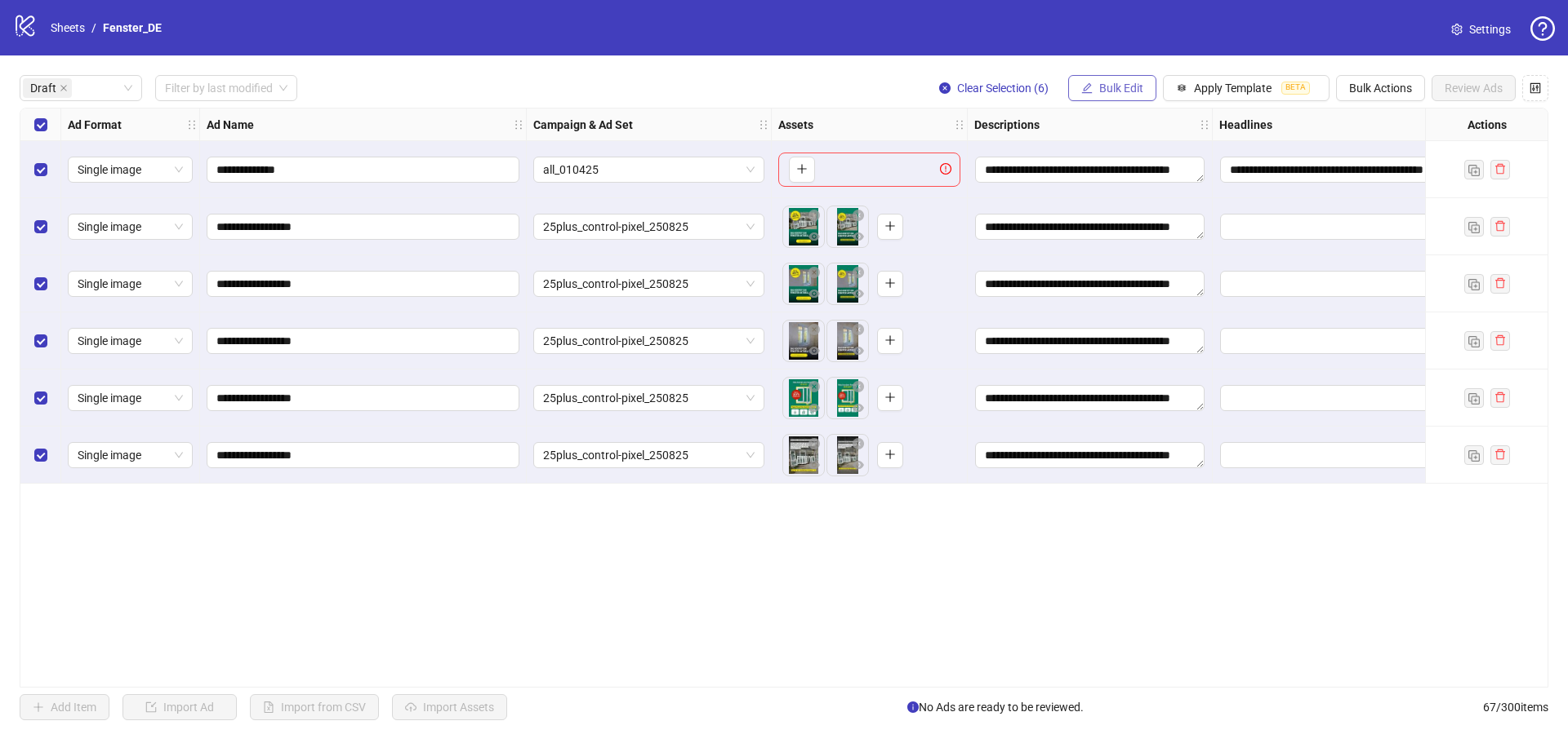
click at [1129, 97] on button "Bulk Edit" at bounding box center [1111, 88] width 88 height 26
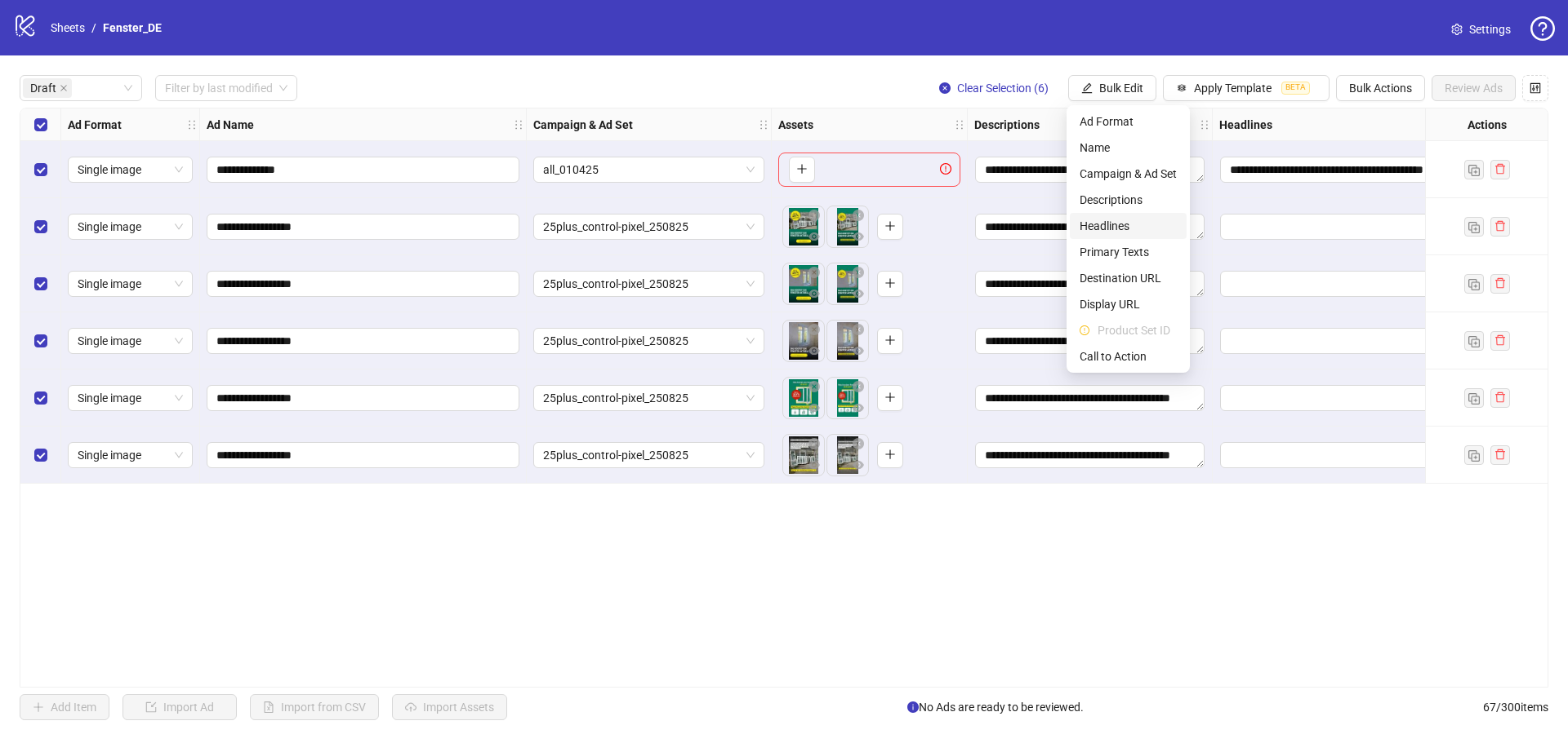
click at [1161, 231] on span "Headlines" at bounding box center [1128, 226] width 97 height 18
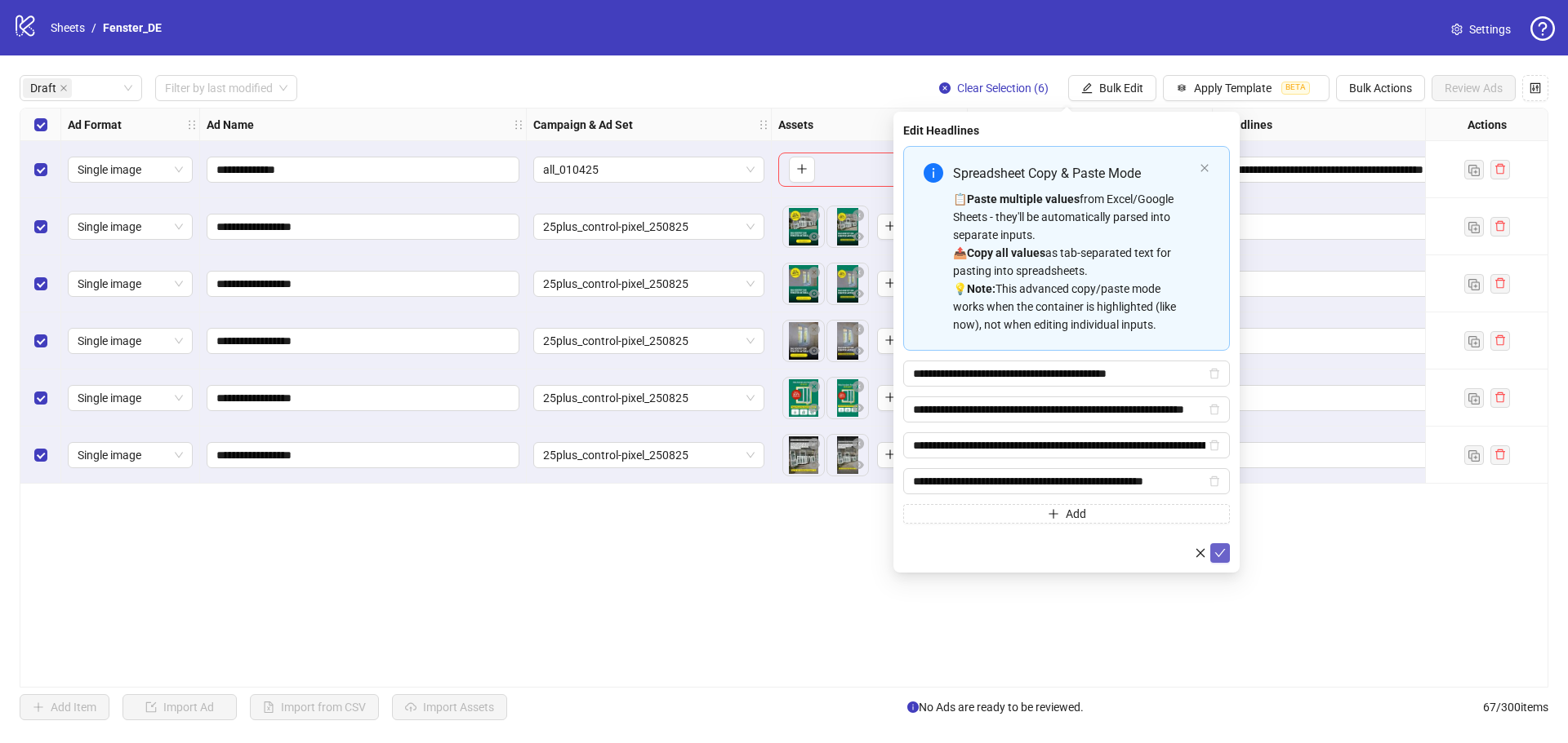
click at [1218, 552] on icon "check" at bounding box center [1220, 553] width 12 height 12
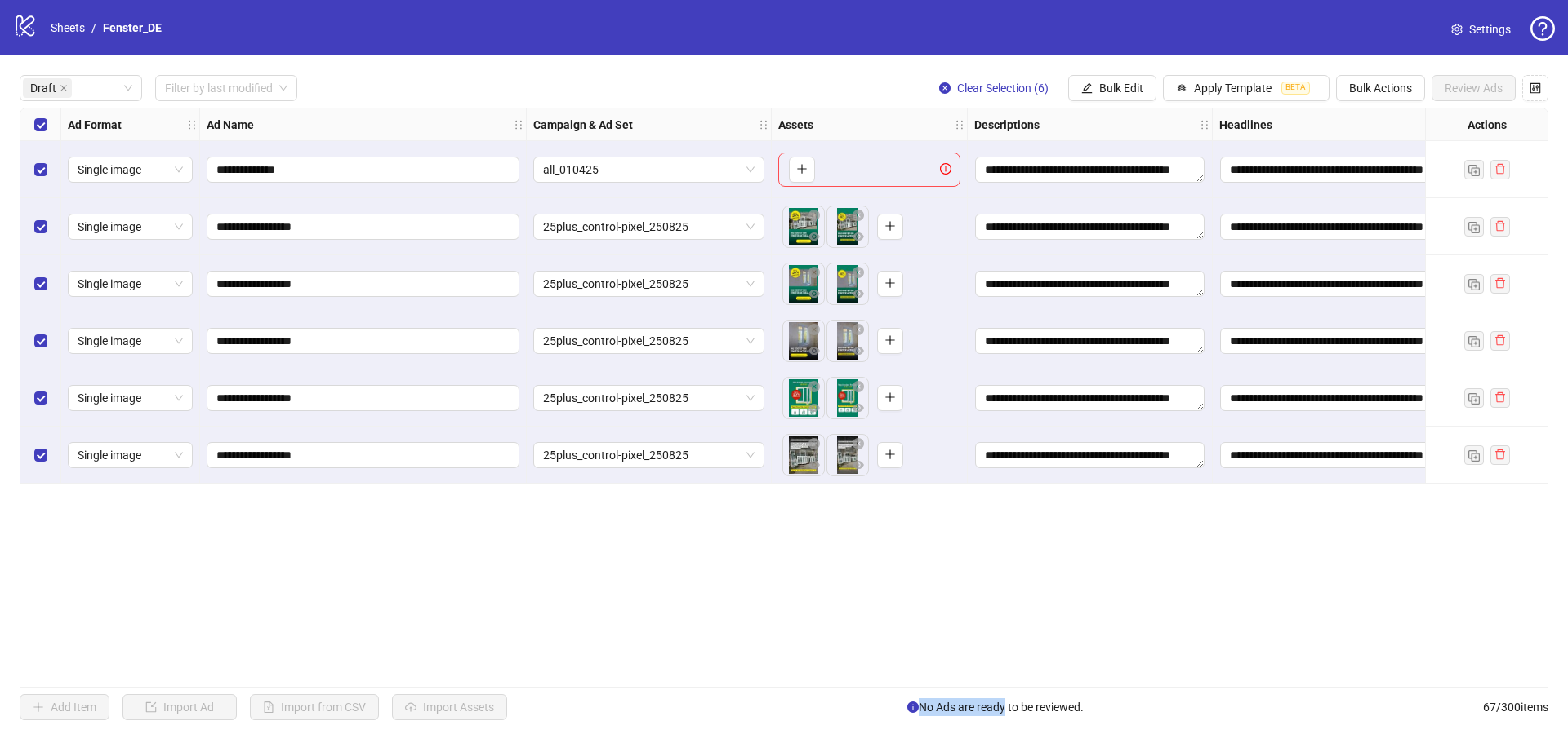
drag, startPoint x: 935, startPoint y: 688, endPoint x: 1000, endPoint y: 691, distance: 65.1
click at [1000, 691] on div "**********" at bounding box center [784, 397] width 1568 height 685
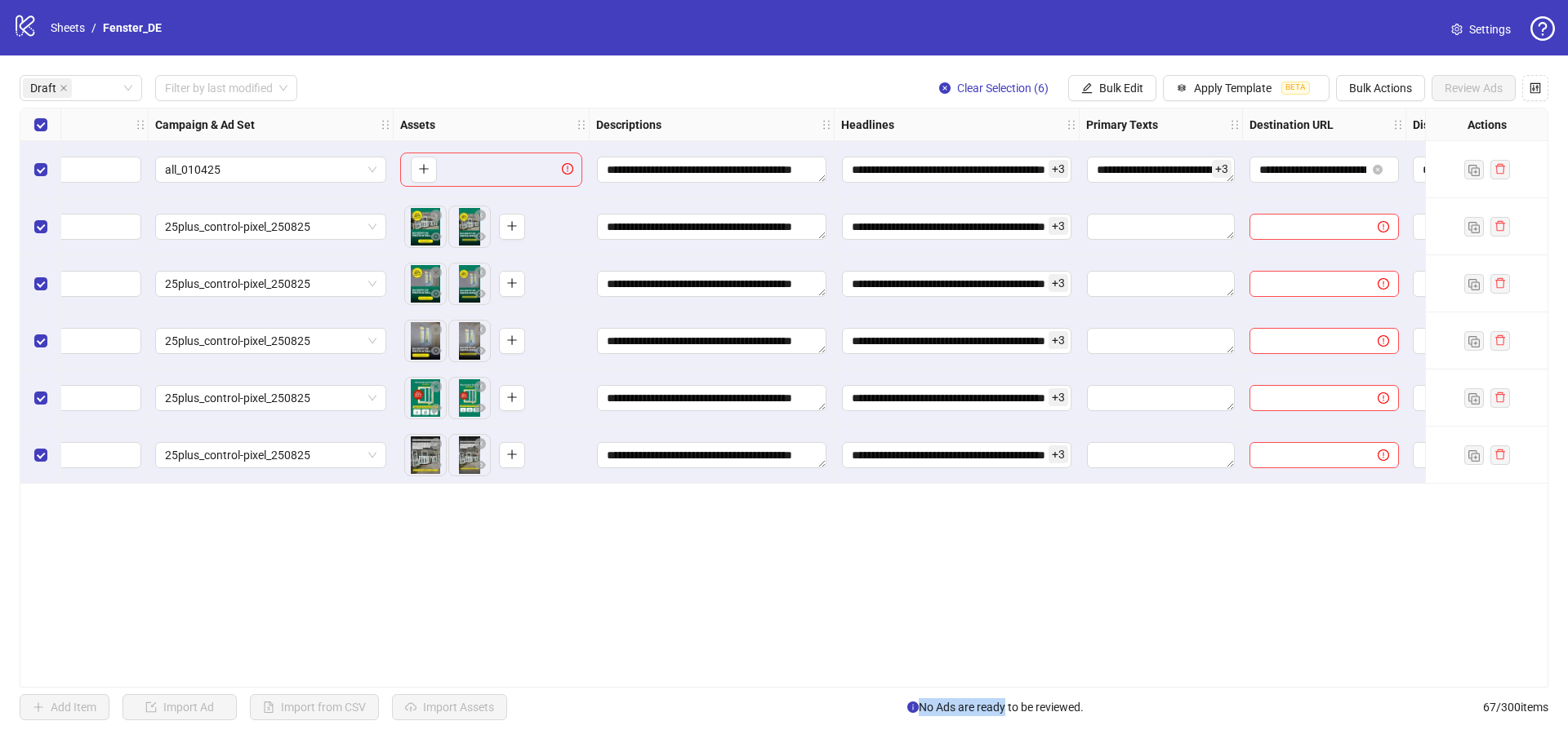
scroll to position [0, 542]
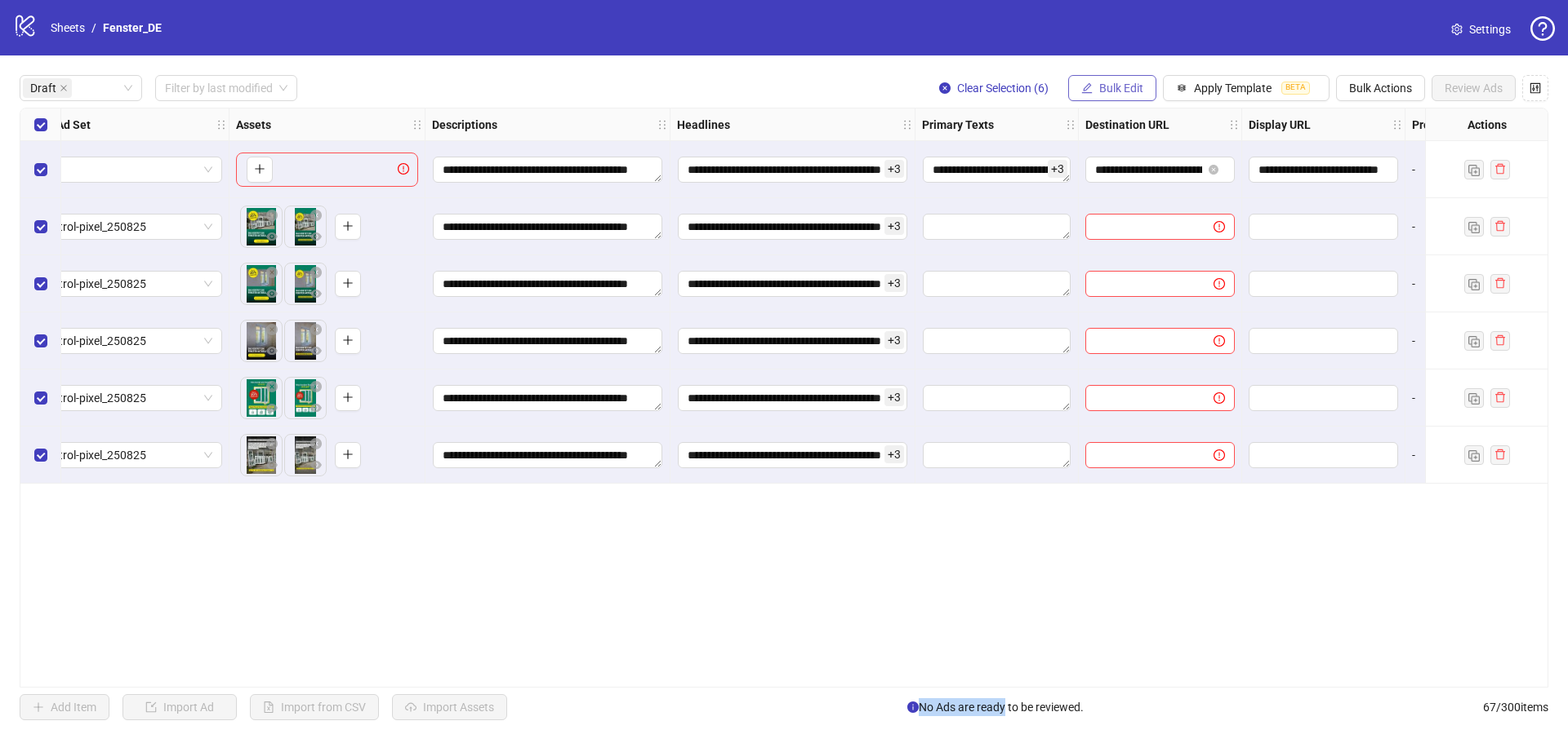
click at [1103, 89] on span "Bulk Edit" at bounding box center [1121, 88] width 44 height 13
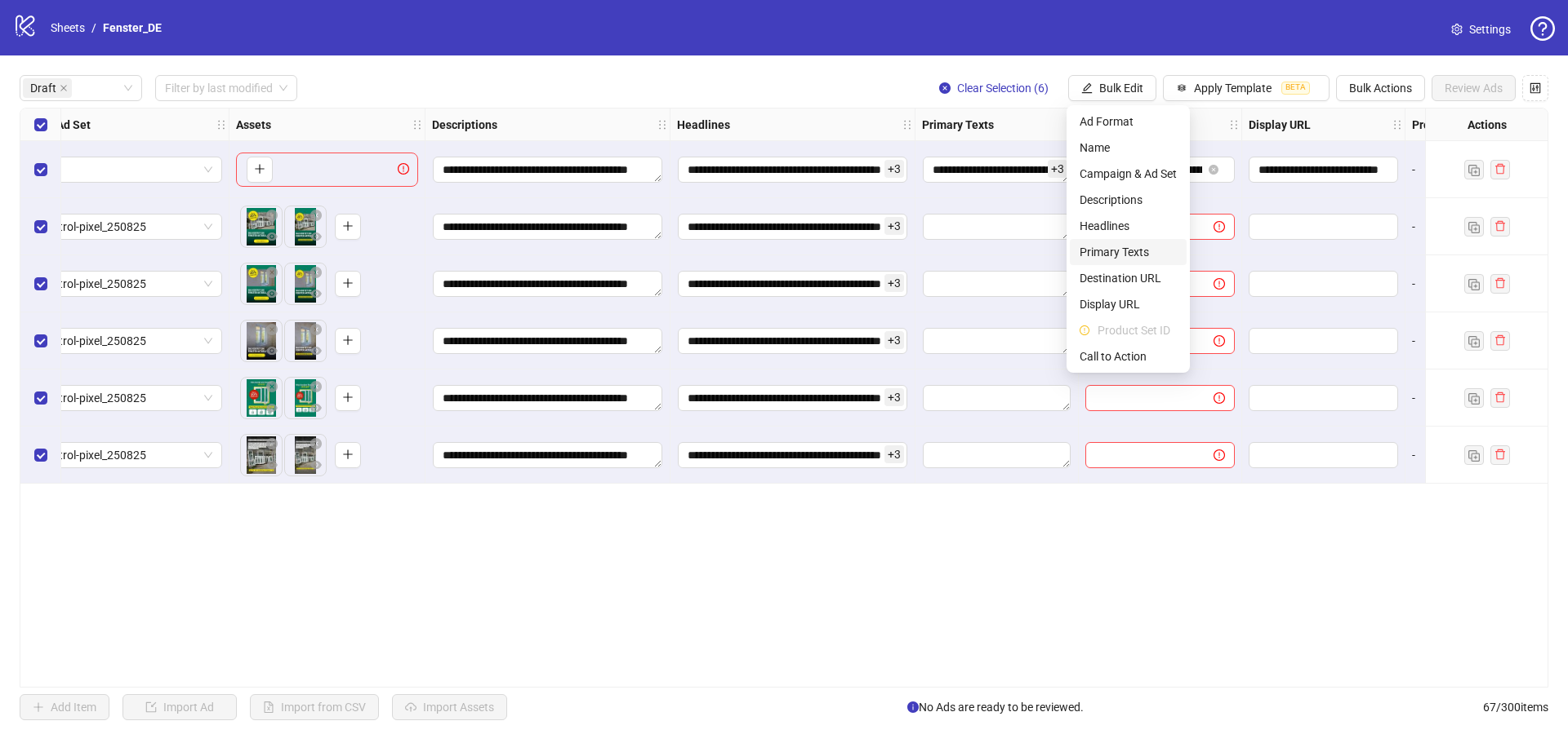
click at [1135, 247] on span "Primary Texts" at bounding box center [1128, 252] width 97 height 18
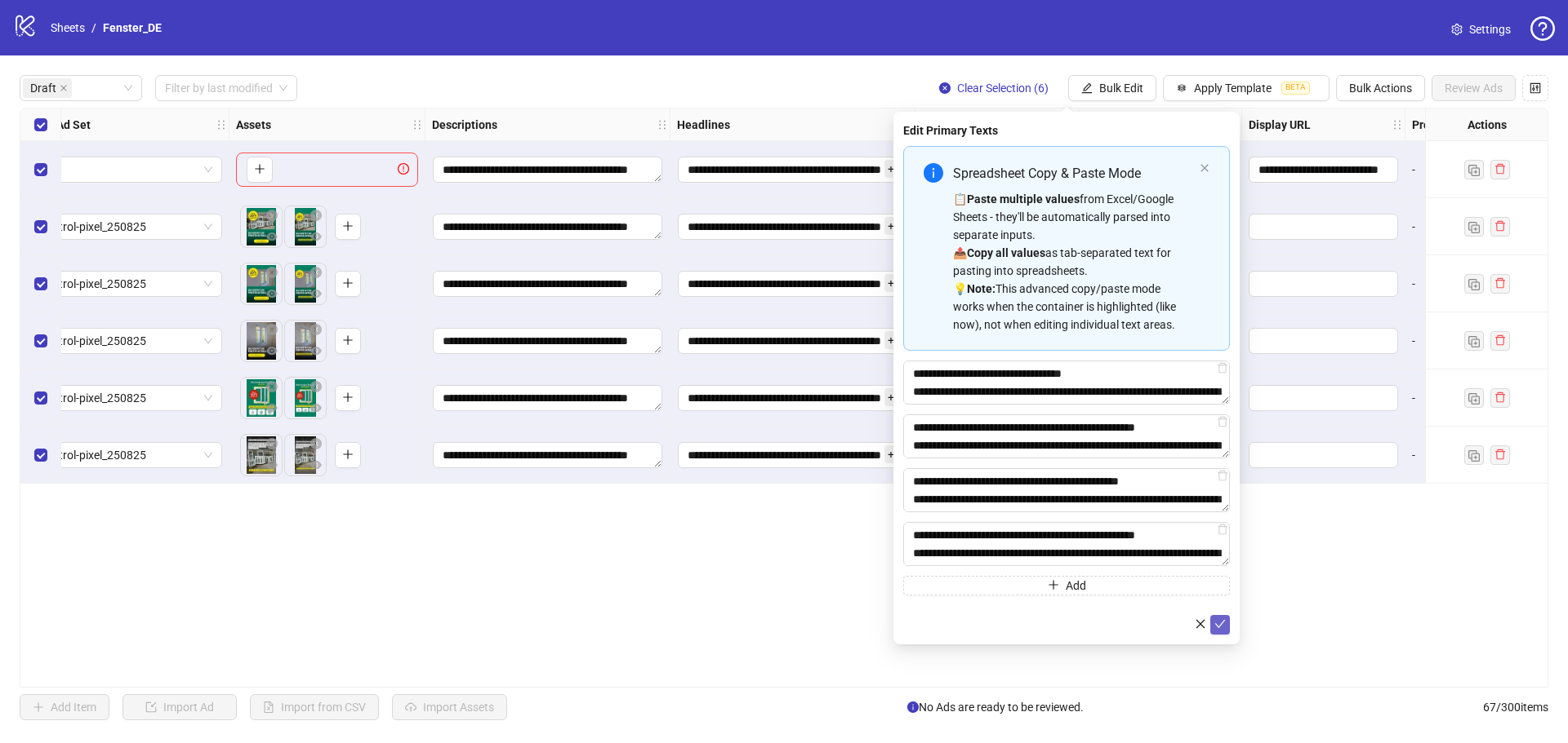
click at [1223, 623] on icon "check" at bounding box center [1220, 624] width 12 height 12
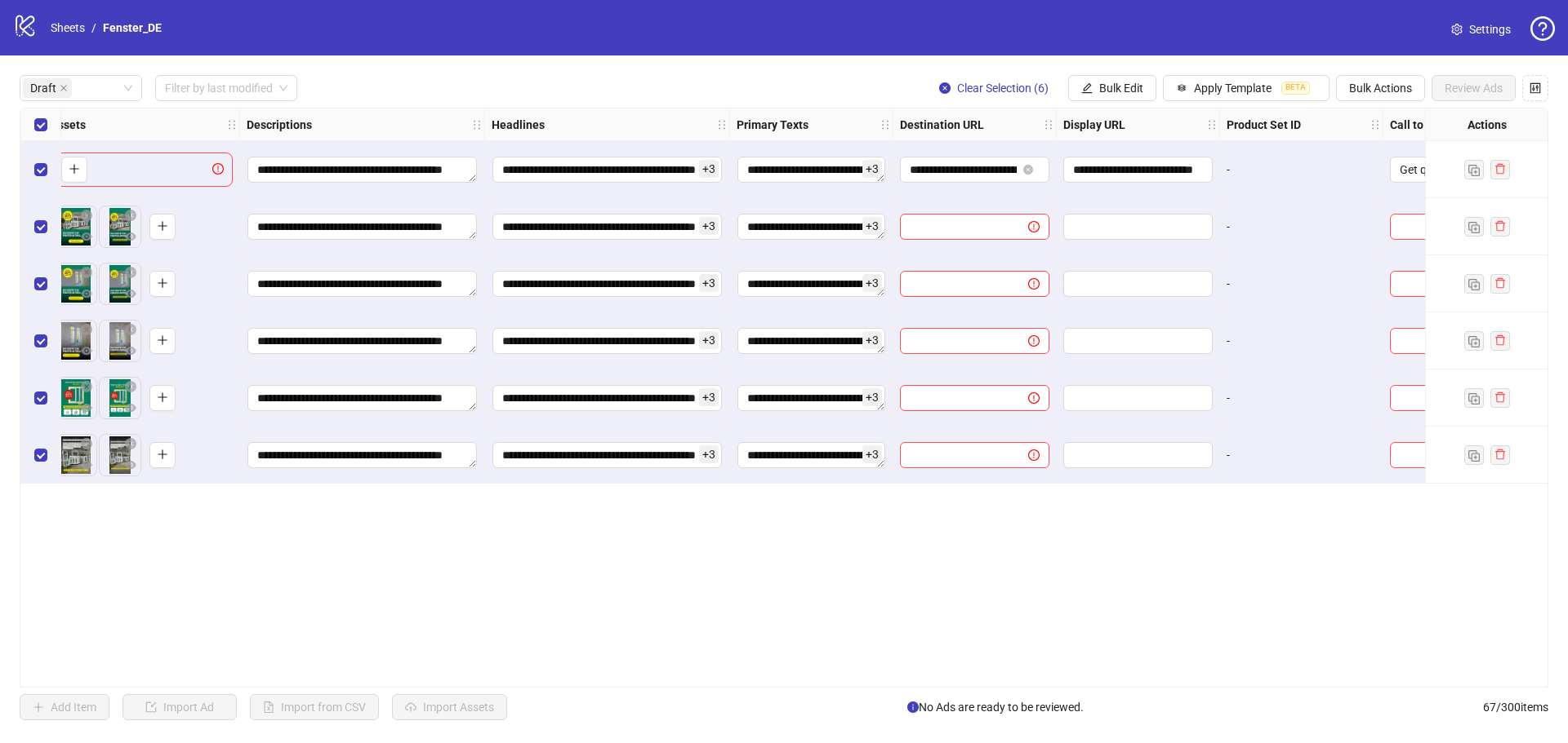
scroll to position [0, 730]
click at [1114, 94] on span "Bulk Edit" at bounding box center [1121, 88] width 44 height 13
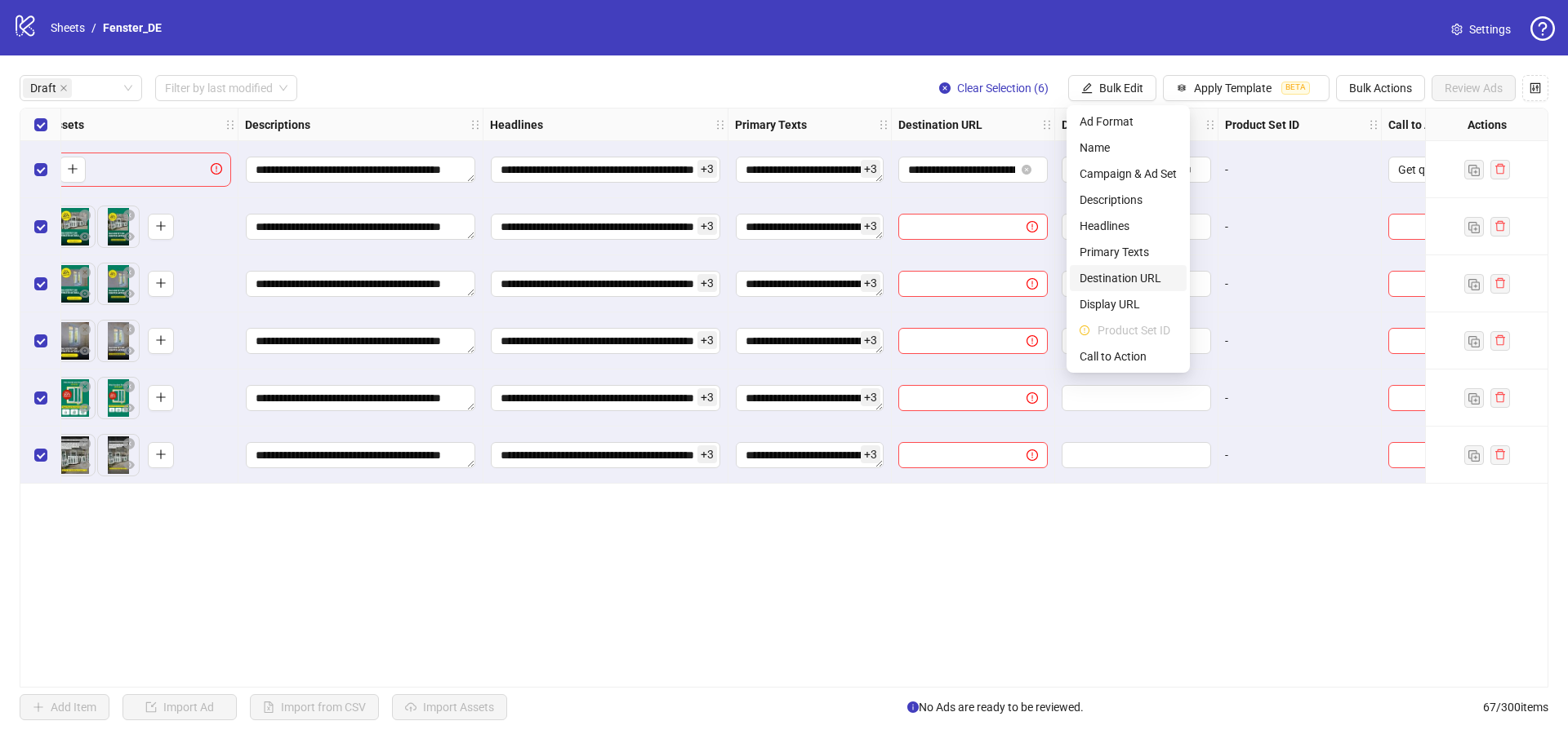
click at [1147, 284] on span "Destination URL" at bounding box center [1128, 279] width 97 height 18
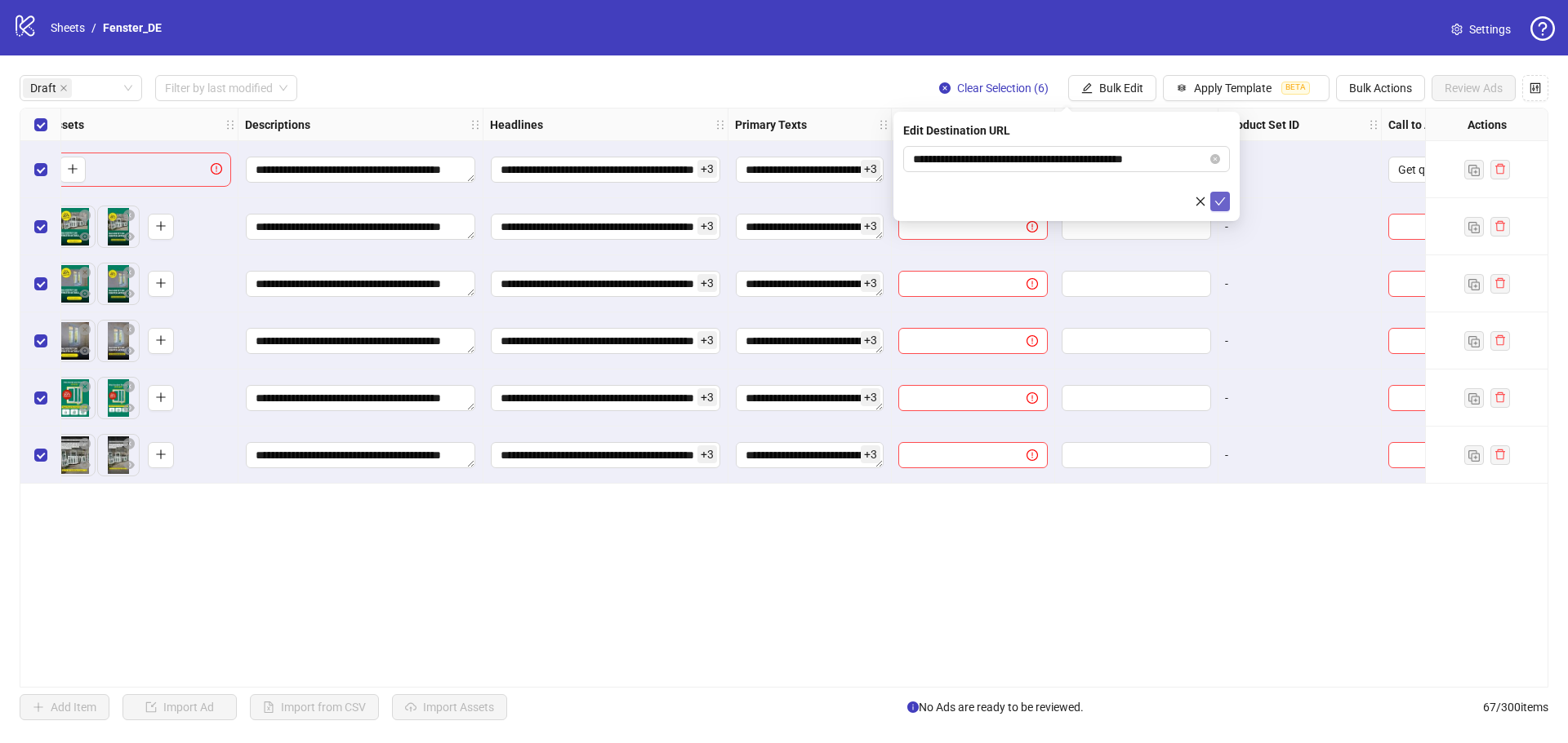
click at [1223, 200] on icon "check" at bounding box center [1220, 202] width 12 height 12
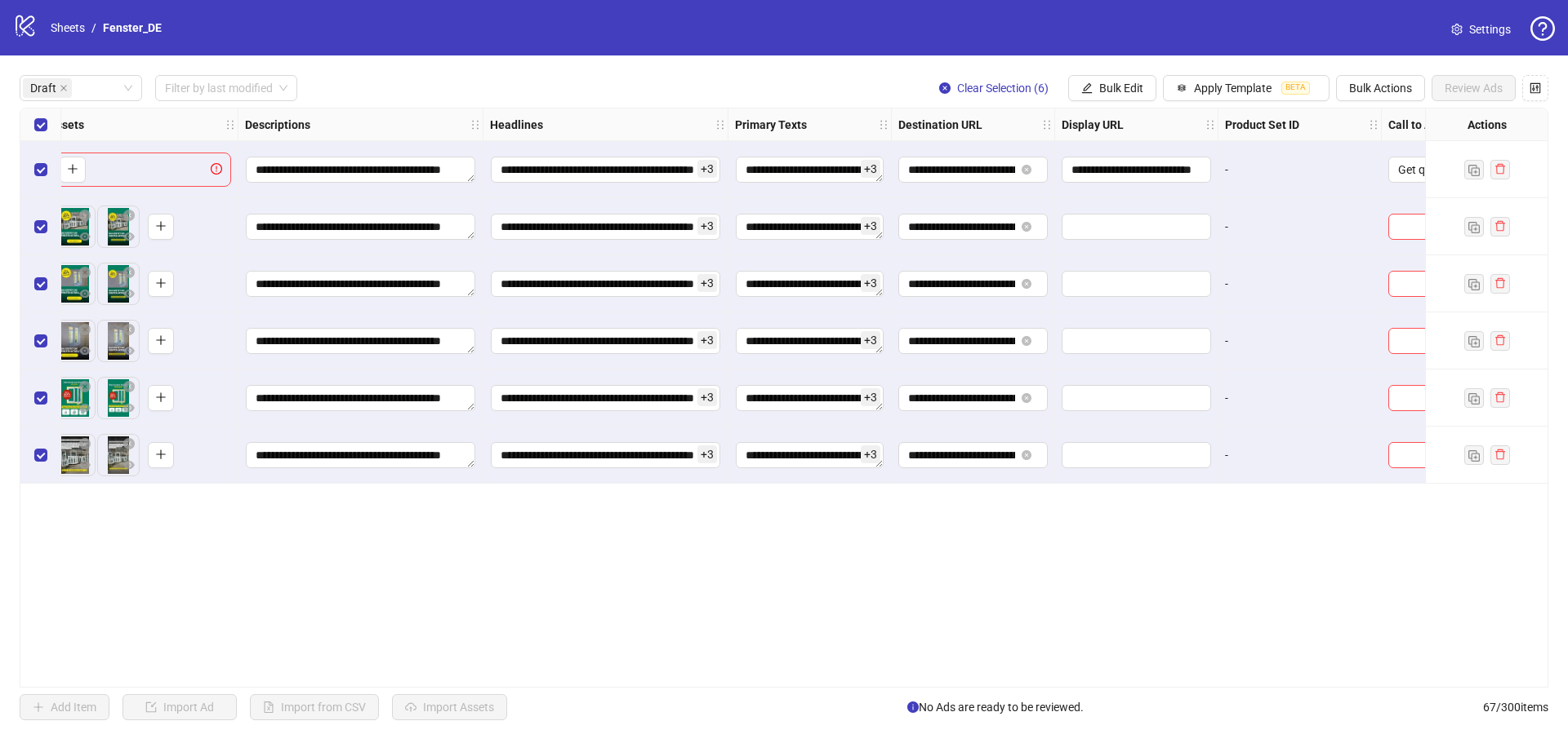
scroll to position [0, 817]
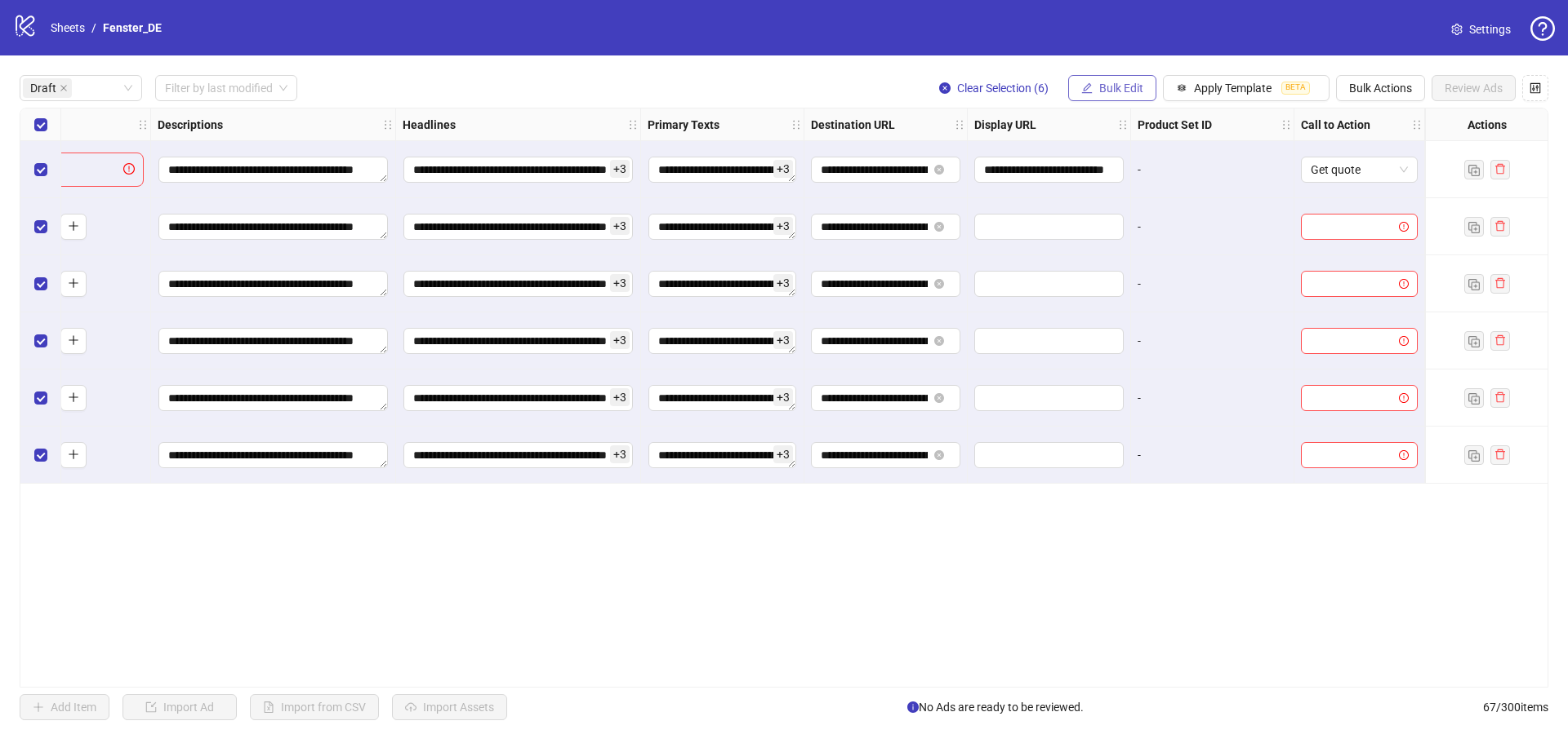
click at [1123, 92] on span "Bulk Edit" at bounding box center [1121, 88] width 44 height 13
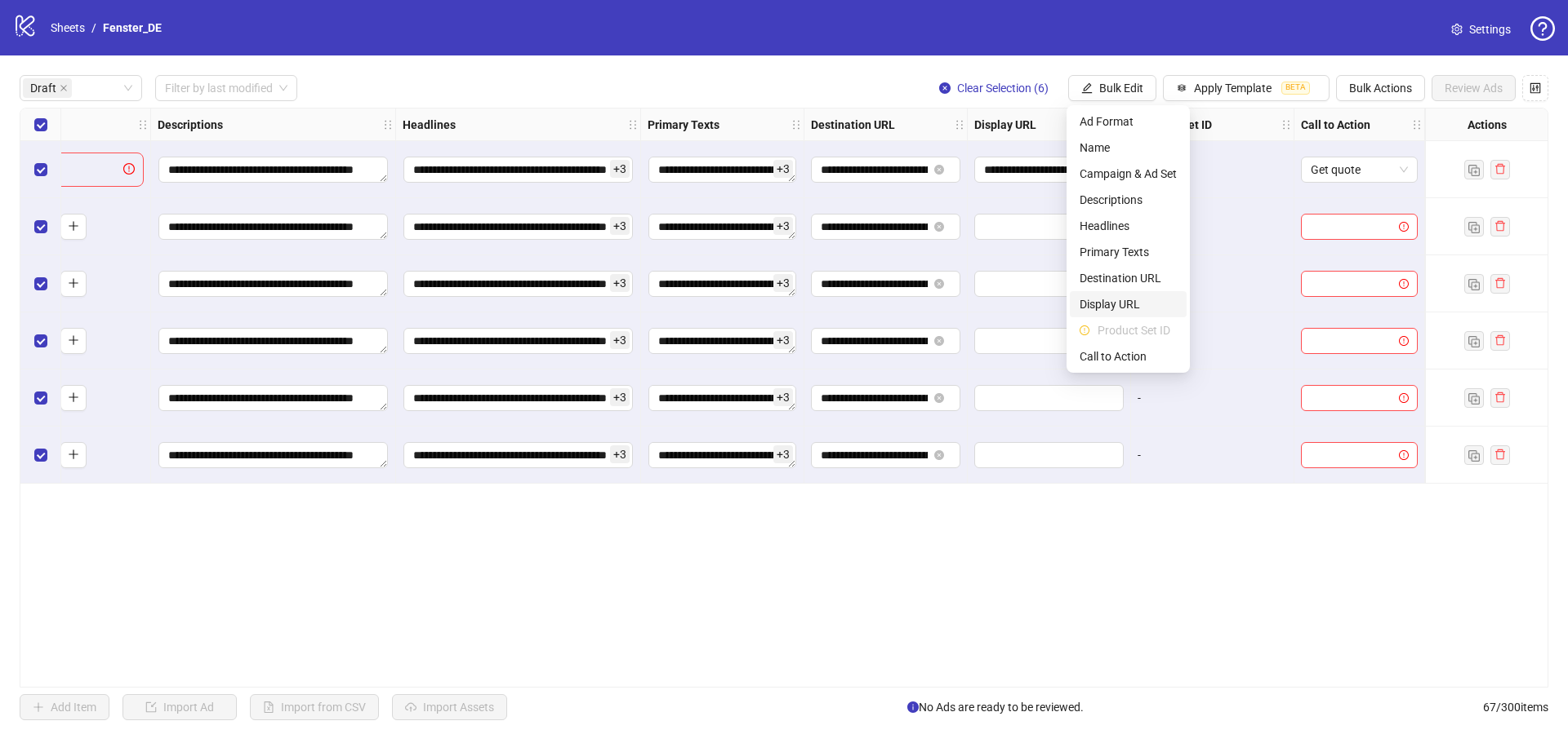
click at [1143, 302] on span "Display URL" at bounding box center [1128, 304] width 97 height 18
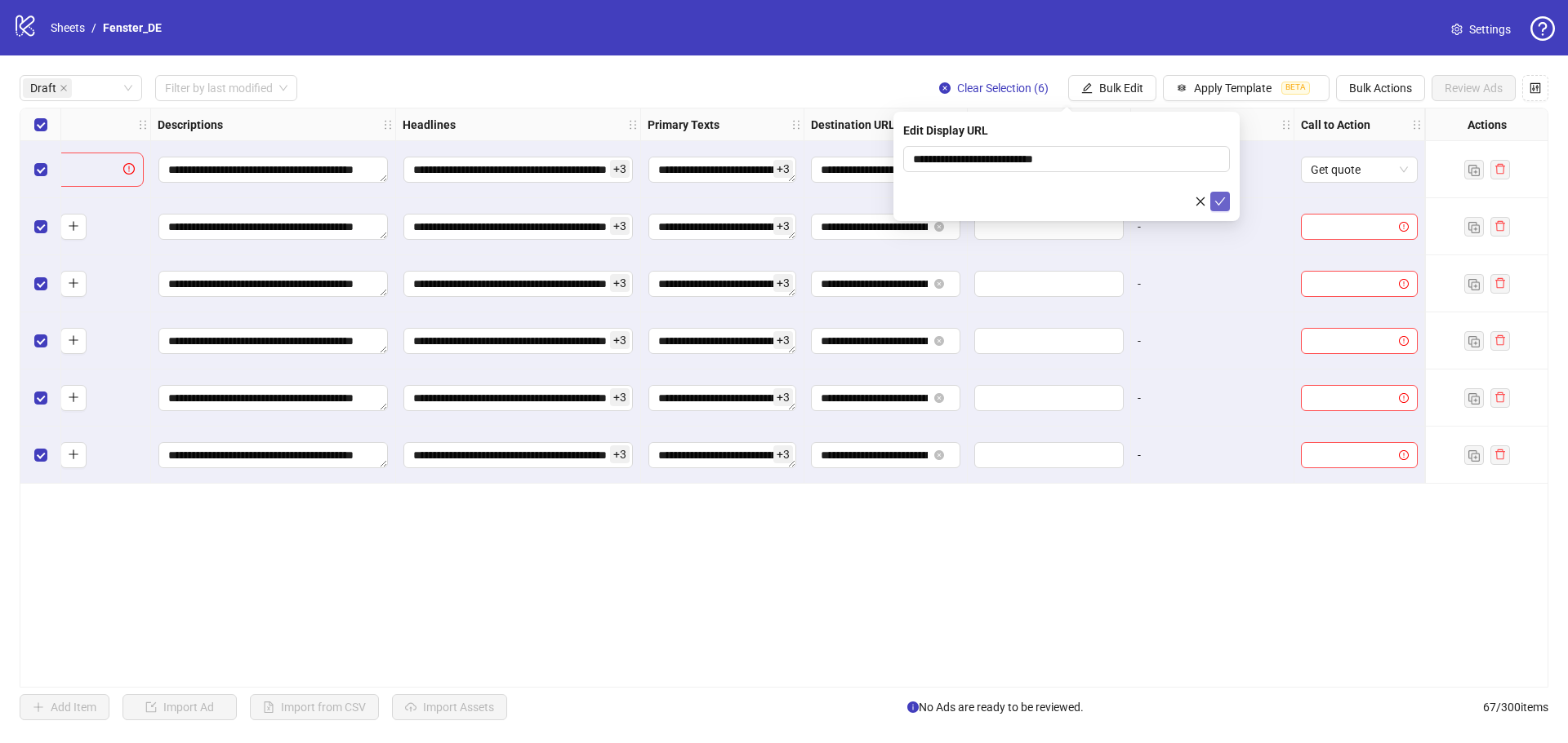
click at [1222, 205] on icon "check" at bounding box center [1220, 202] width 12 height 12
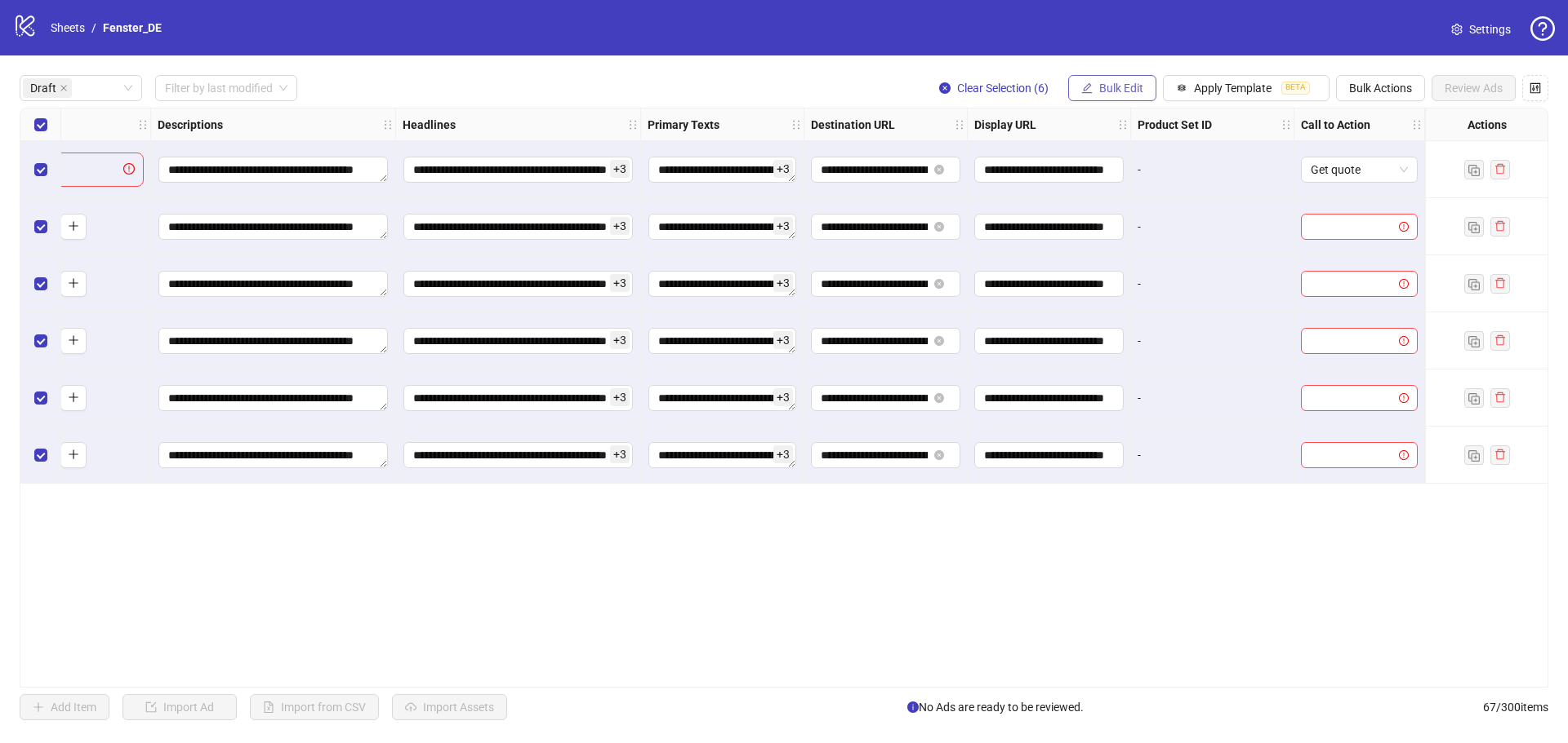
click at [1137, 82] on button "Bulk Edit" at bounding box center [1111, 88] width 88 height 26
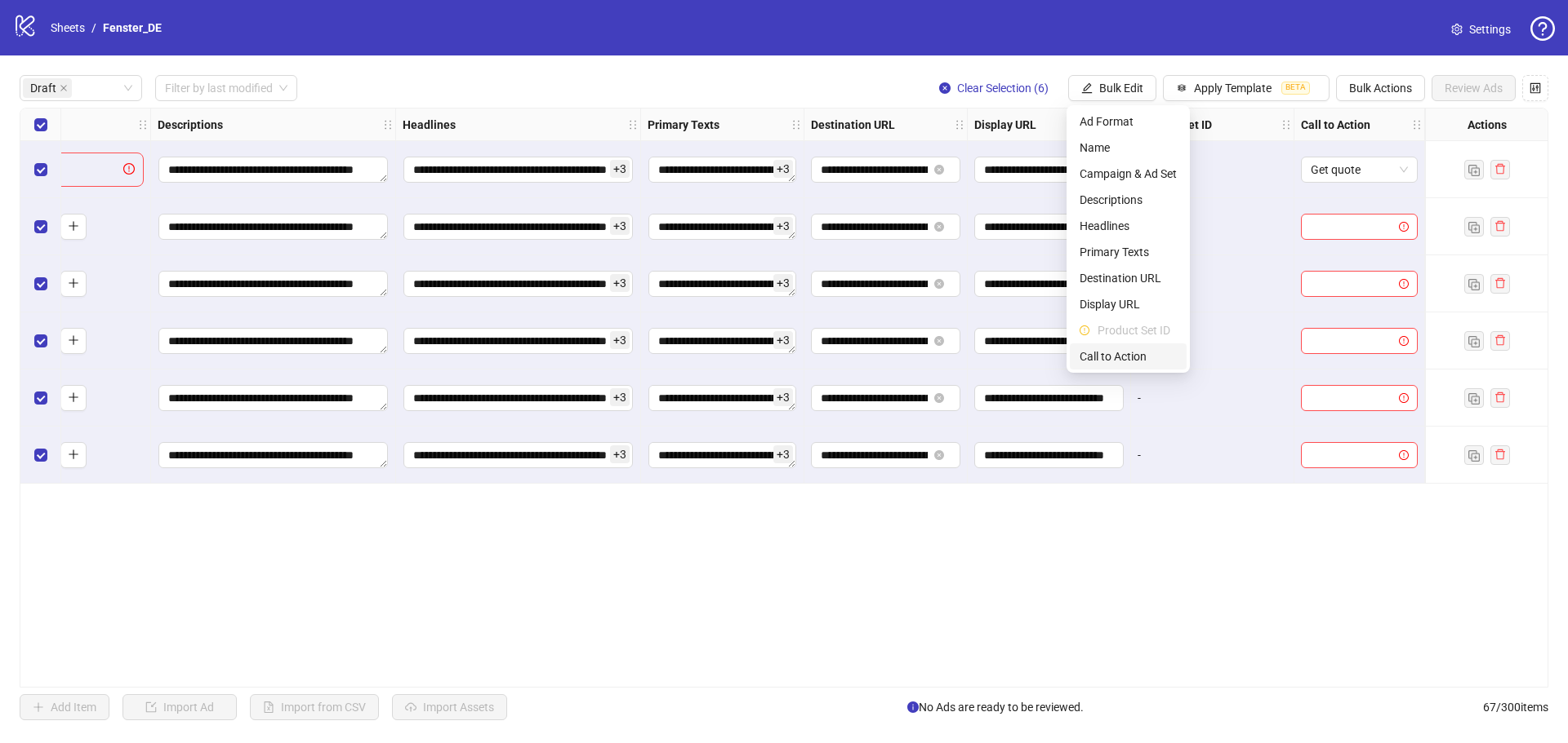
click at [1155, 365] on span "Call to Action" at bounding box center [1128, 357] width 97 height 18
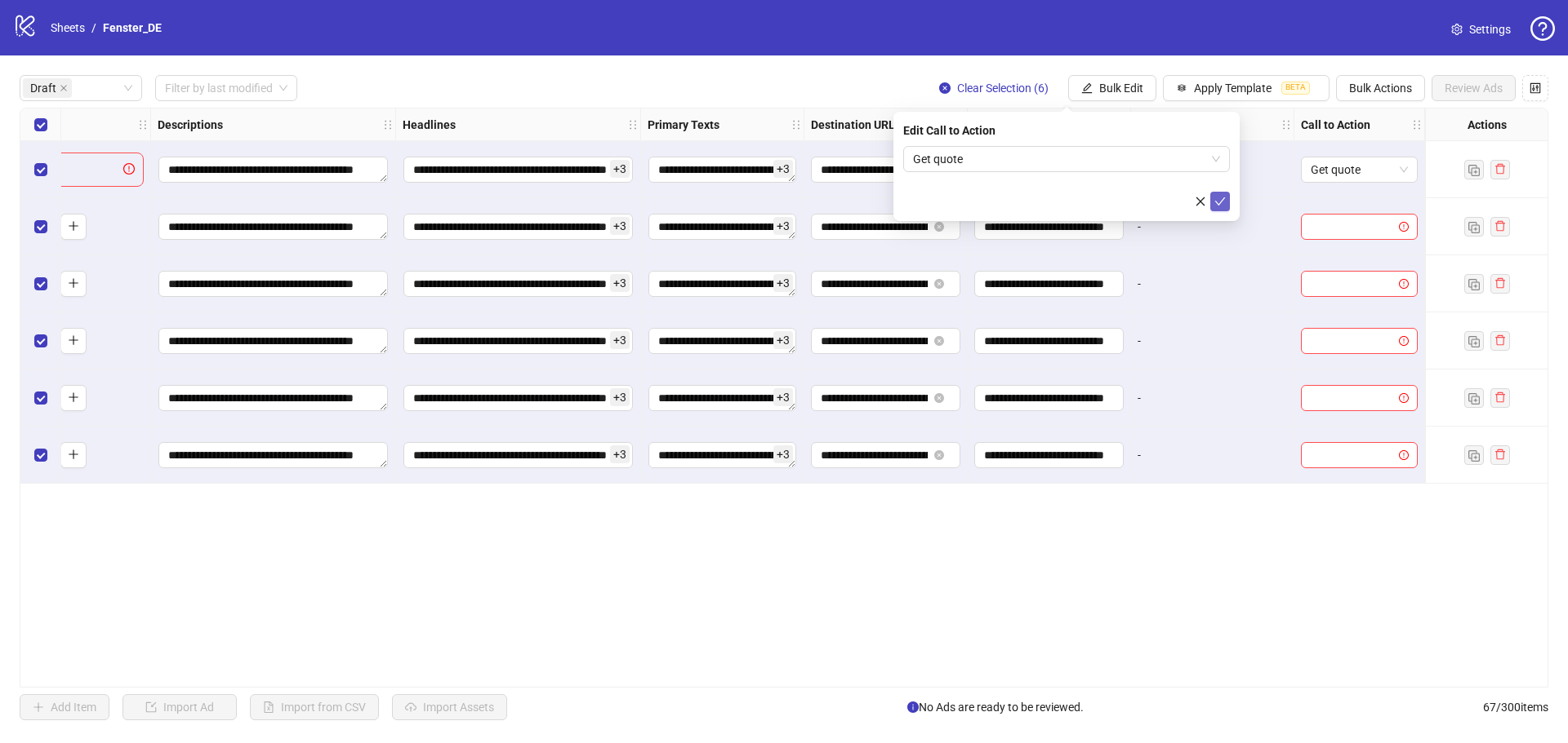
click at [1222, 207] on span "submit" at bounding box center [1220, 201] width 12 height 13
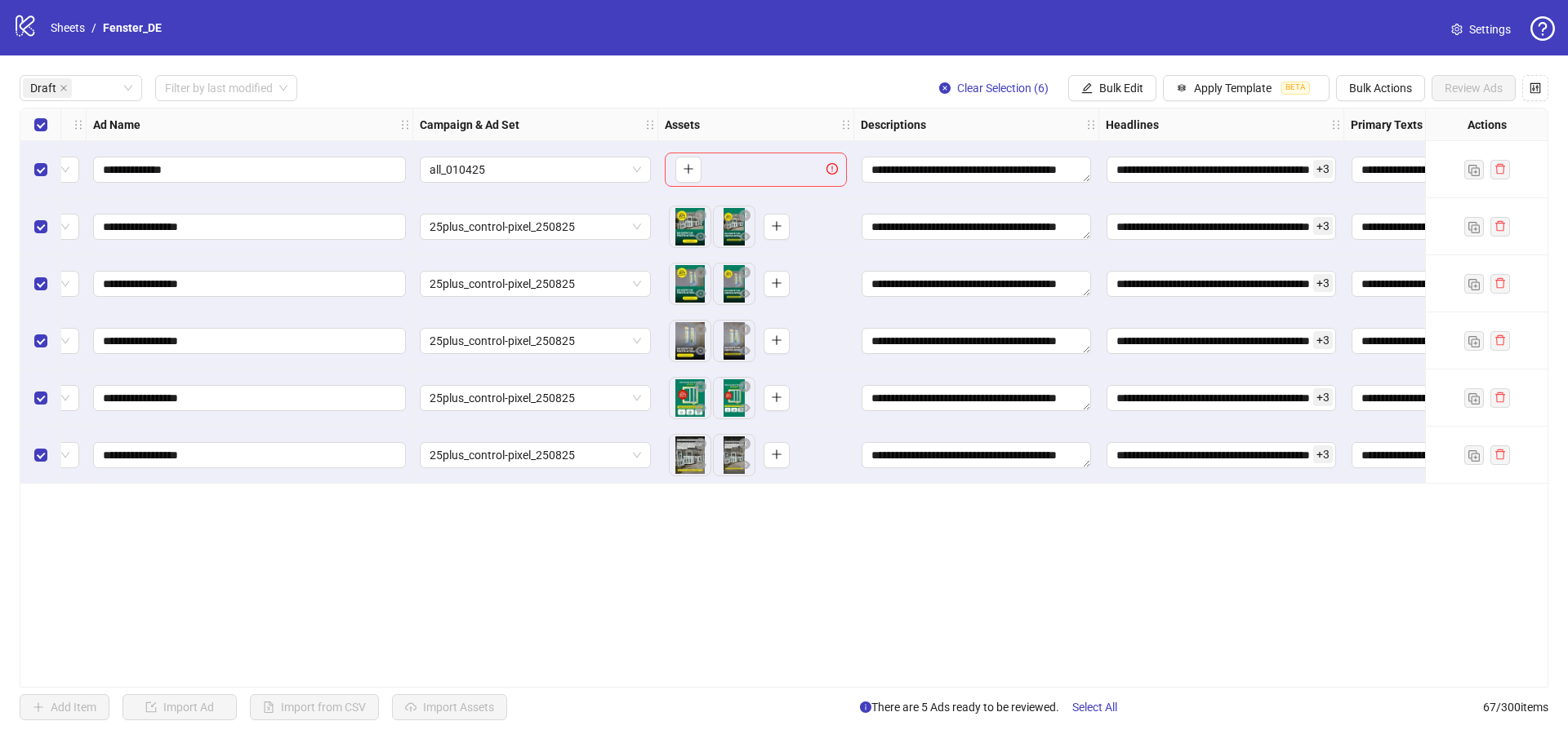
scroll to position [0, 0]
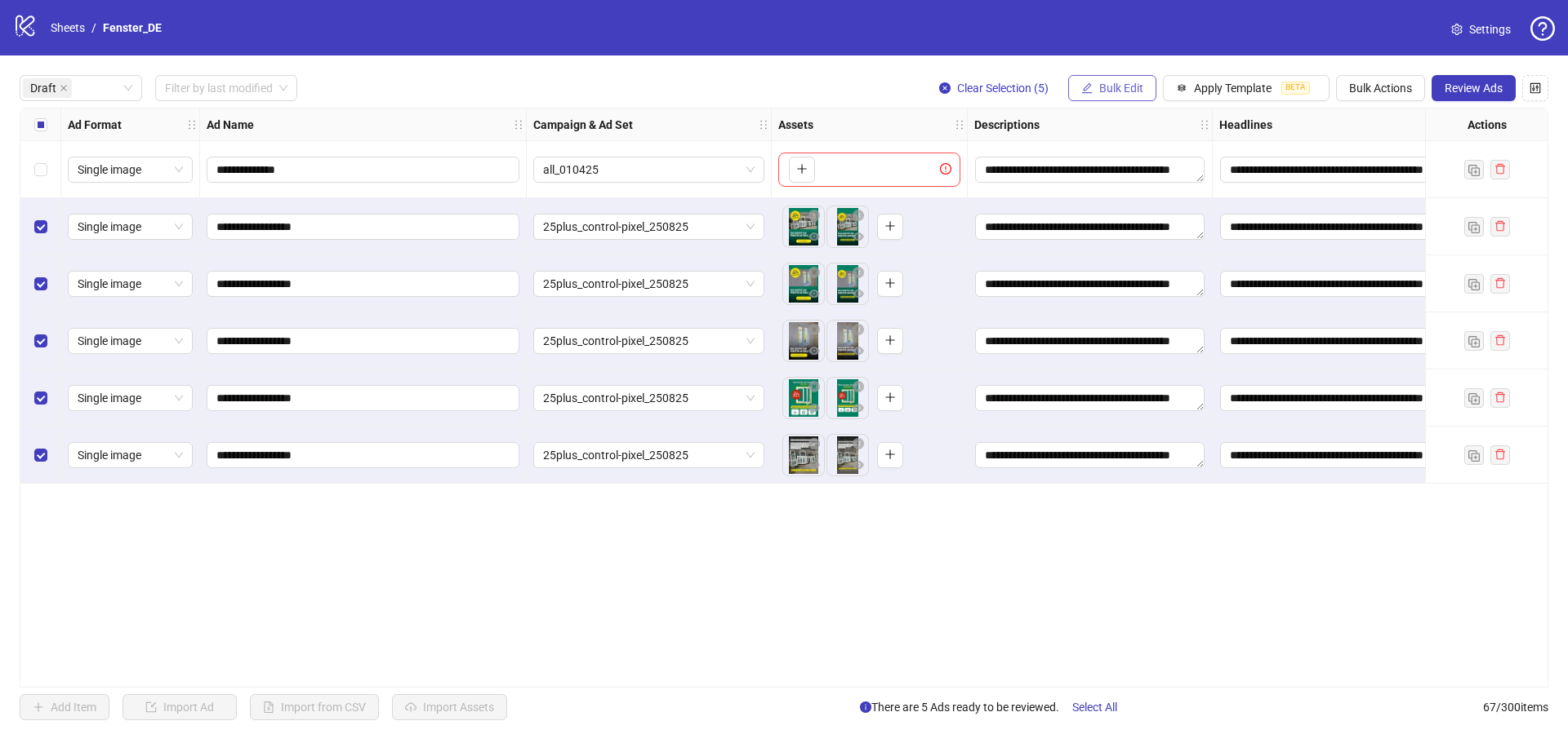
click at [1133, 92] on span "Bulk Edit" at bounding box center [1121, 88] width 44 height 13
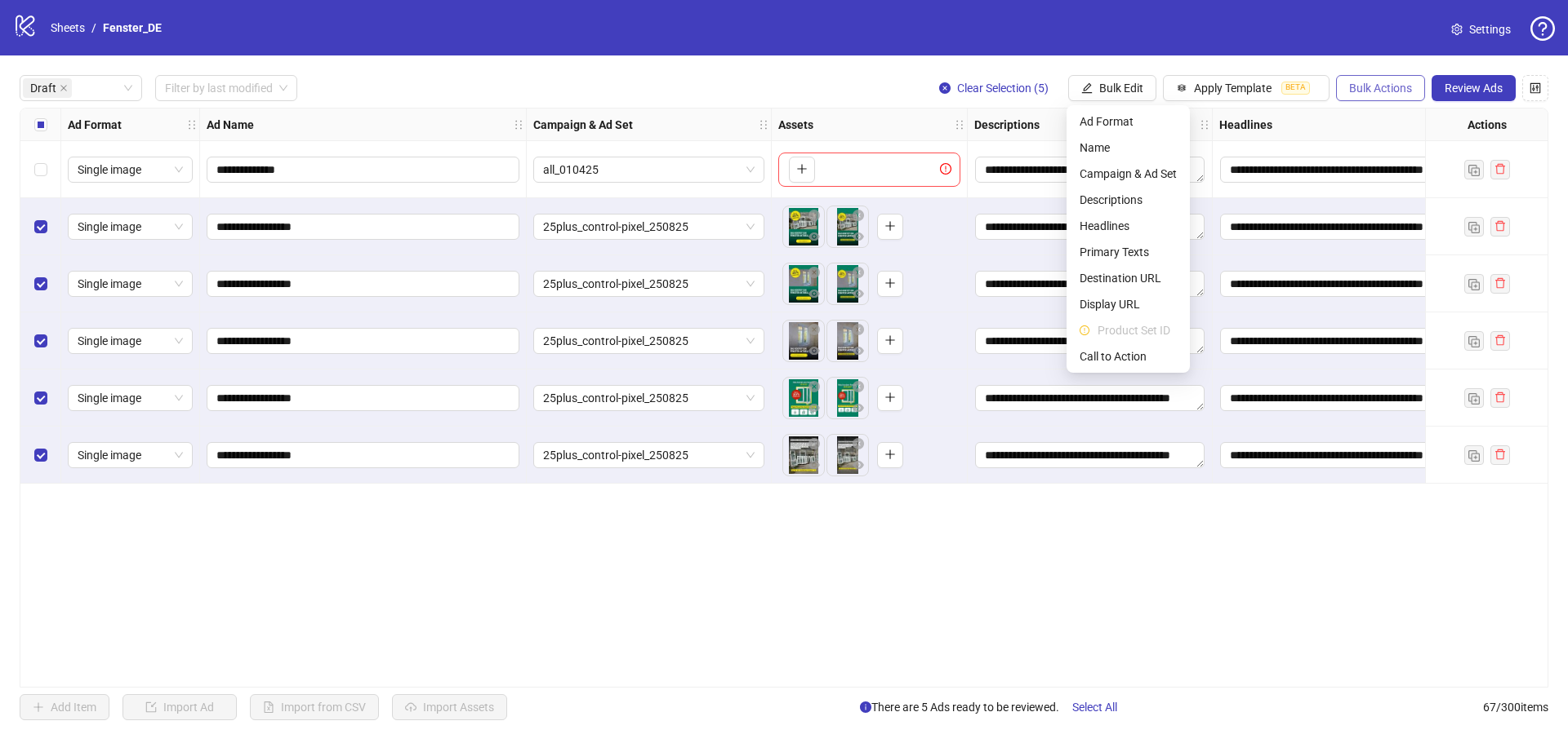
click at [1391, 92] on span "Bulk Actions" at bounding box center [1381, 88] width 63 height 13
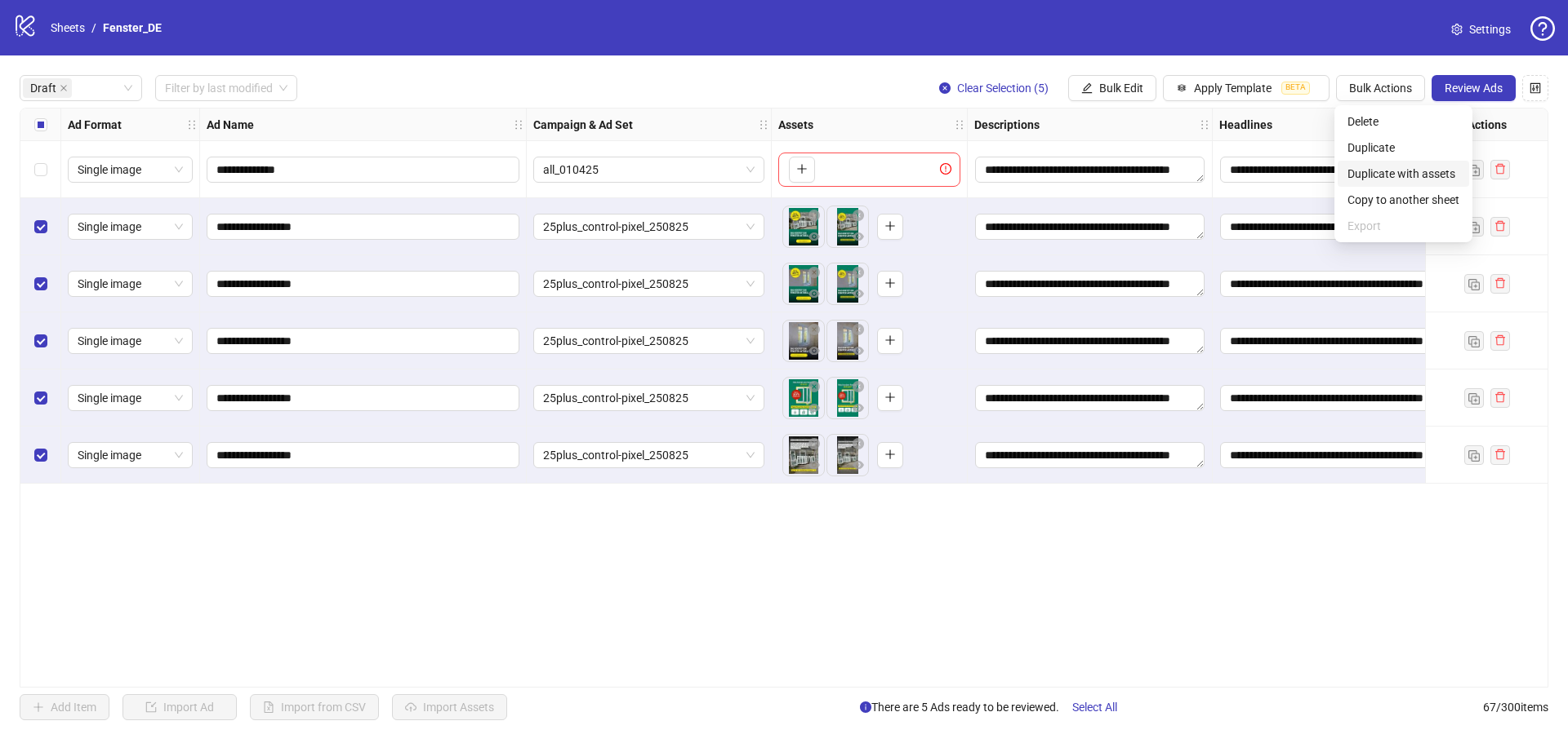
click at [1406, 176] on span "Duplicate with assets" at bounding box center [1403, 174] width 112 height 18
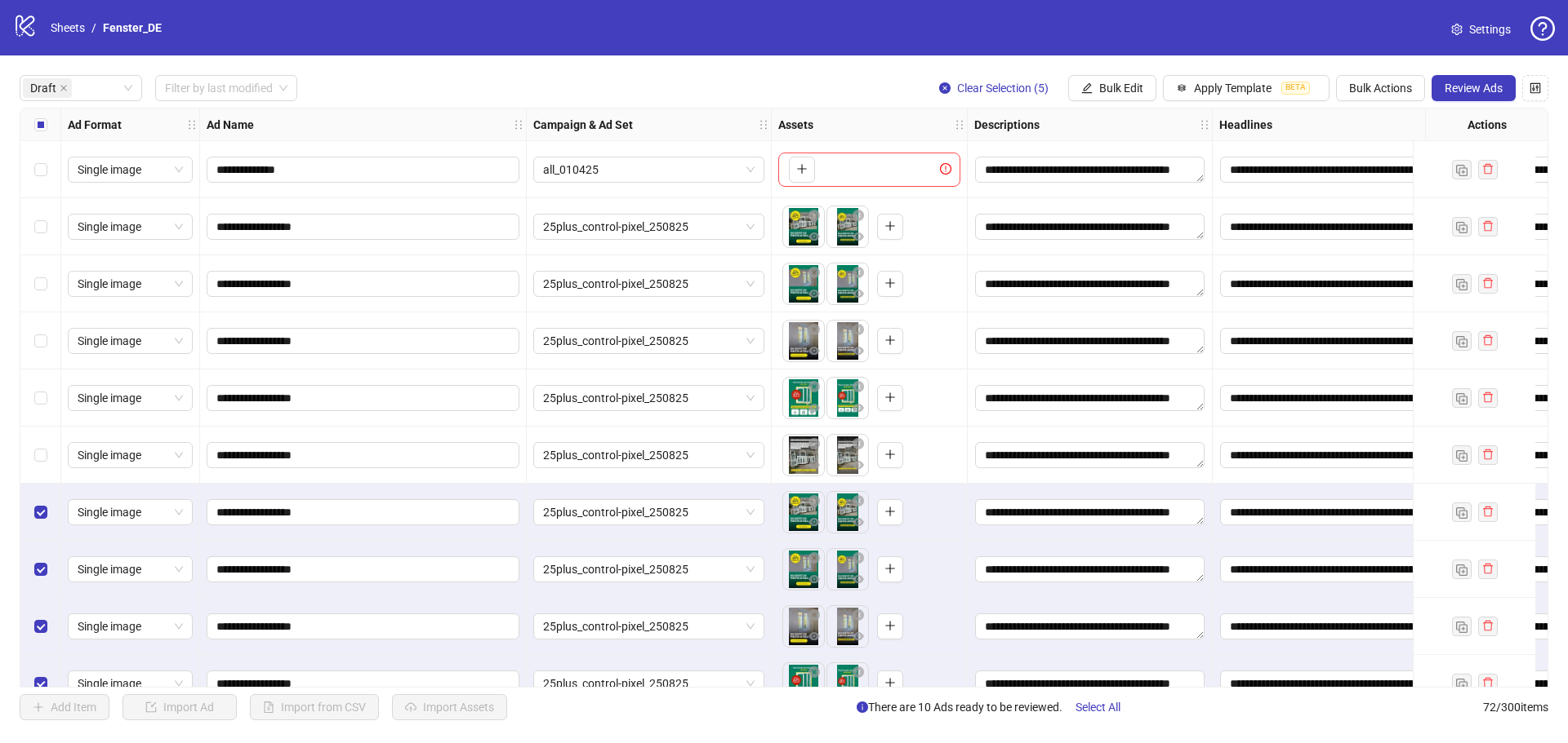
scroll to position [89, 0]
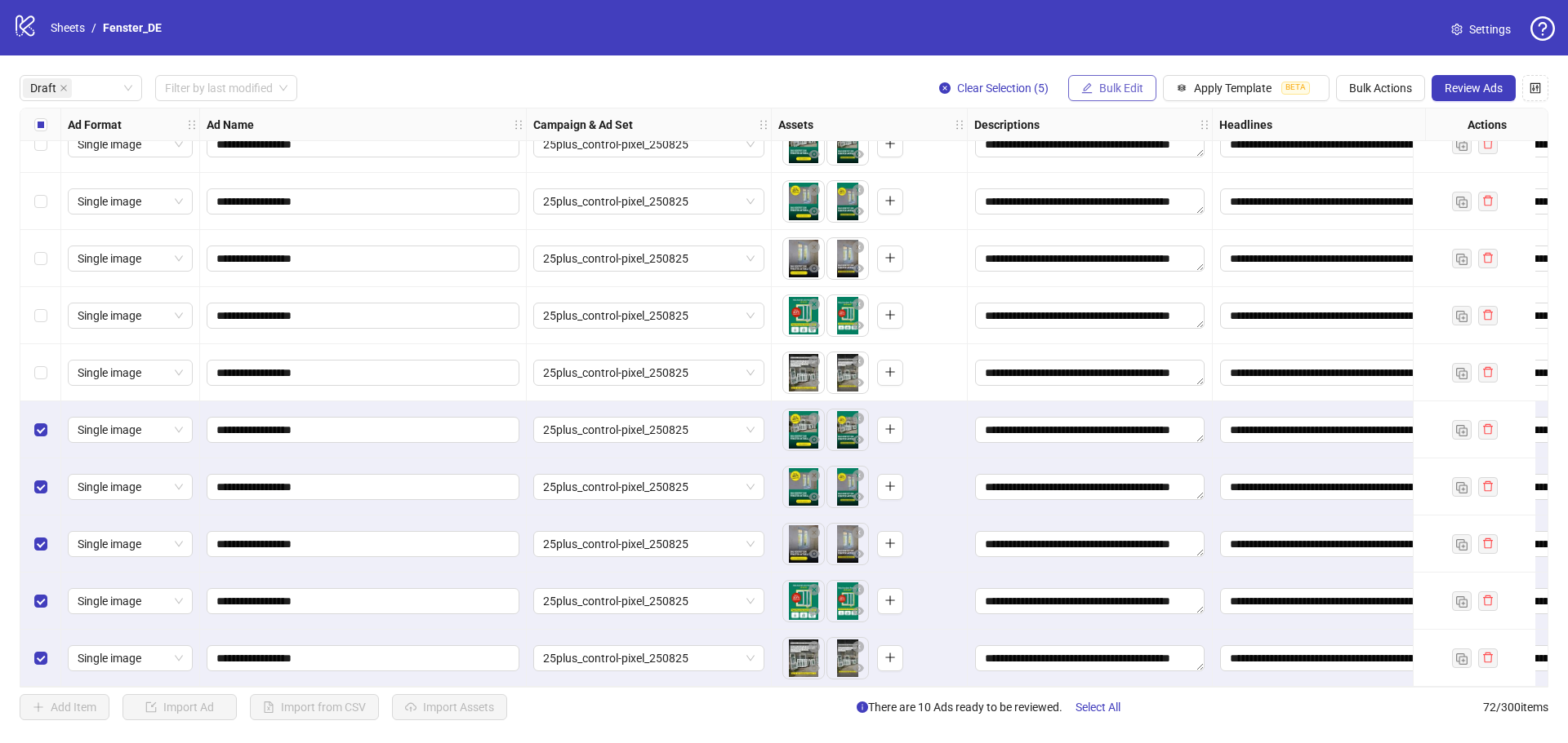
click at [1104, 94] on span "Bulk Edit" at bounding box center [1121, 88] width 44 height 13
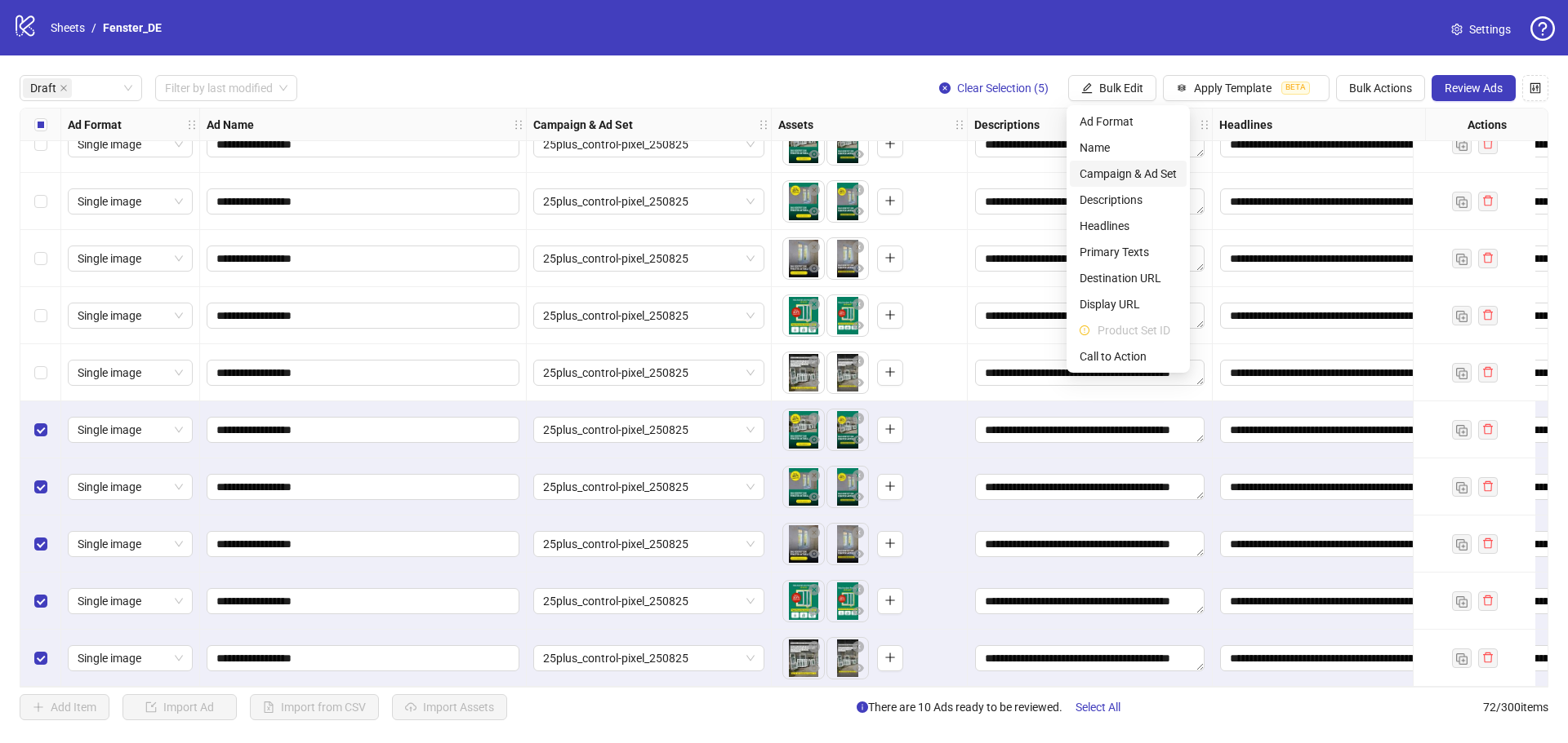
click at [1147, 176] on span "Campaign & Ad Set" at bounding box center [1128, 174] width 97 height 18
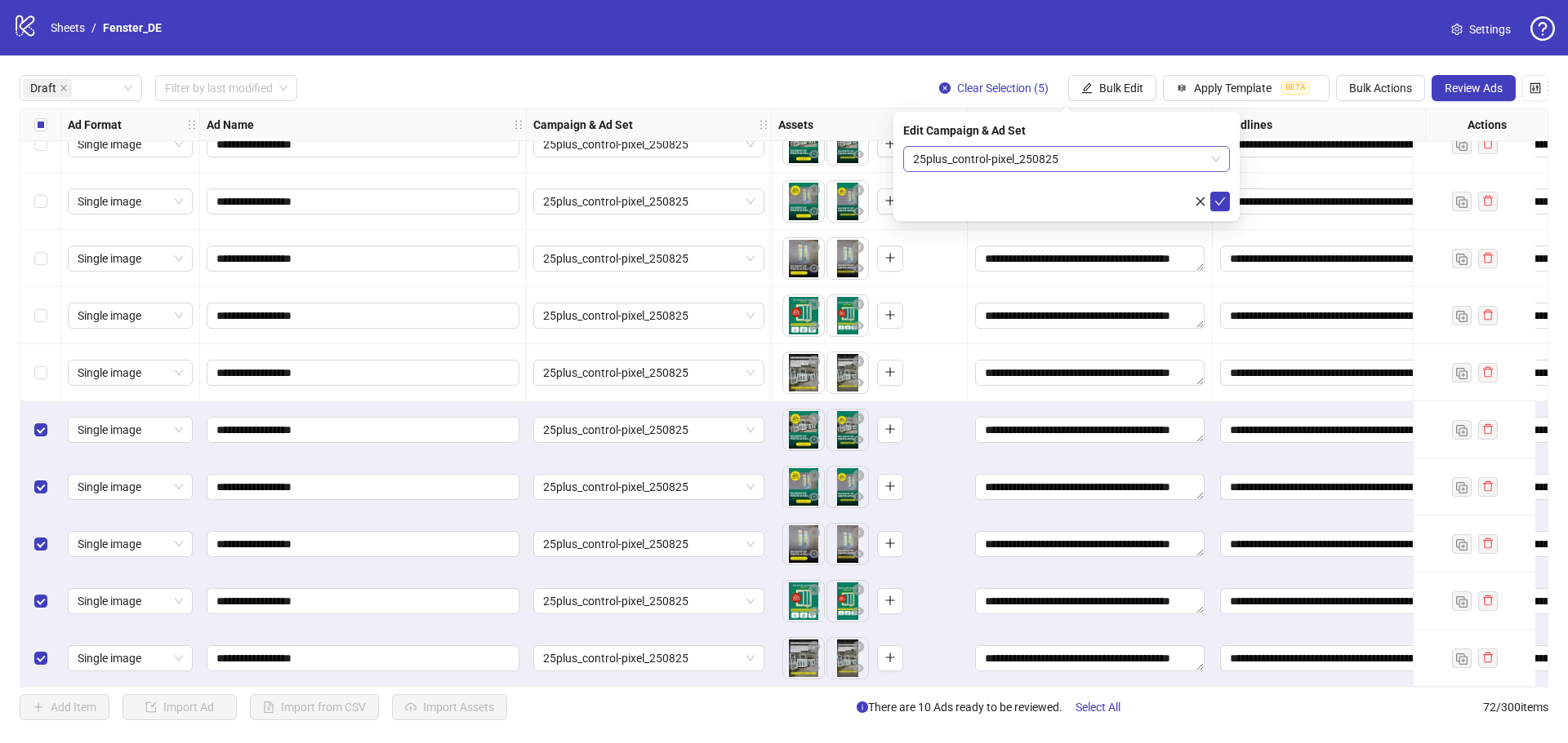
click at [1063, 151] on span "25plus_control-pixel_250825" at bounding box center [1066, 159] width 307 height 25
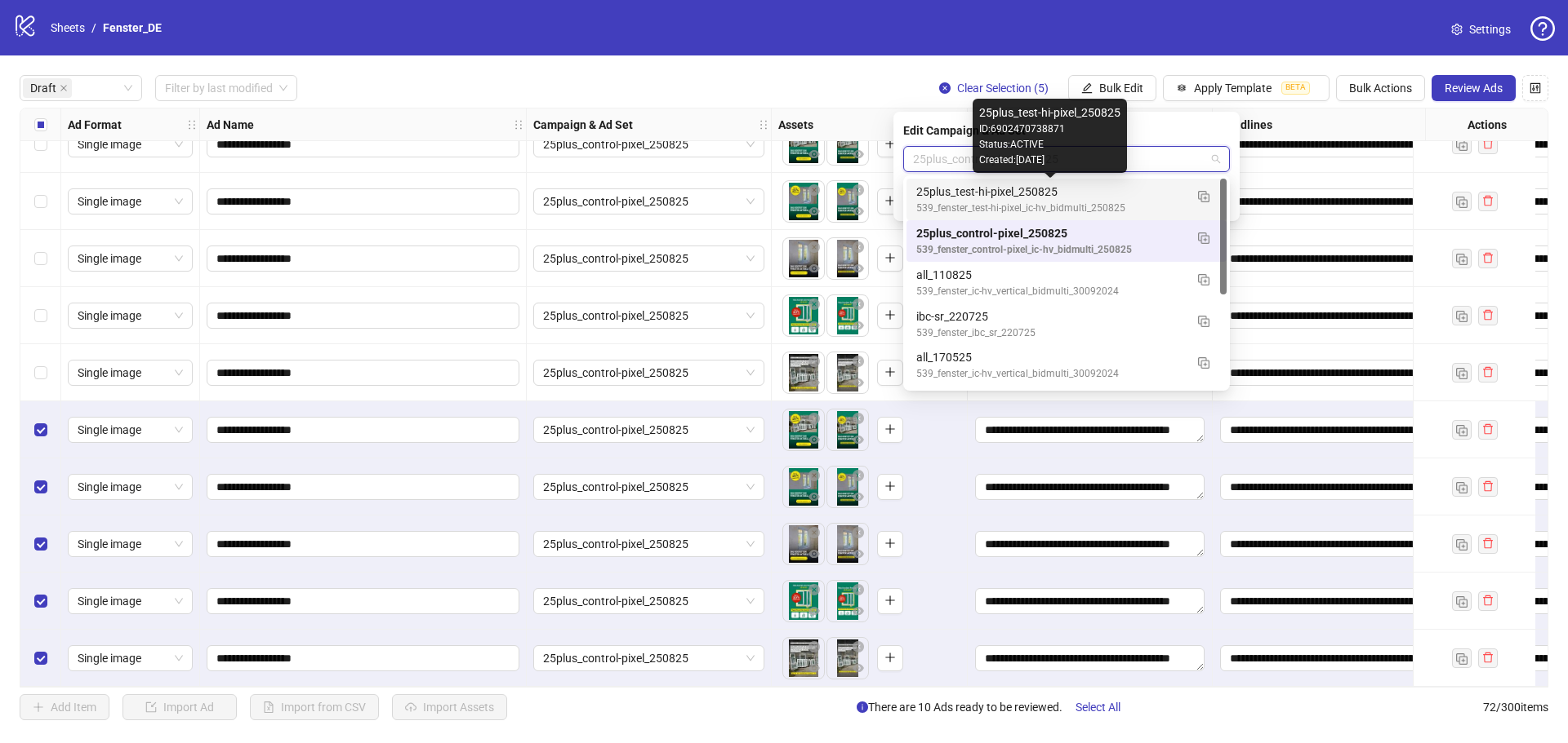
click at [1062, 197] on div "25plus_test-hi-pixel_250825" at bounding box center [1050, 192] width 268 height 18
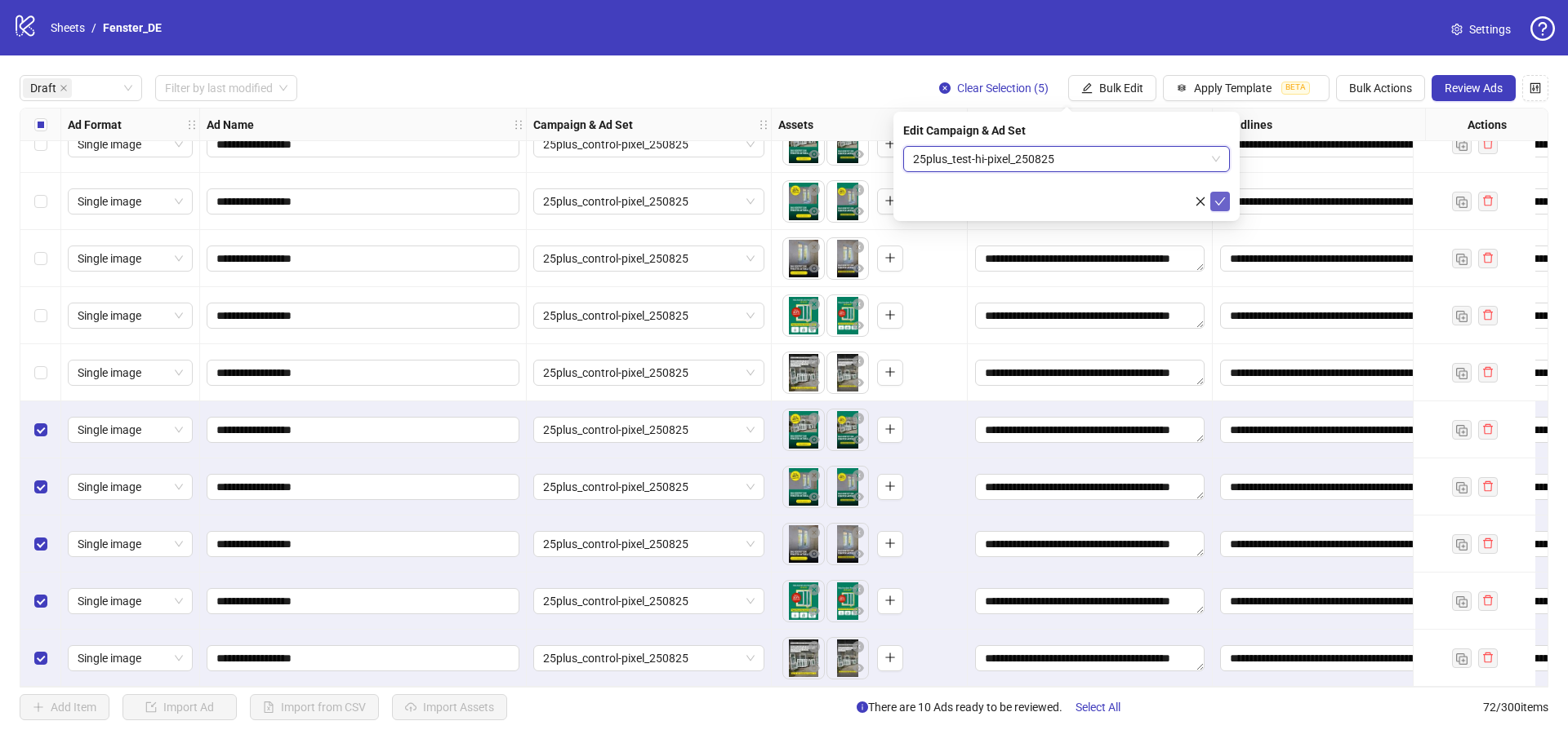
click at [1218, 205] on icon "check" at bounding box center [1220, 202] width 12 height 12
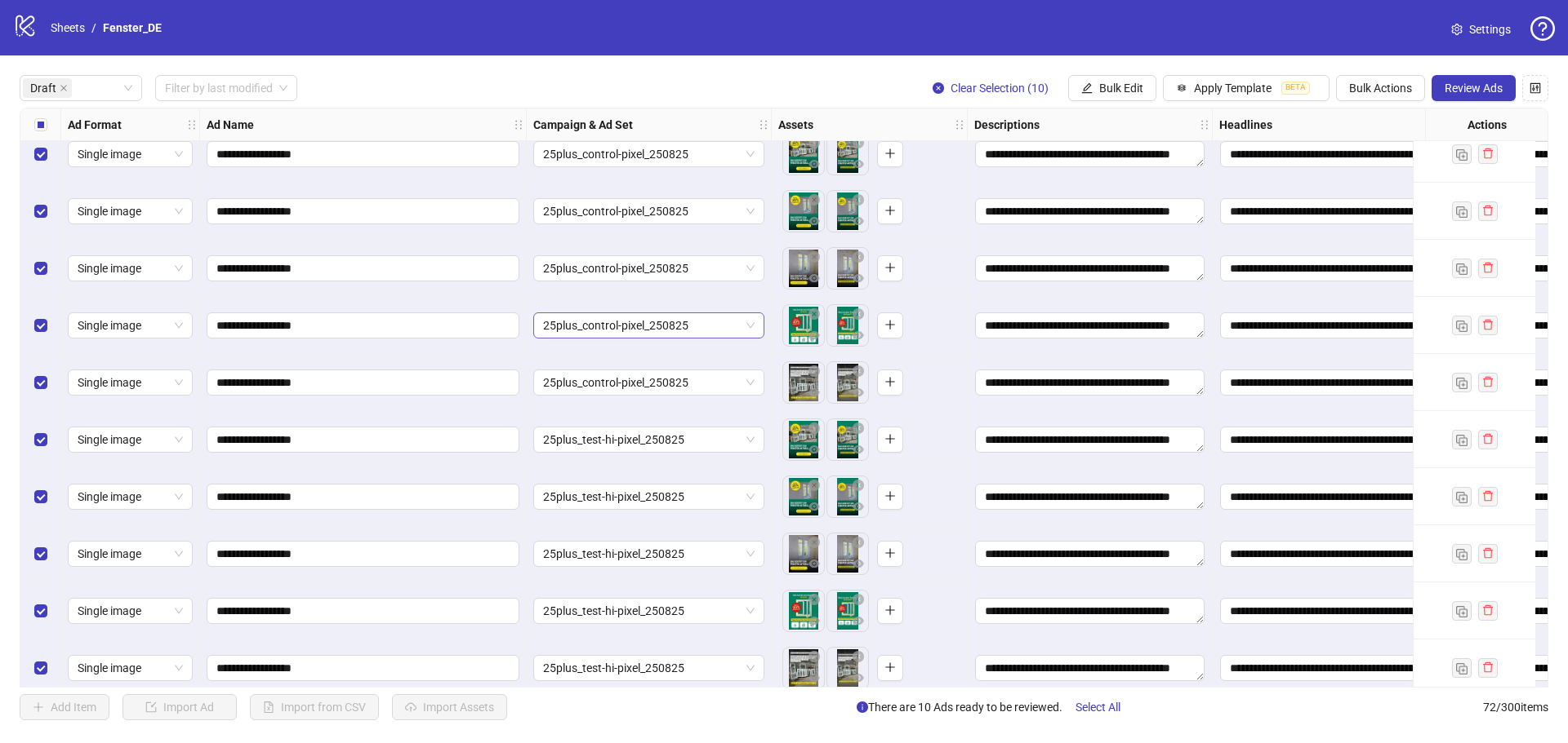
scroll to position [82, 0]
